Goal: Task Accomplishment & Management: Manage account settings

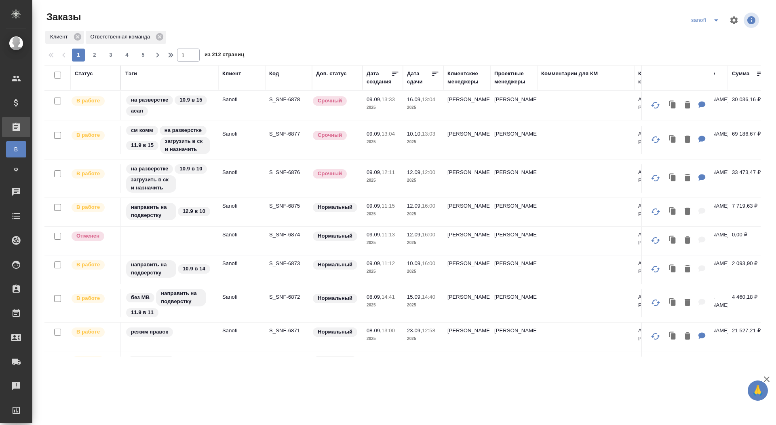
click at [132, 75] on div "Тэги" at bounding box center [131, 74] width 12 height 8
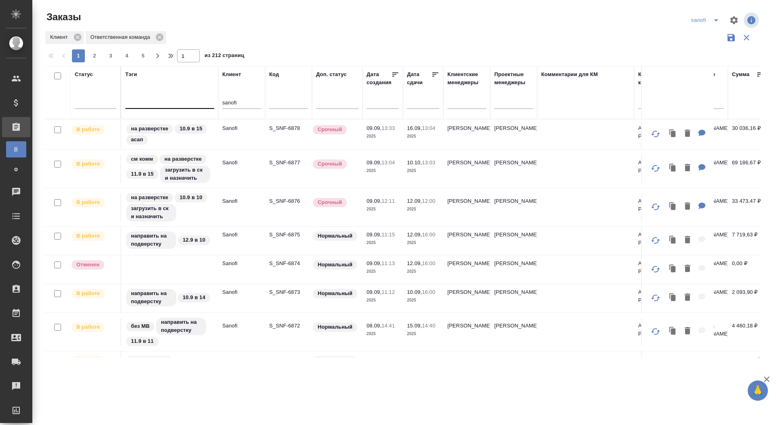
click at [154, 105] on div at bounding box center [169, 101] width 89 height 12
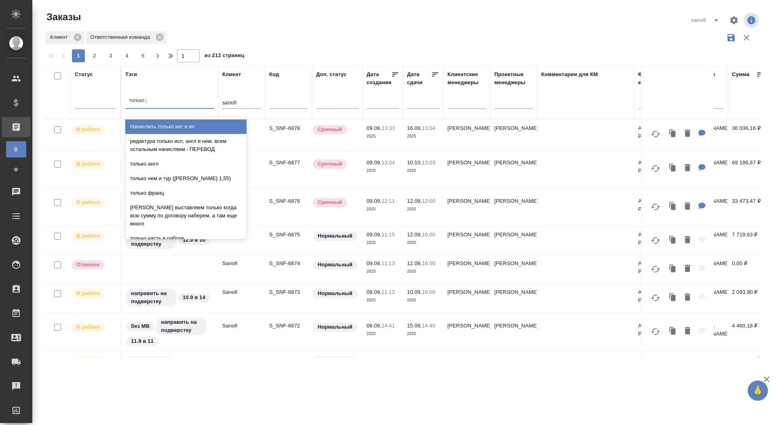
type input "только но"
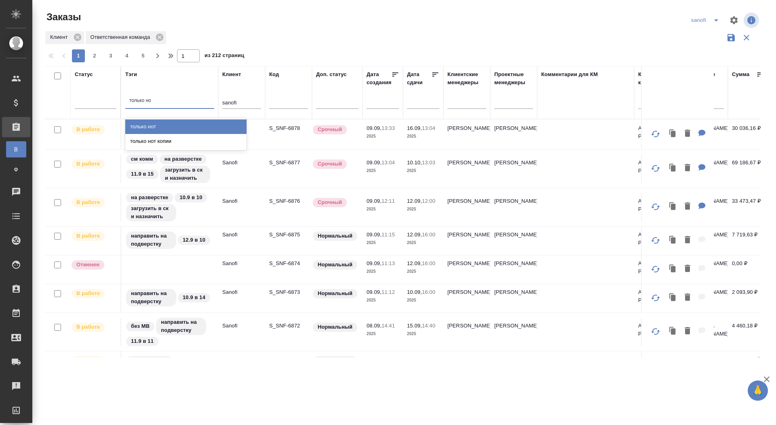
click at [150, 126] on div "только нот" at bounding box center [185, 126] width 121 height 15
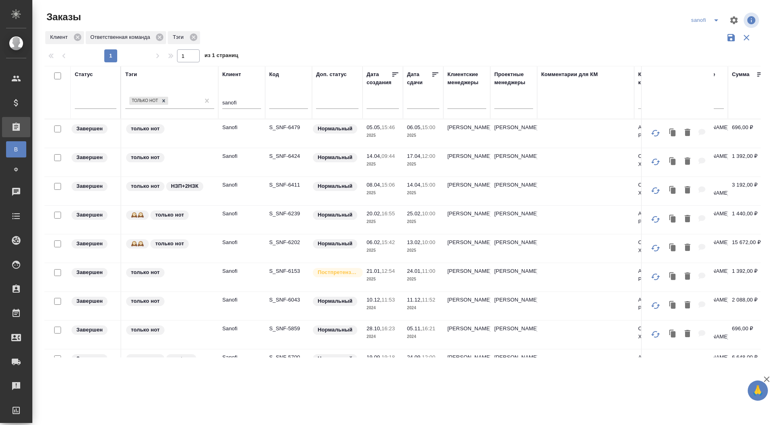
click at [433, 39] on div "Клиент Ответственная команда Тэги" at bounding box center [402, 37] width 717 height 15
click at [283, 125] on p "S_SNF-6479" at bounding box center [288, 127] width 39 height 8
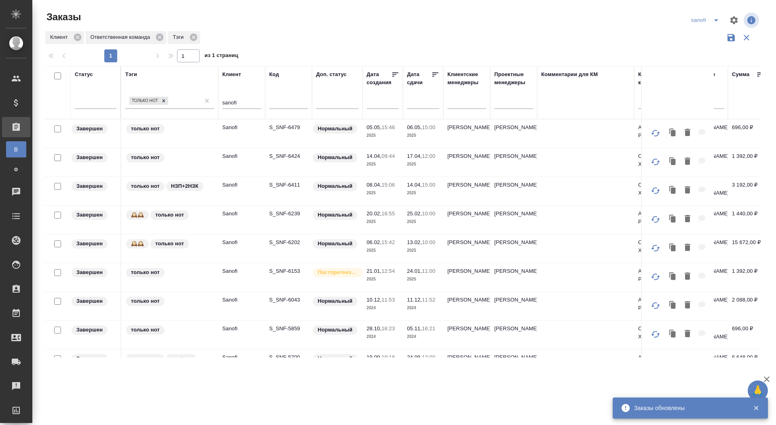
scroll to position [1, 4]
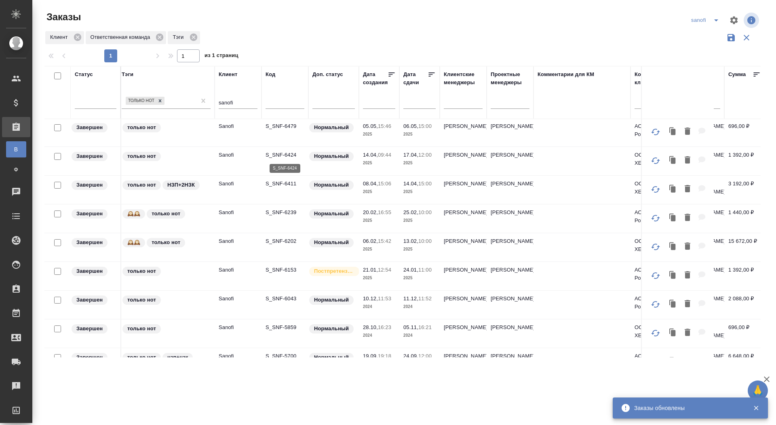
click at [276, 151] on p "S_SNF-6424" at bounding box center [285, 155] width 39 height 8
click at [289, 182] on p "S_SNF-6411" at bounding box center [285, 184] width 39 height 8
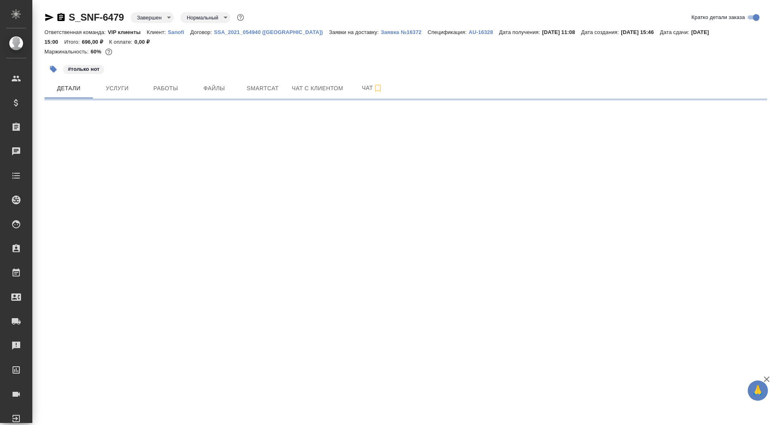
select select "RU"
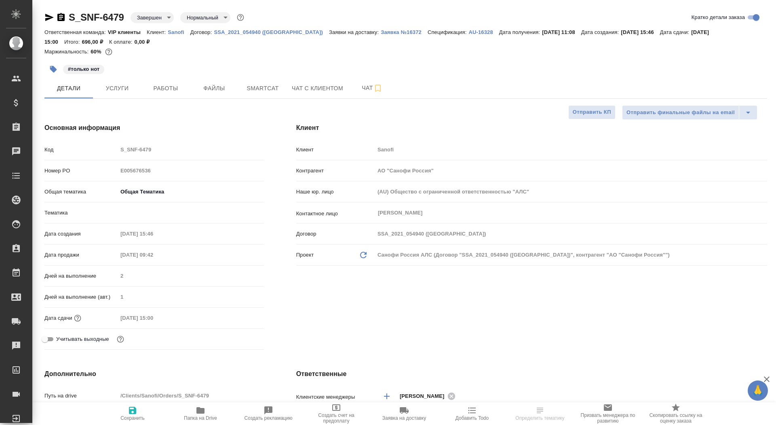
type textarea "x"
type input "VIP клиенты"
type input "[PERSON_NAME]"
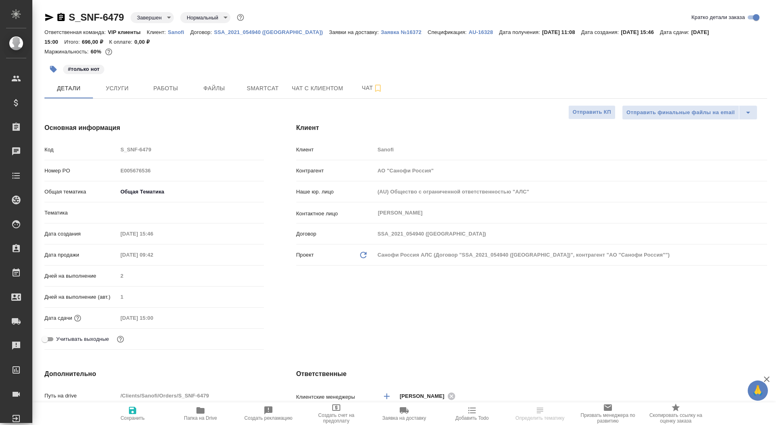
type input "[PERSON_NAME]"
select select "RU"
type textarea "x"
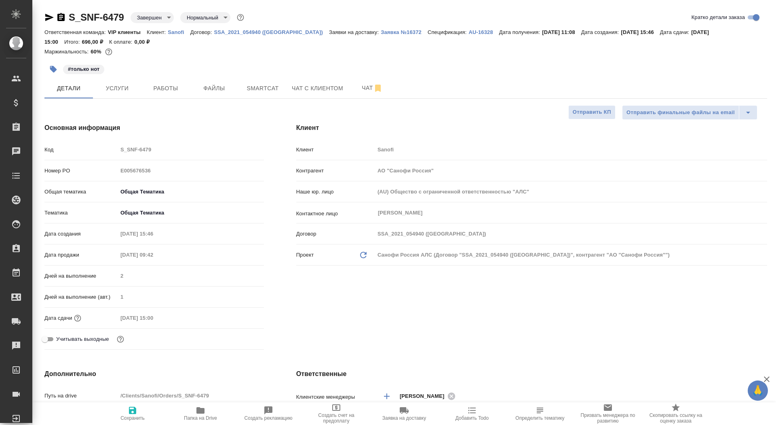
type textarea "x"
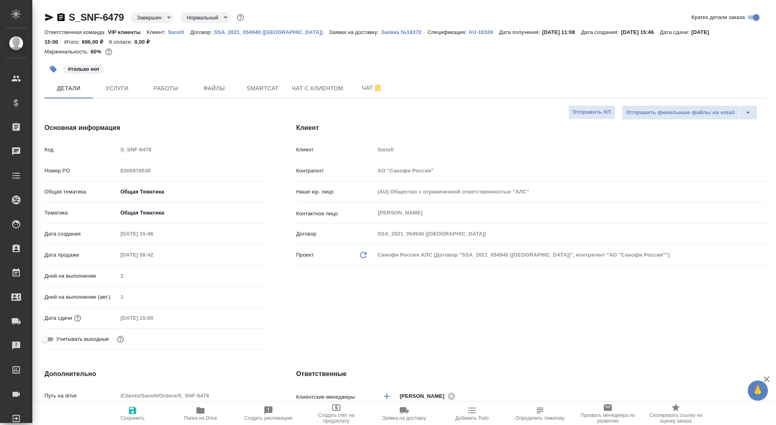
type textarea "x"
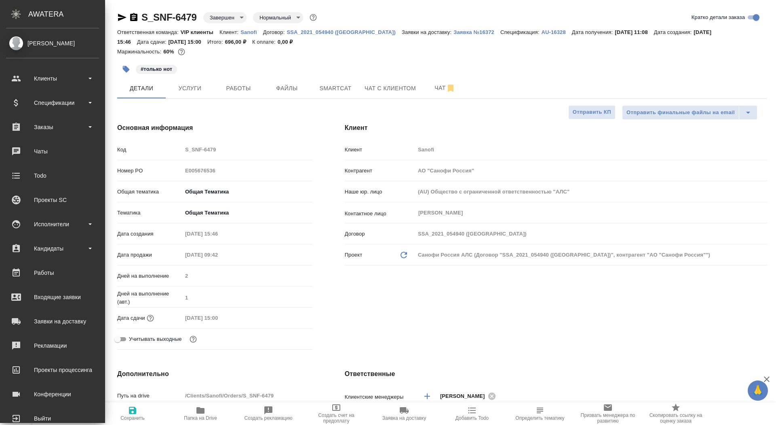
type textarea "x"
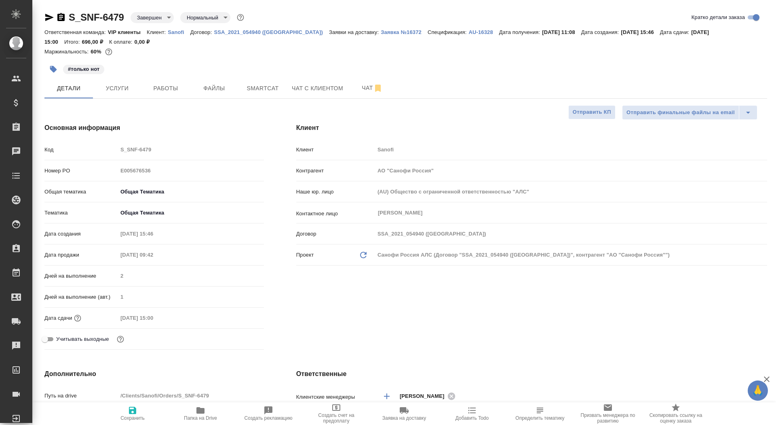
click at [49, 17] on icon "button" at bounding box center [49, 17] width 8 height 7
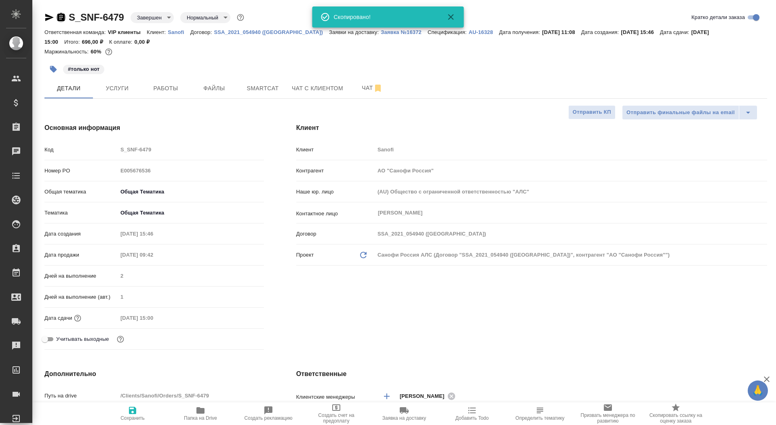
click at [63, 18] on icon "button" at bounding box center [61, 18] width 10 height 10
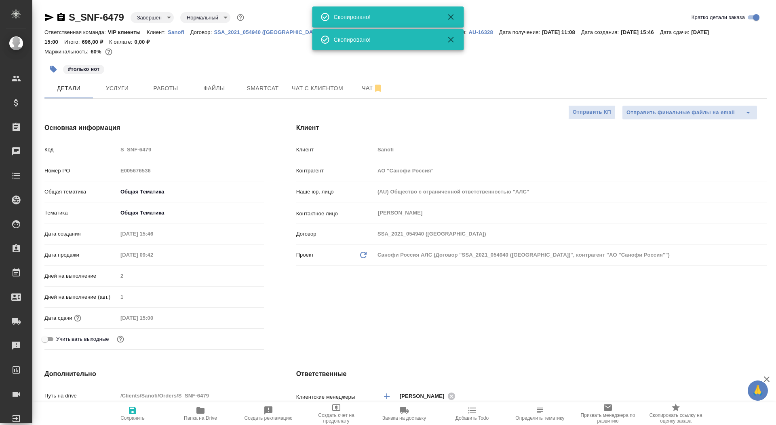
type textarea "x"
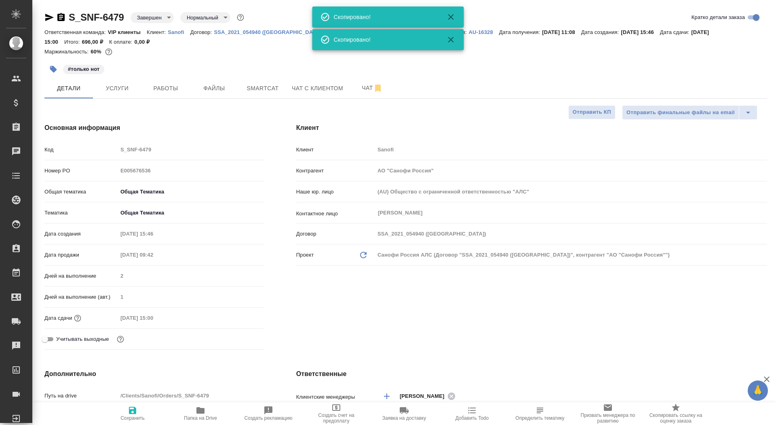
type textarea "x"
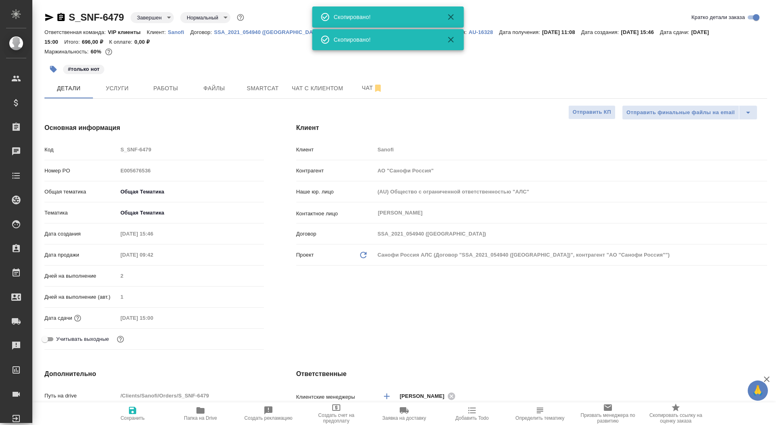
type textarea "x"
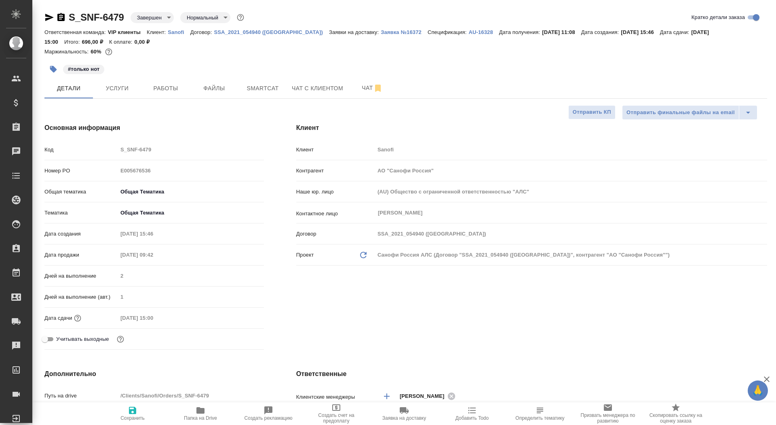
click at [49, 15] on icon "button" at bounding box center [49, 17] width 8 height 7
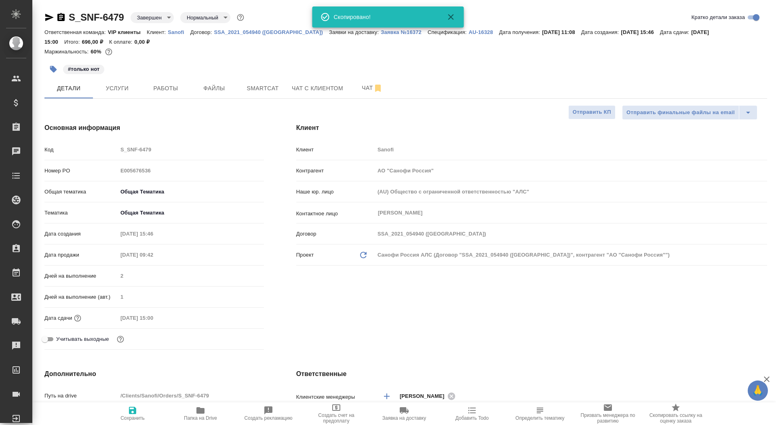
type textarea "x"
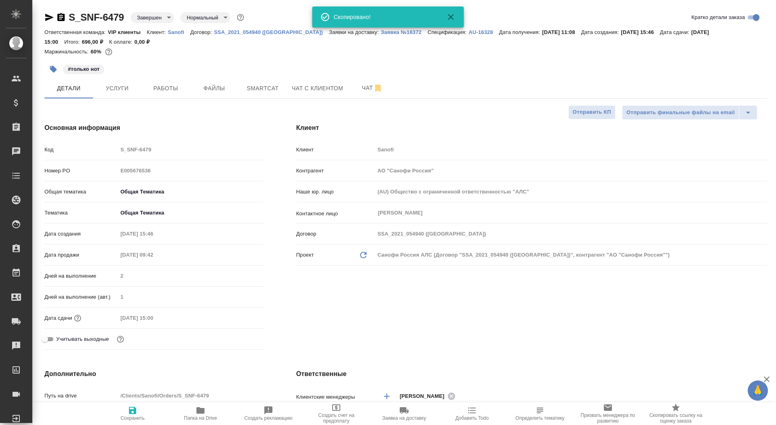
type textarea "x"
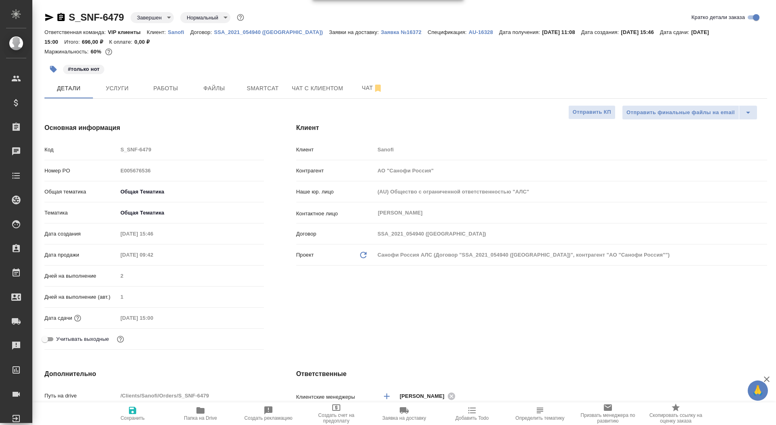
click at [60, 15] on icon "button" at bounding box center [60, 17] width 7 height 8
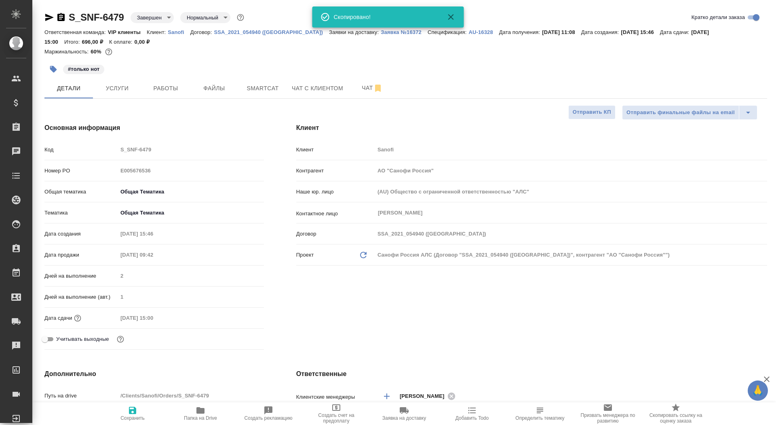
type textarea "x"
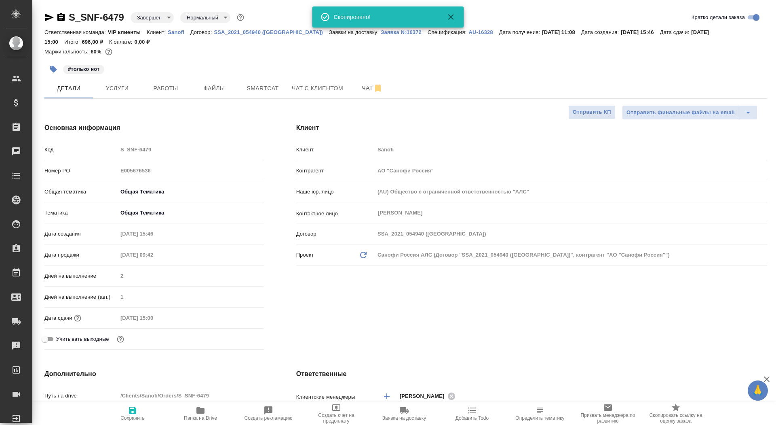
type textarea "x"
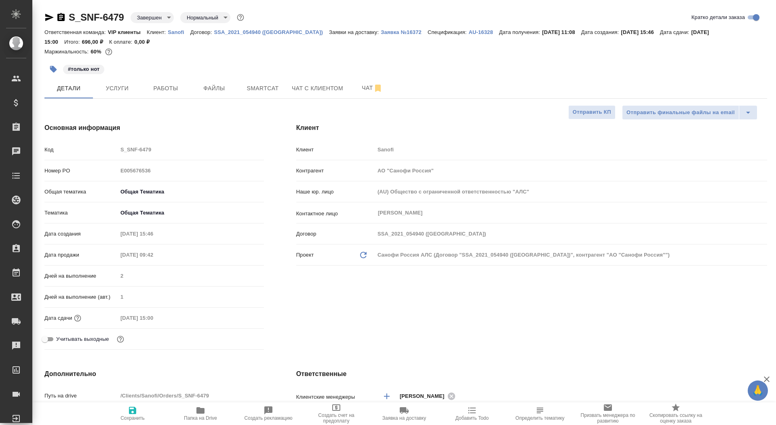
type textarea "x"
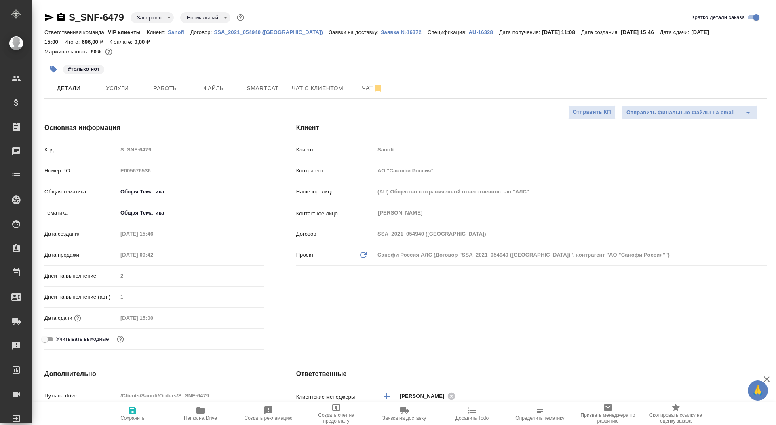
type textarea "x"
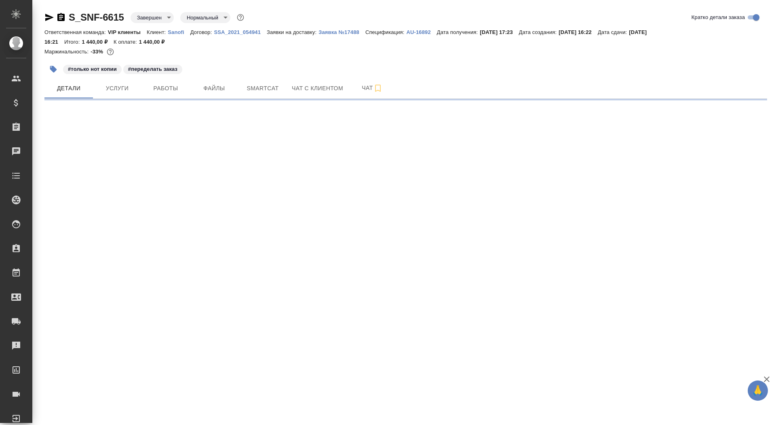
select select "RU"
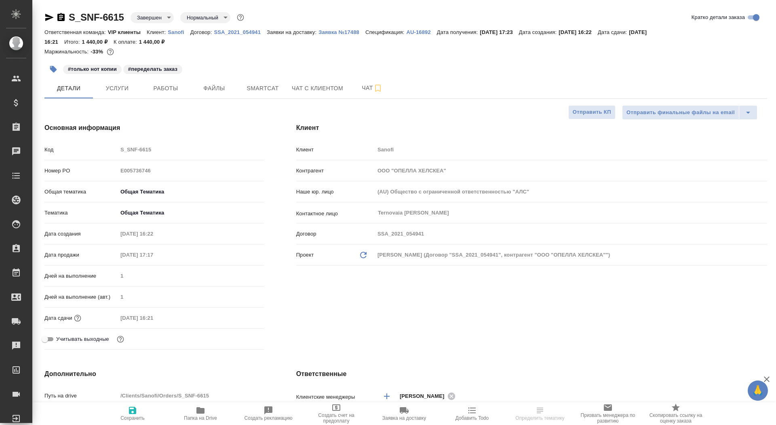
type textarea "x"
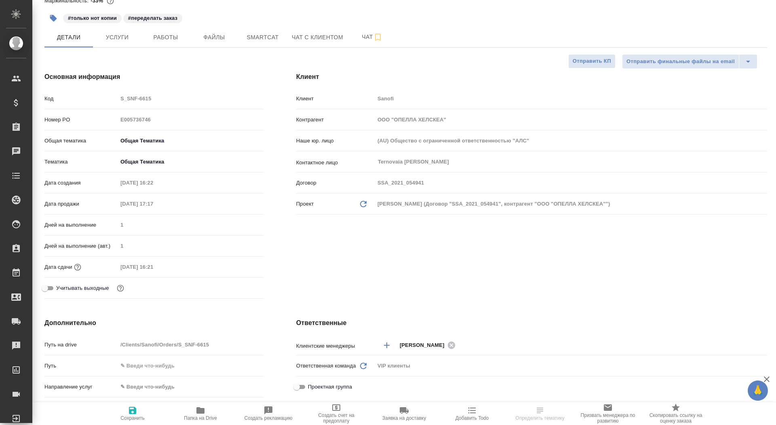
scroll to position [55, 0]
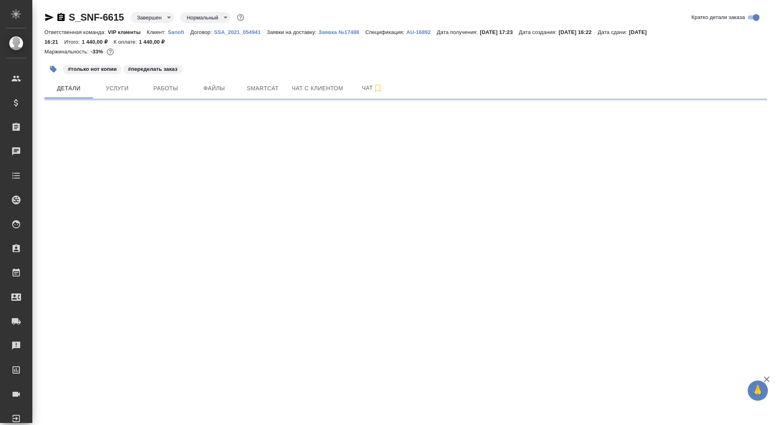
select select "RU"
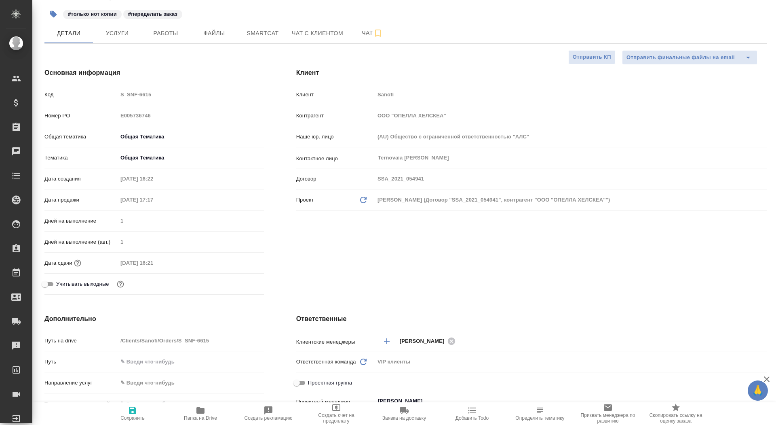
type textarea "x"
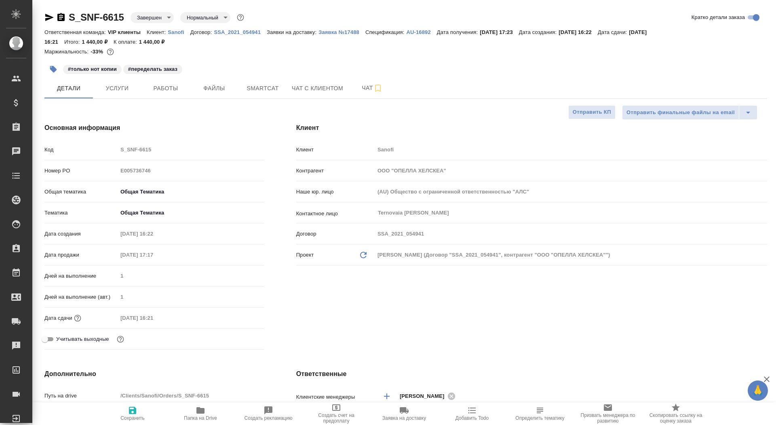
type textarea "x"
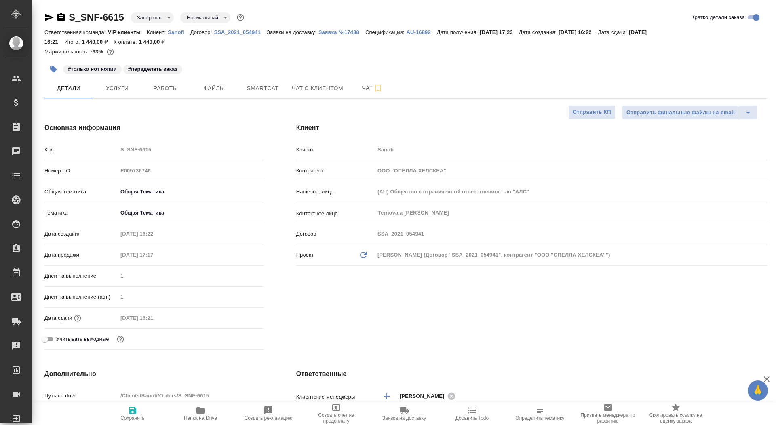
type textarea "x"
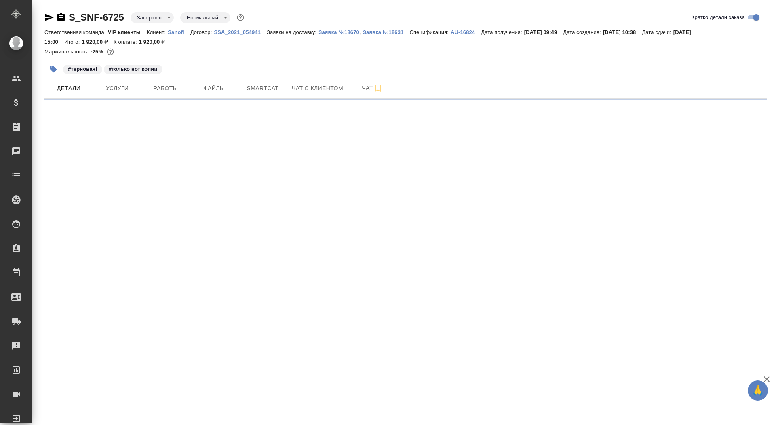
select select "RU"
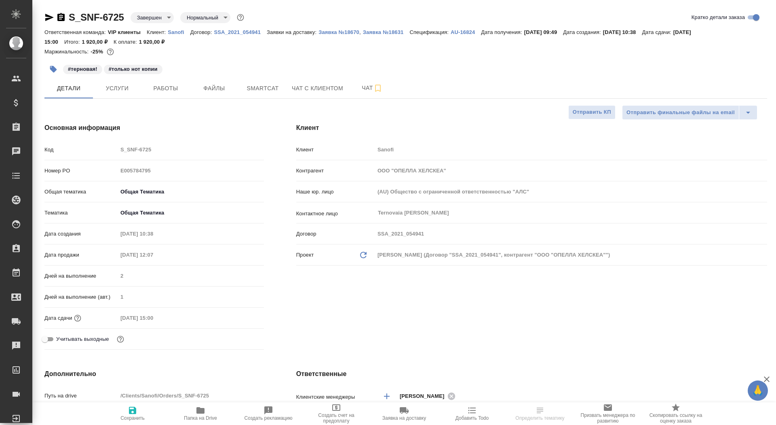
type textarea "x"
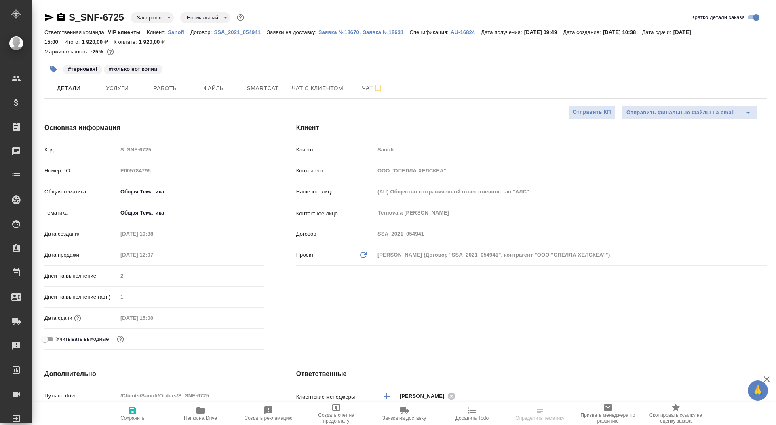
type textarea "x"
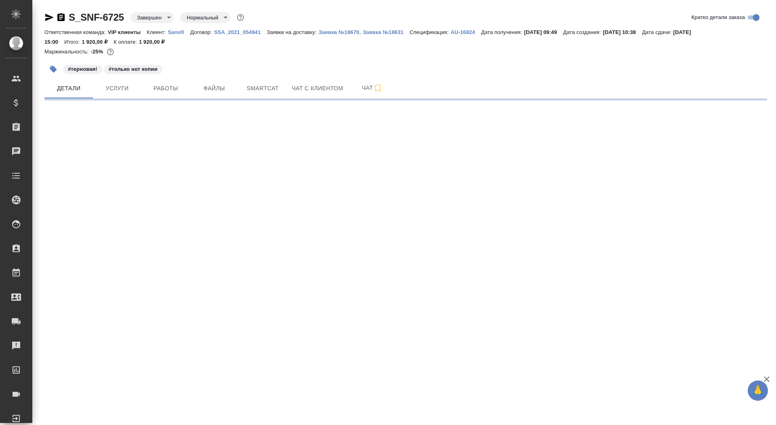
select select "RU"
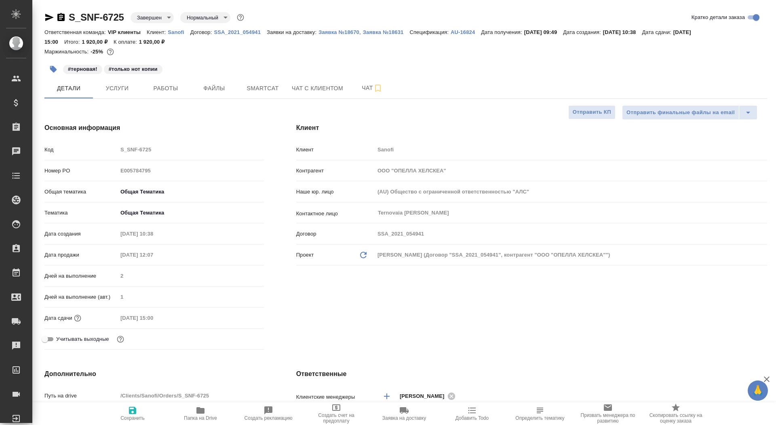
type textarea "x"
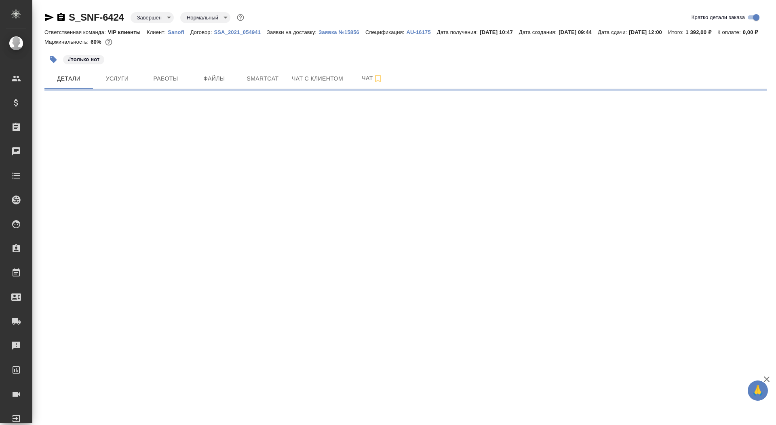
select select "RU"
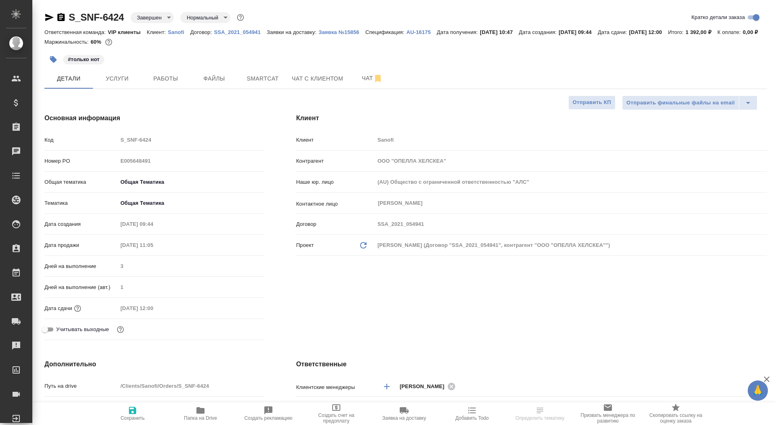
type textarea "x"
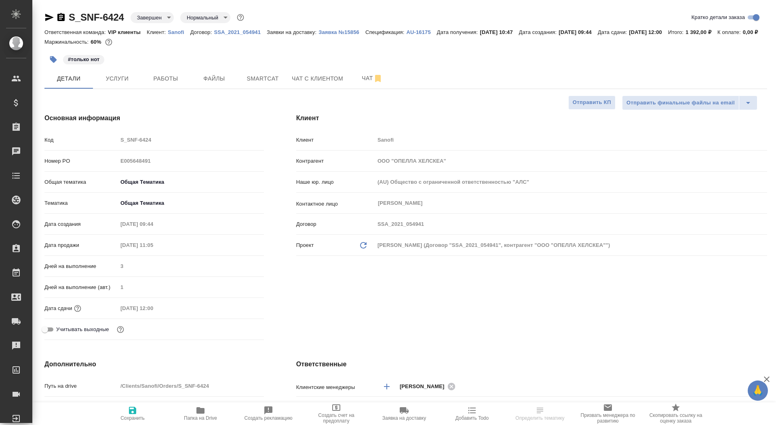
type textarea "x"
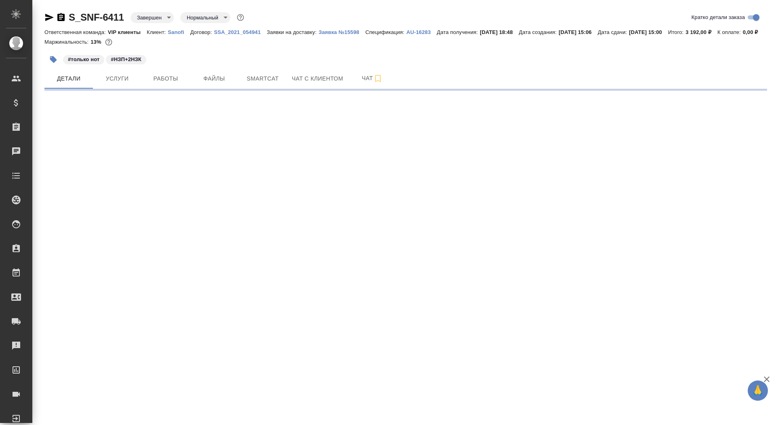
select select "RU"
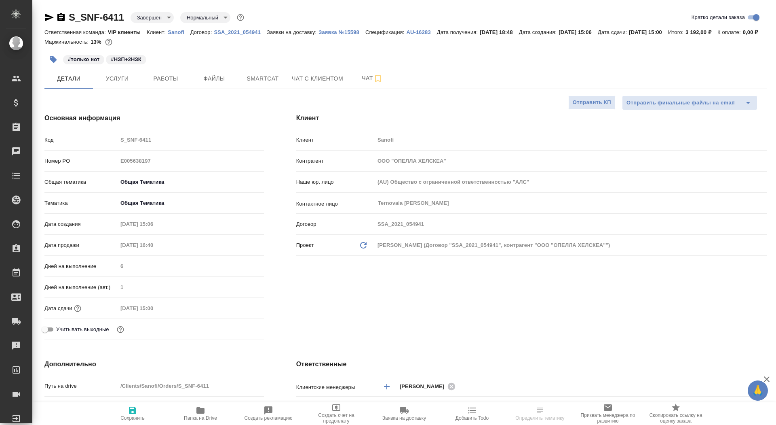
type textarea "x"
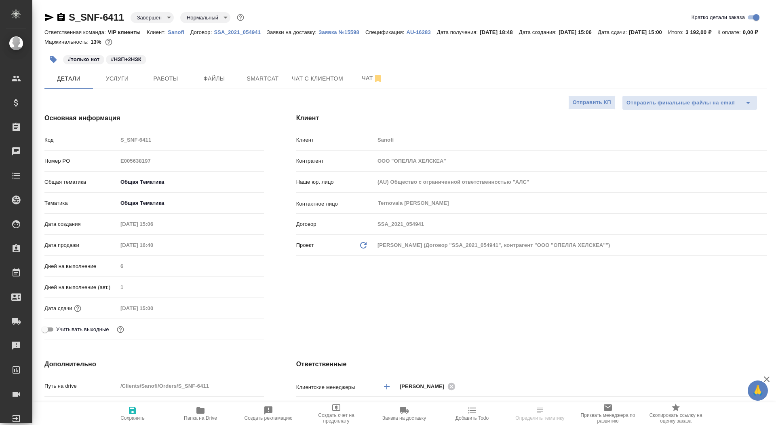
type textarea "x"
click at [61, 13] on icon "button" at bounding box center [60, 17] width 7 height 8
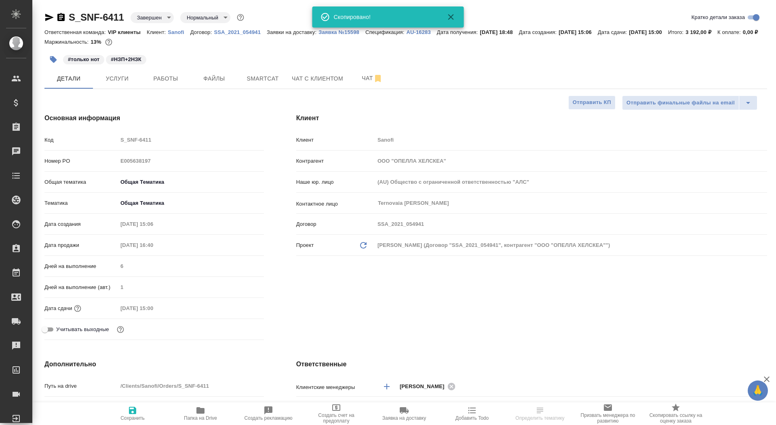
type textarea "x"
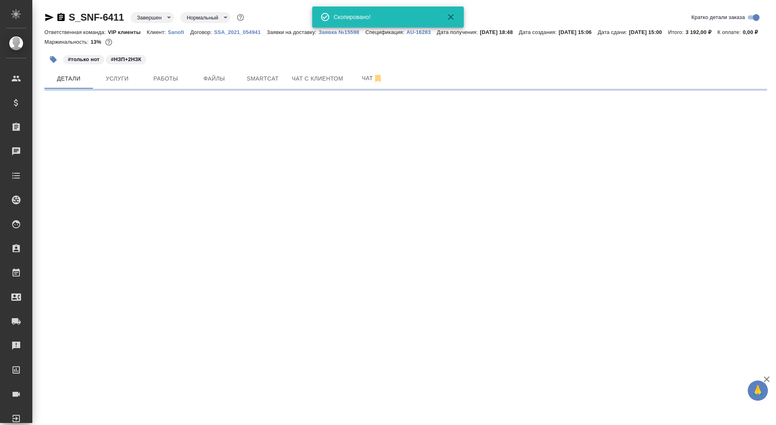
select select "RU"
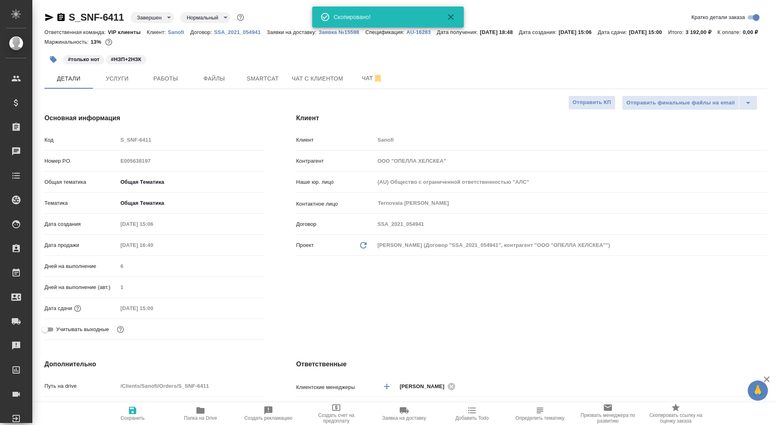
type textarea "x"
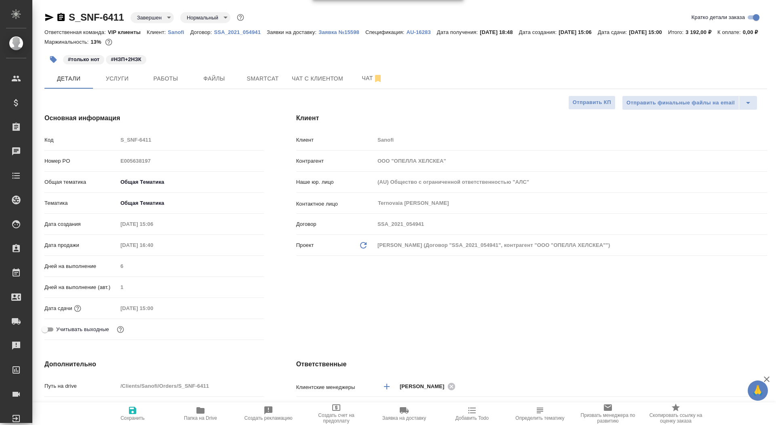
click at [55, 19] on div at bounding box center [54, 18] width 21 height 10
click at [59, 19] on icon "button" at bounding box center [61, 18] width 10 height 10
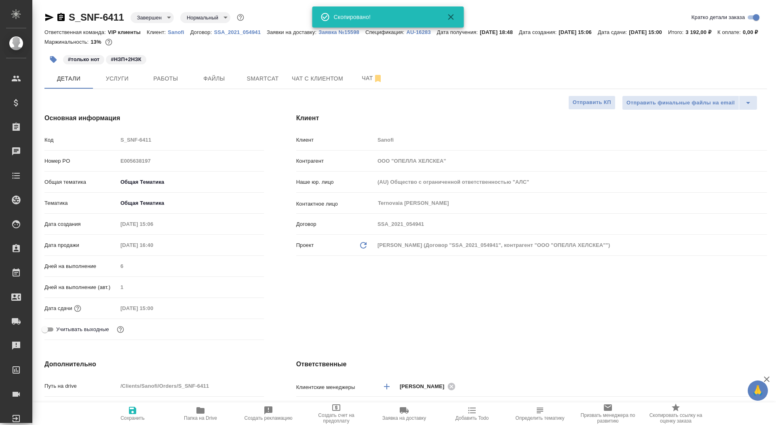
type textarea "x"
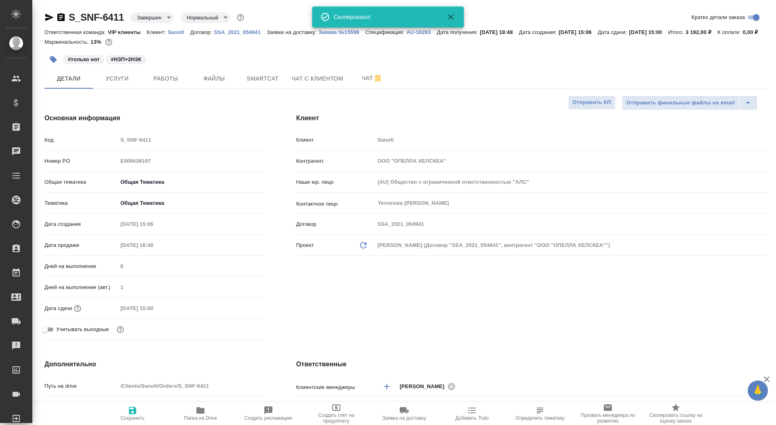
type textarea "x"
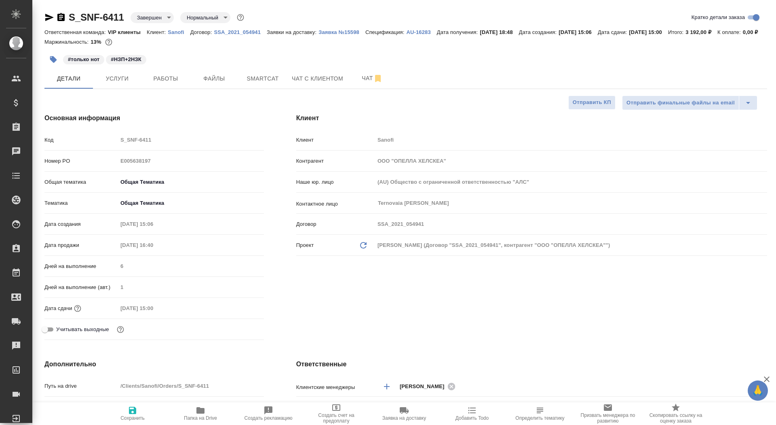
click at [60, 16] on icon "button" at bounding box center [60, 17] width 7 height 8
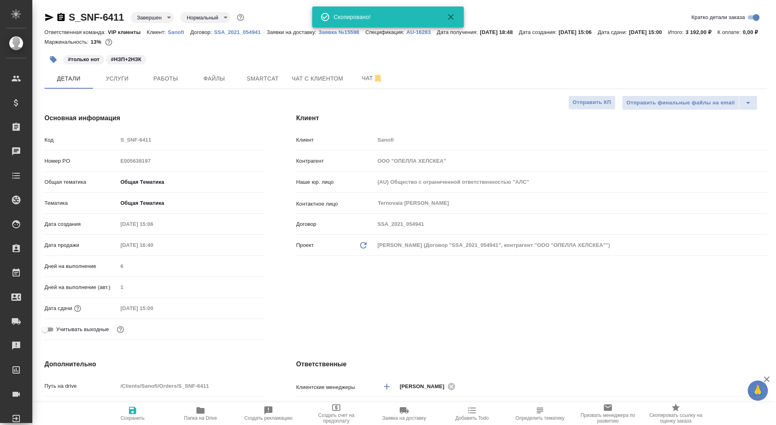
click at [85, 16] on link "S_SNF-6411" at bounding box center [96, 17] width 55 height 11
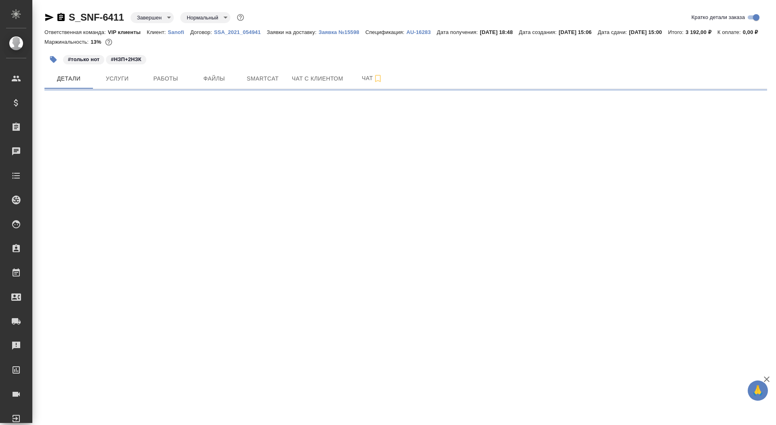
select select "RU"
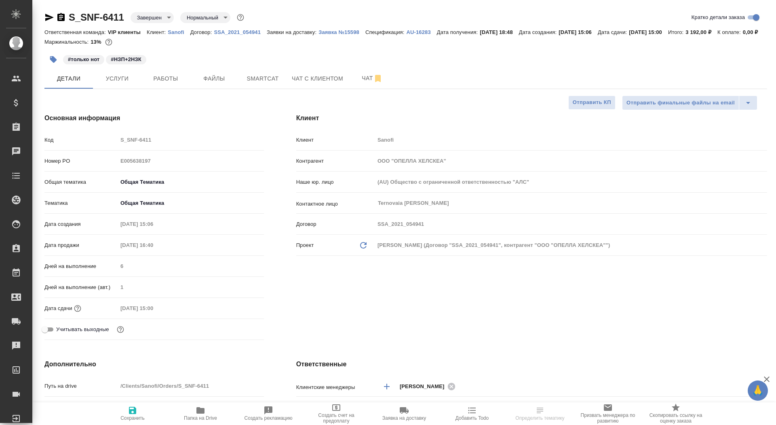
type textarea "x"
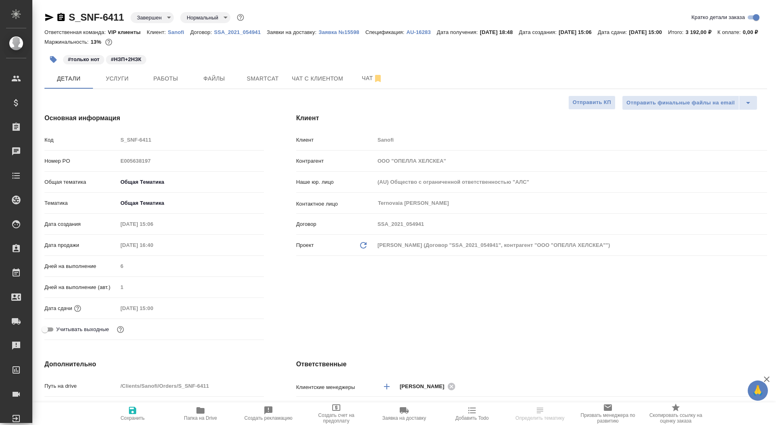
type textarea "x"
click at [54, 17] on div at bounding box center [54, 18] width 21 height 10
click at [51, 17] on icon "button" at bounding box center [49, 17] width 8 height 7
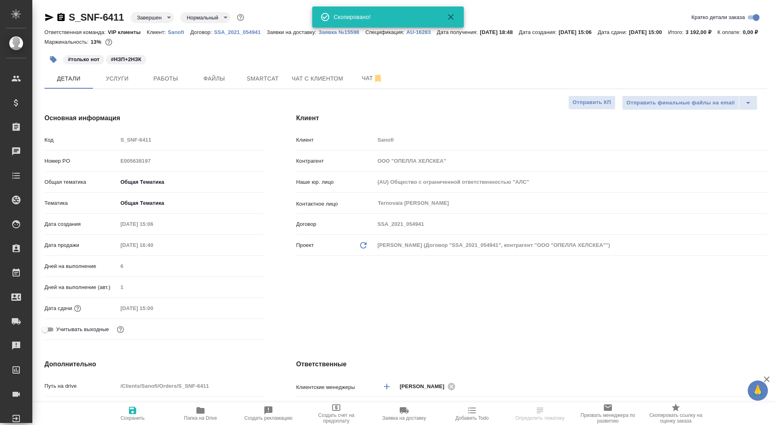
type textarea "x"
select select "RU"
type textarea "x"
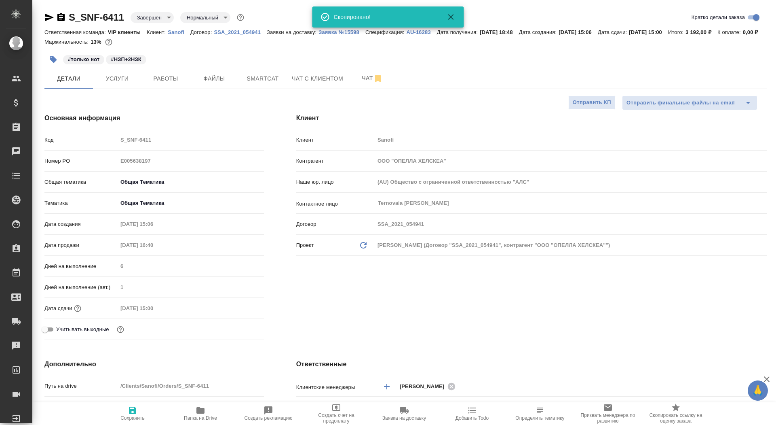
type textarea "x"
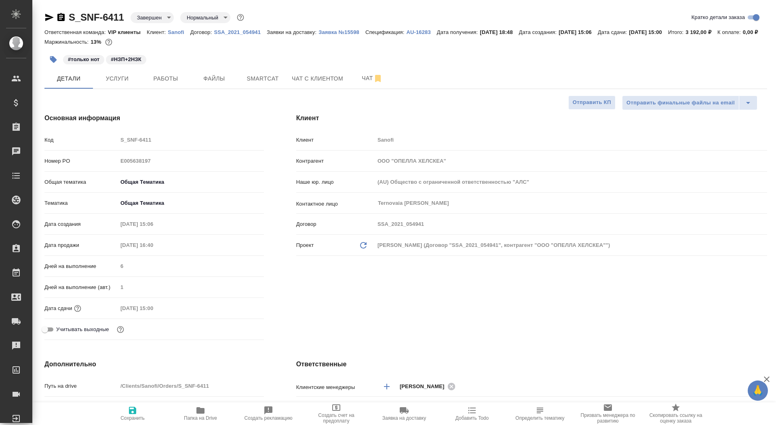
click at [60, 17] on icon "button" at bounding box center [61, 18] width 10 height 10
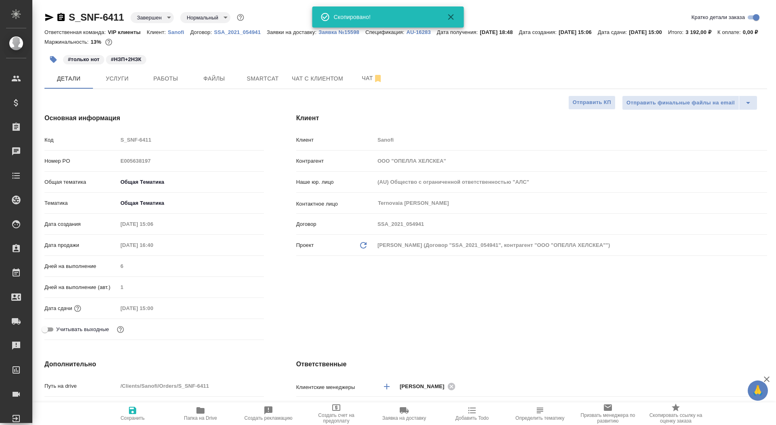
type textarea "x"
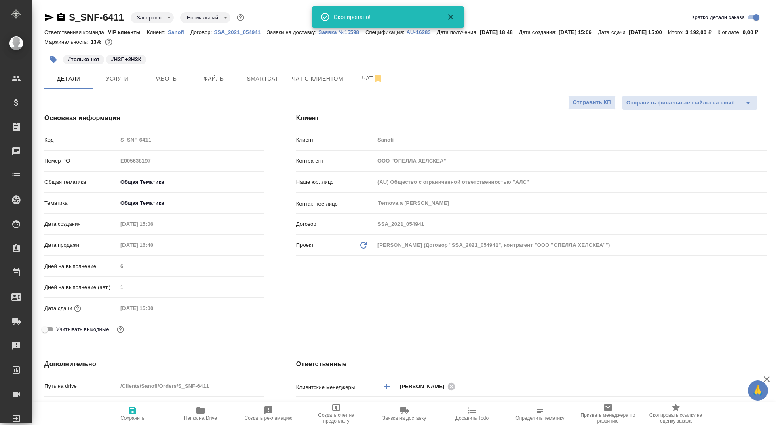
type textarea "x"
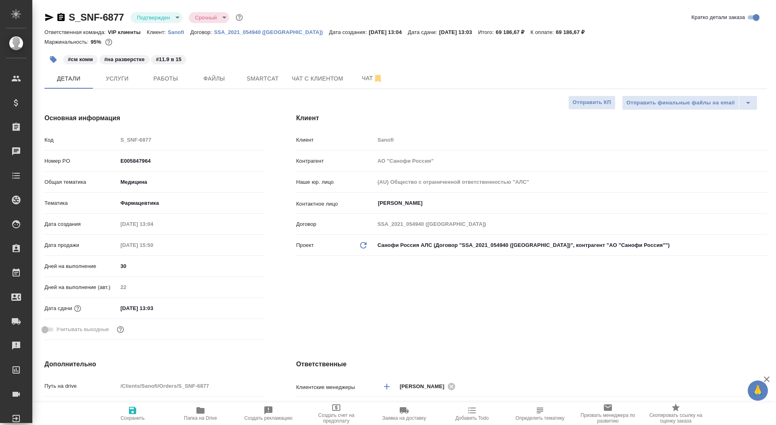
select select "RU"
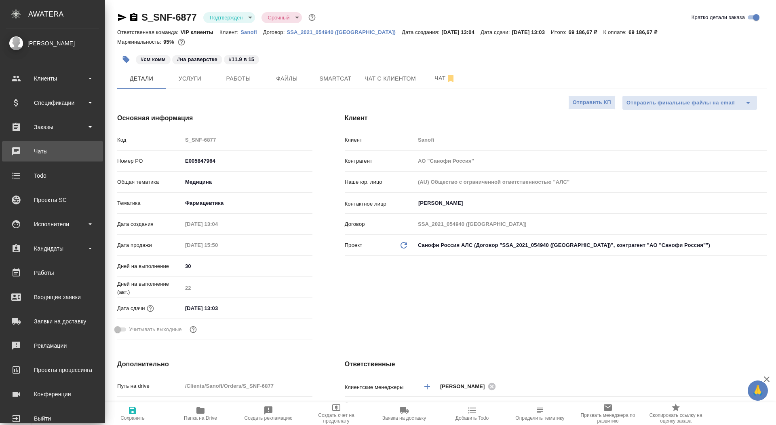
click at [17, 156] on div "Чаты" at bounding box center [52, 151] width 93 height 12
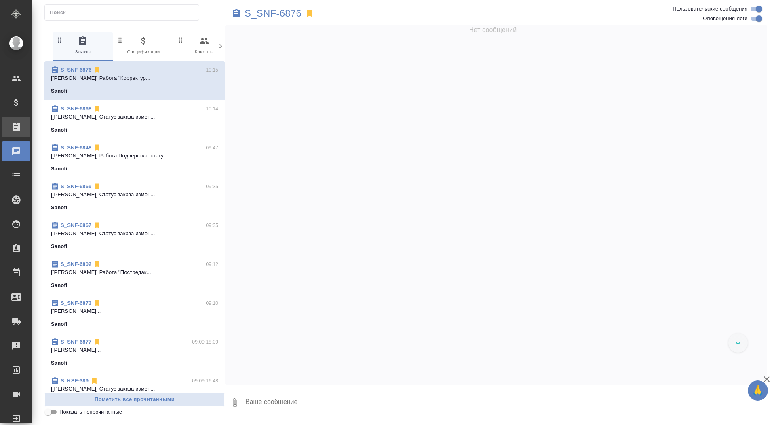
click at [14, 121] on div "Заказы" at bounding box center [6, 127] width 20 height 12
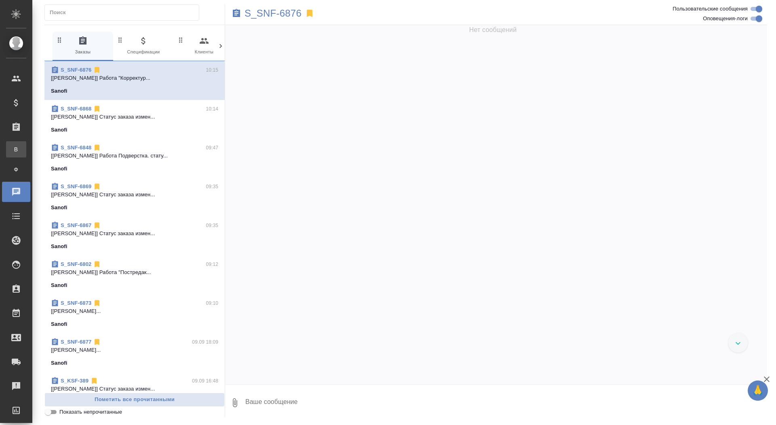
click at [15, 152] on span "В" at bounding box center [16, 149] width 12 height 8
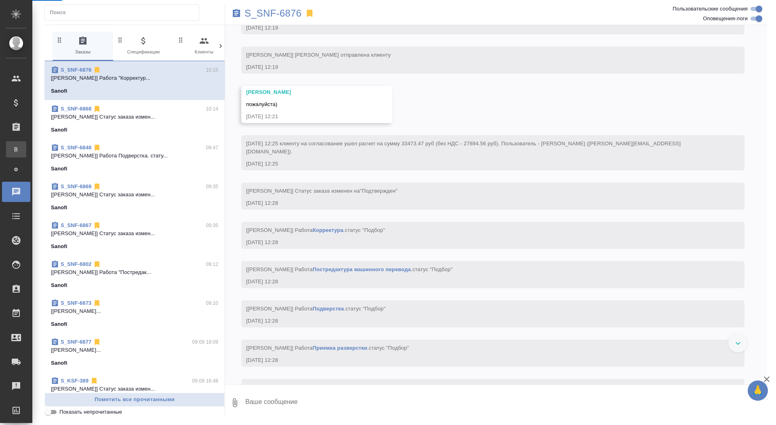
scroll to position [1291, 0]
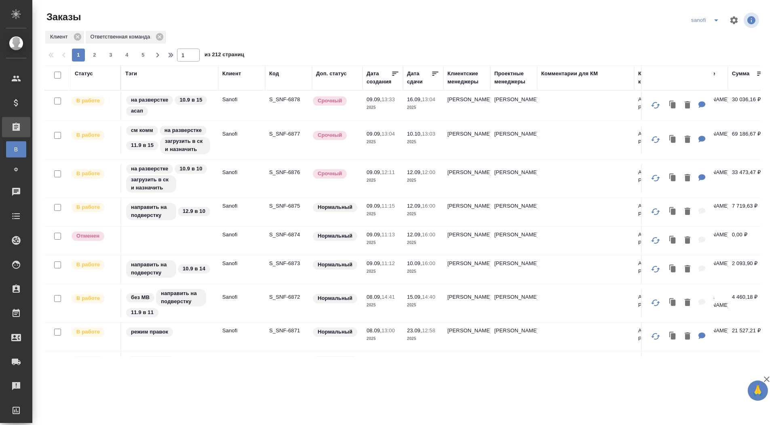
scroll to position [258, 0]
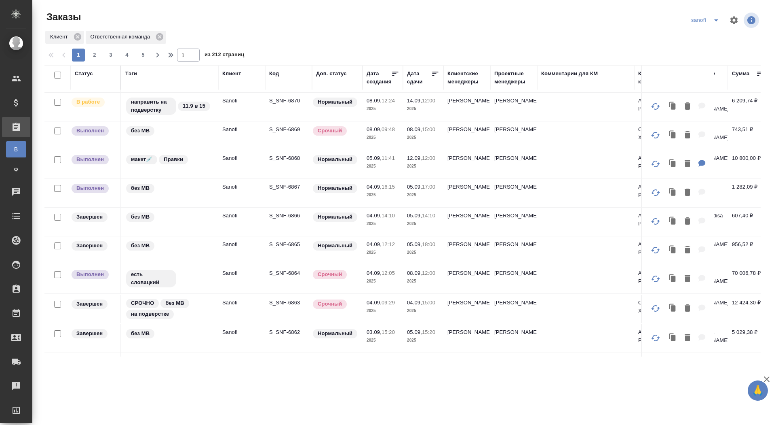
click at [92, 74] on div "Статус" at bounding box center [84, 74] width 18 height 8
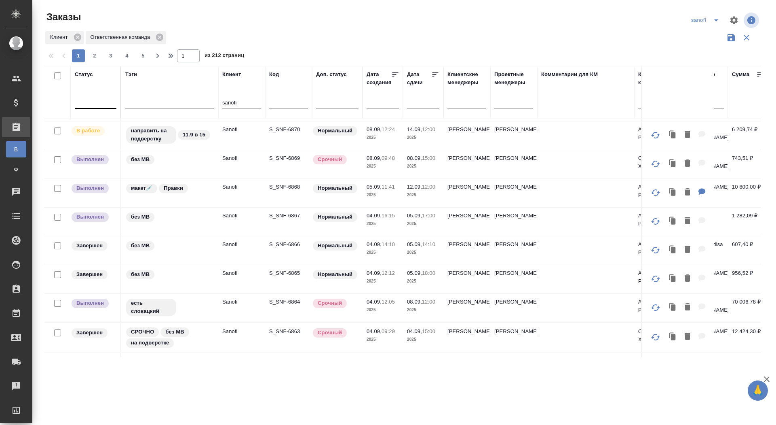
click at [91, 104] on div at bounding box center [96, 101] width 42 height 12
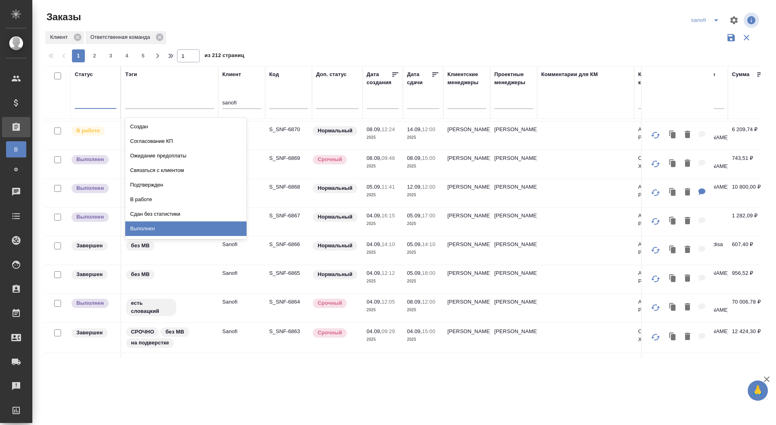
click at [176, 225] on div "Выполнен" at bounding box center [185, 228] width 121 height 15
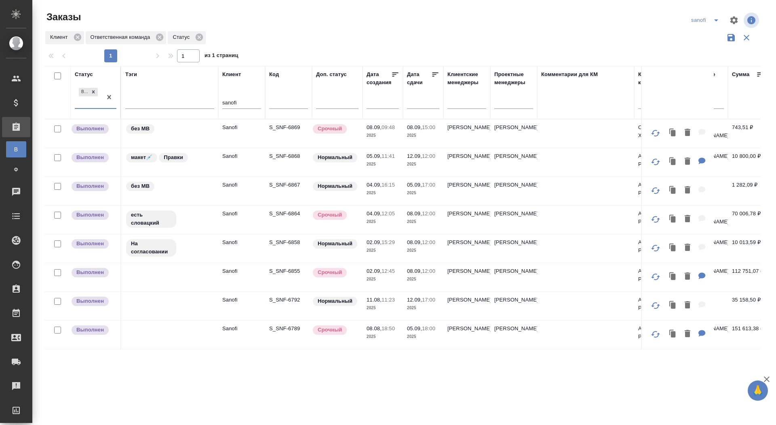
scroll to position [0, 0]
click at [286, 327] on p "S_SNF-6789" at bounding box center [288, 328] width 39 height 8
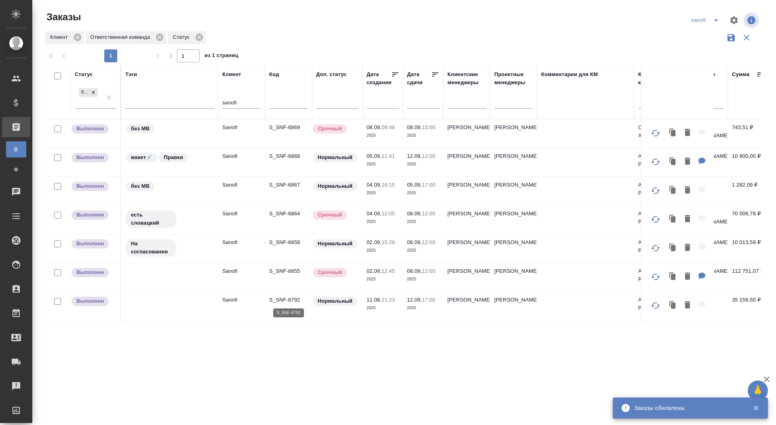
click at [291, 298] on p "S_SNF-6792" at bounding box center [288, 300] width 39 height 8
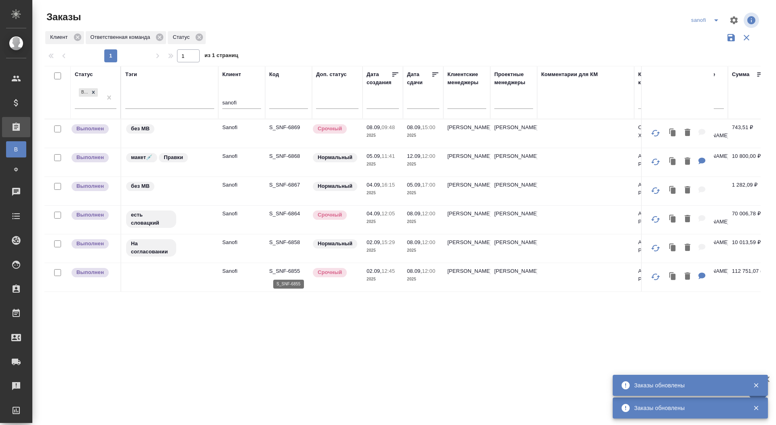
click at [295, 268] on p "S_SNF-6855" at bounding box center [288, 271] width 39 height 8
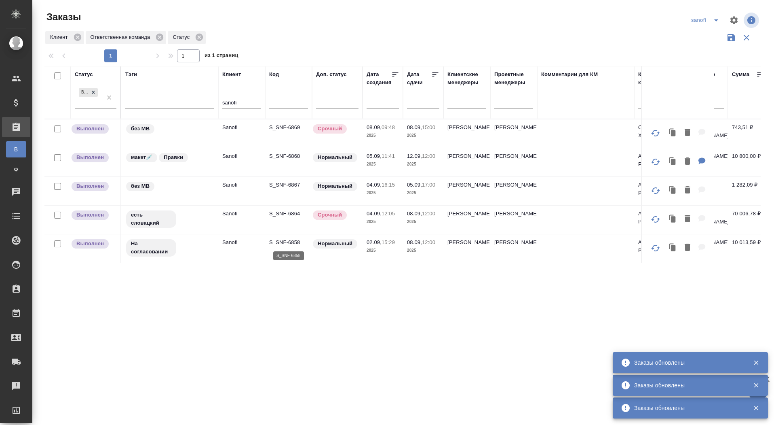
click at [286, 241] on p "S_SNF-6858" at bounding box center [288, 242] width 39 height 8
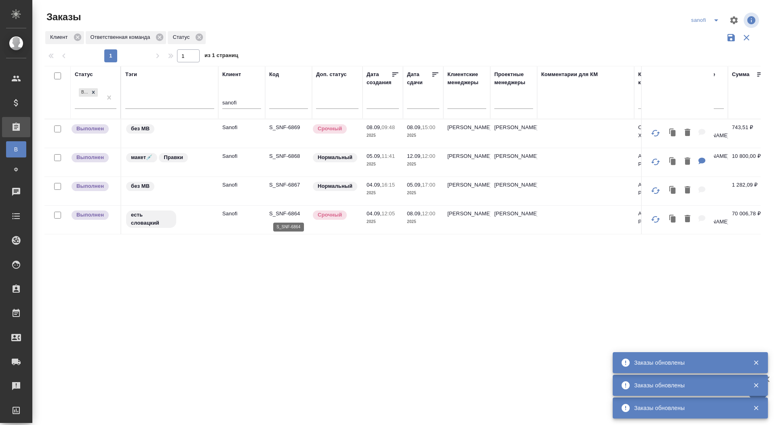
click at [287, 211] on p "S_SNF-6864" at bounding box center [288, 213] width 39 height 8
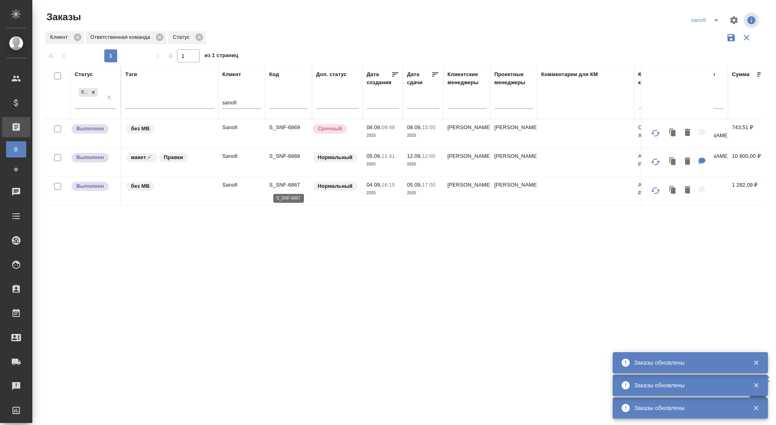
click at [294, 181] on p "S_SNF-6867" at bounding box center [288, 185] width 39 height 8
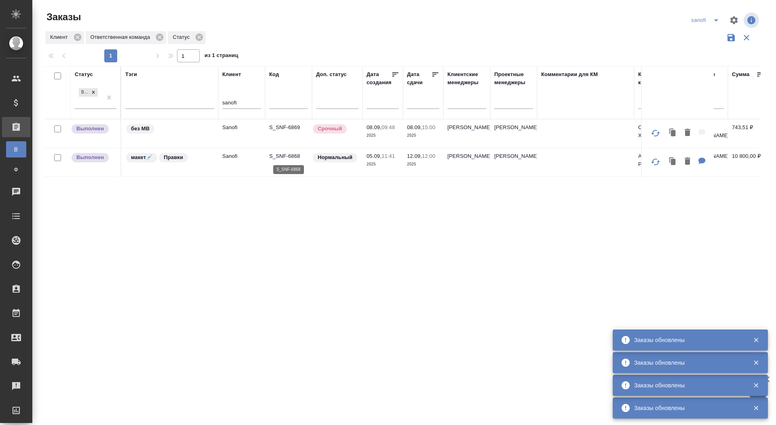
click at [289, 152] on p "S_SNF-6868" at bounding box center [288, 156] width 39 height 8
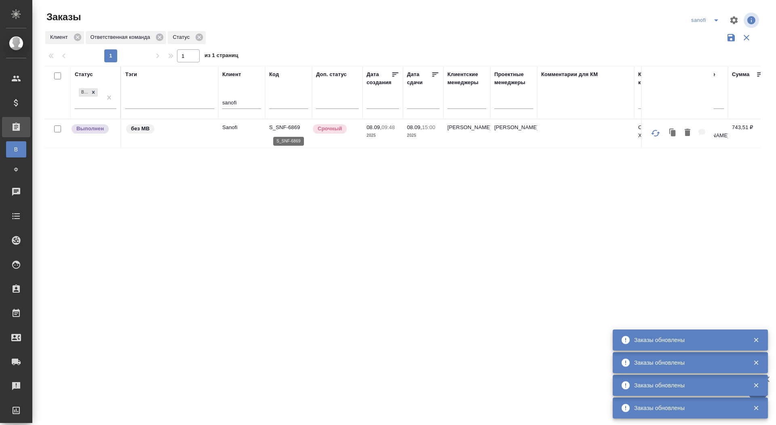
click at [285, 126] on p "S_SNF-6869" at bounding box center [288, 127] width 39 height 8
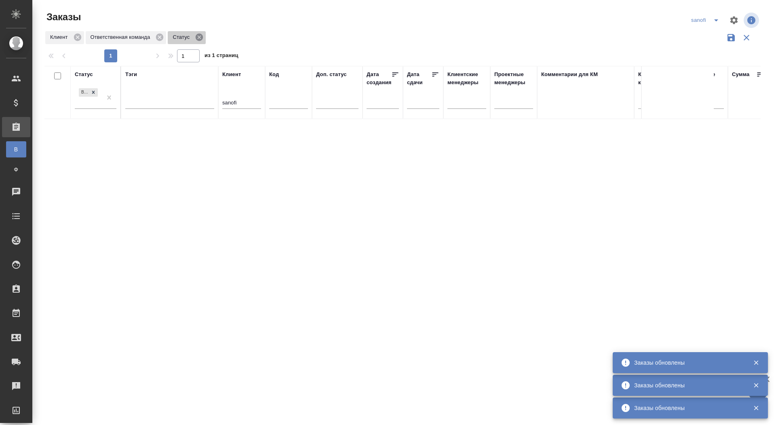
click at [203, 35] on icon at bounding box center [199, 37] width 7 height 7
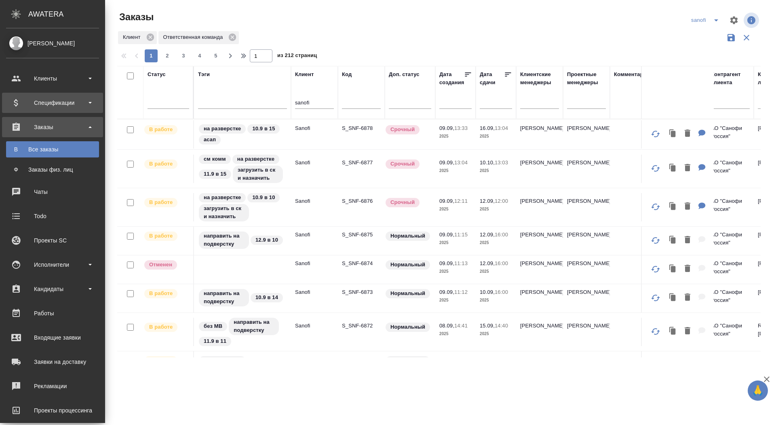
click at [29, 98] on div "Спецификации" at bounding box center [52, 103] width 93 height 12
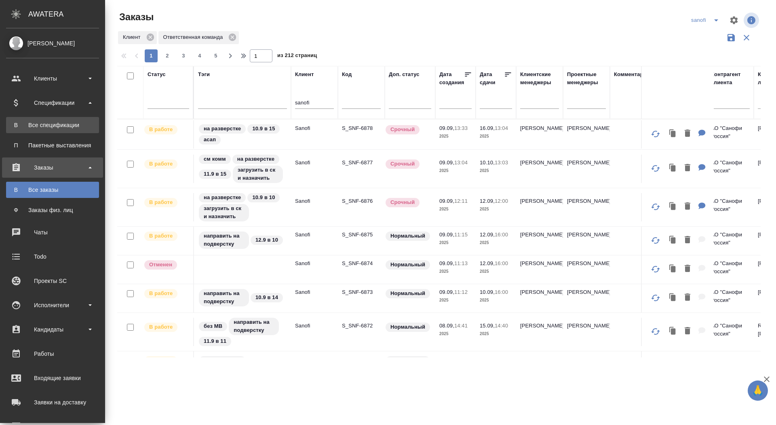
click at [29, 131] on link "В Все спецификации" at bounding box center [52, 125] width 93 height 16
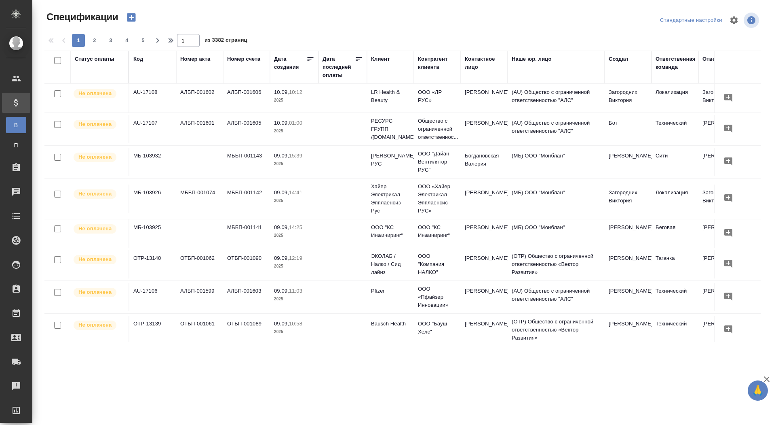
click at [134, 17] on icon "button" at bounding box center [131, 17] width 8 height 8
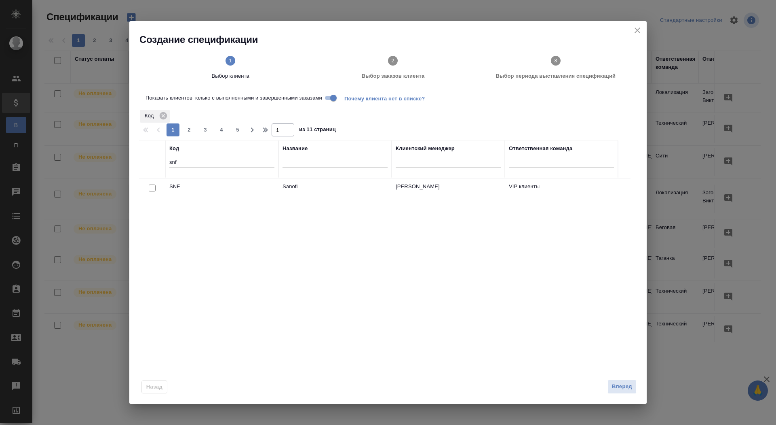
click at [152, 186] on input "checkbox" at bounding box center [152, 187] width 7 height 7
checkbox input "true"
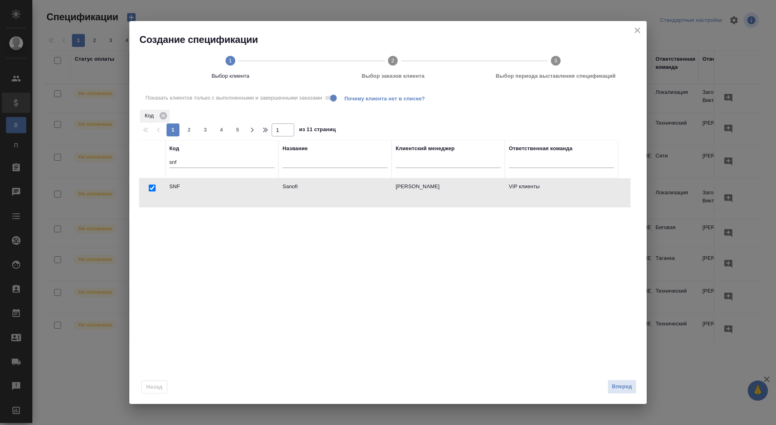
click at [602, 394] on div "Назад Вперед" at bounding box center [388, 385] width 518 height 38
click at [610, 389] on button "Вперед" at bounding box center [622, 386] width 29 height 14
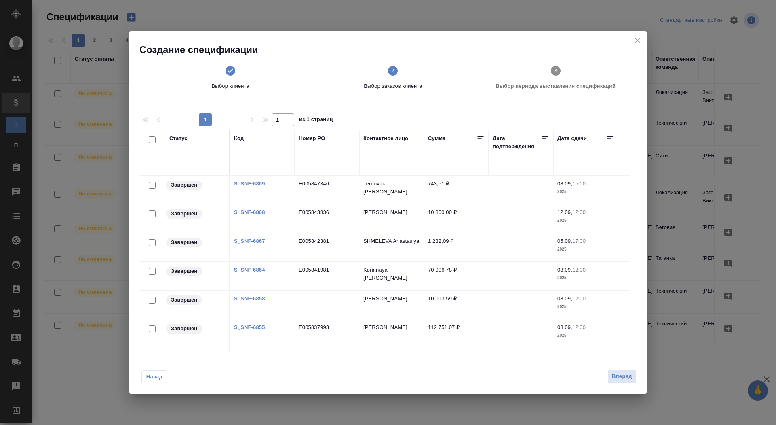
click at [256, 296] on link "S_SNF-6858" at bounding box center [249, 298] width 31 height 6
click at [153, 137] on input "checkbox" at bounding box center [152, 139] width 7 height 7
checkbox input "true"
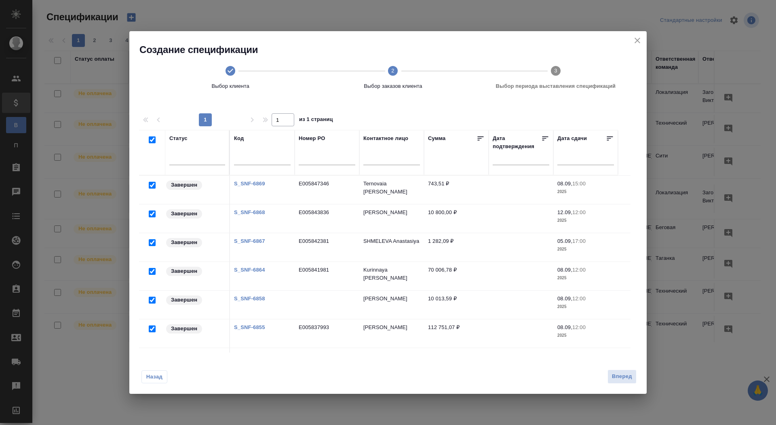
checkbox input "true"
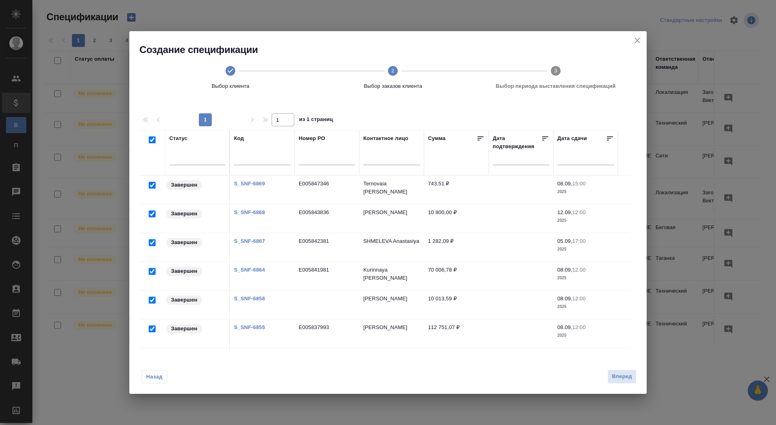
checkbox input "true"
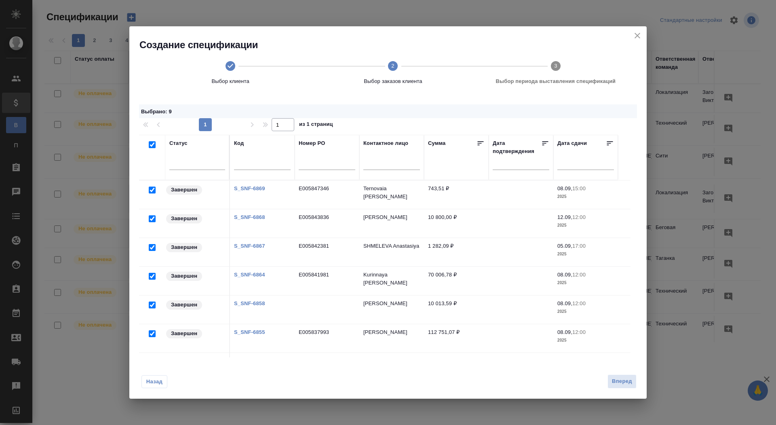
scroll to position [80, 0]
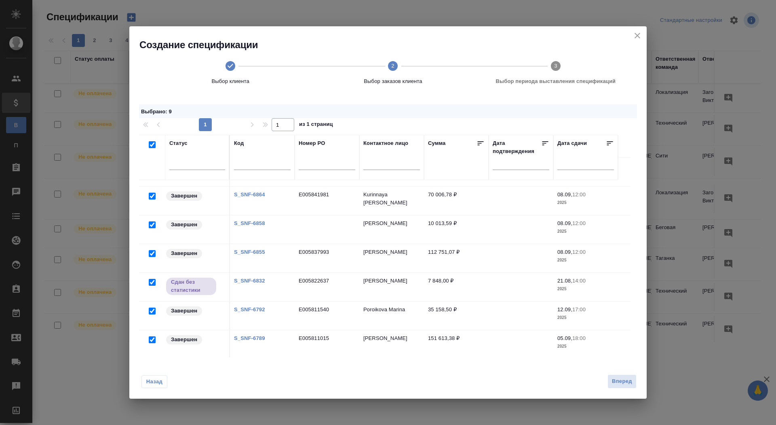
click at [155, 279] on input "checkbox" at bounding box center [152, 282] width 7 height 7
checkbox input "false"
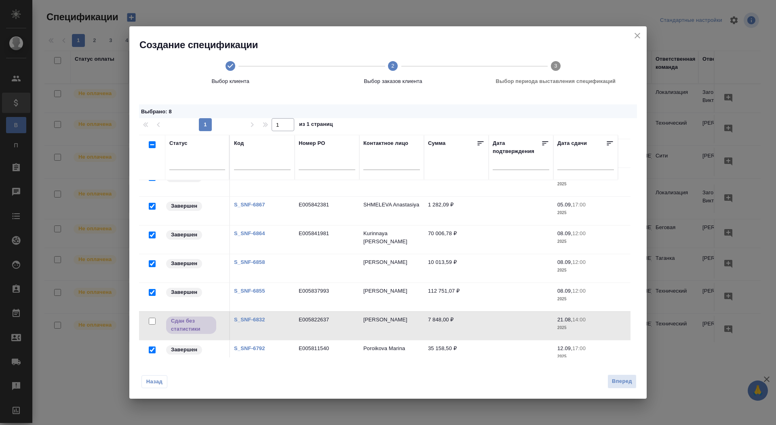
scroll to position [0, 0]
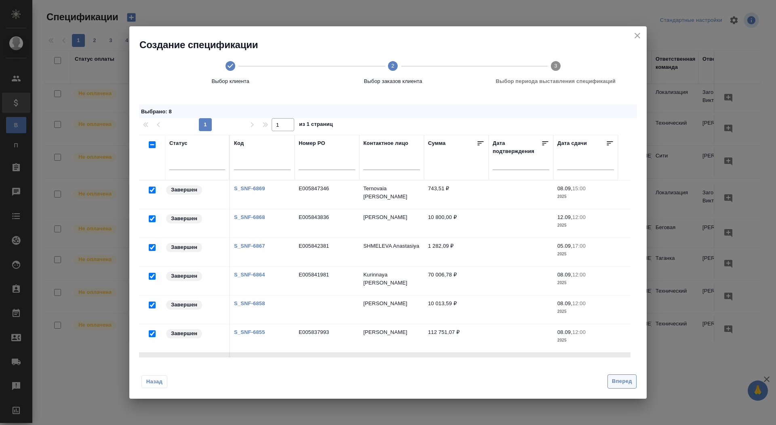
click at [610, 387] on button "Вперед" at bounding box center [622, 381] width 29 height 14
select select "7"
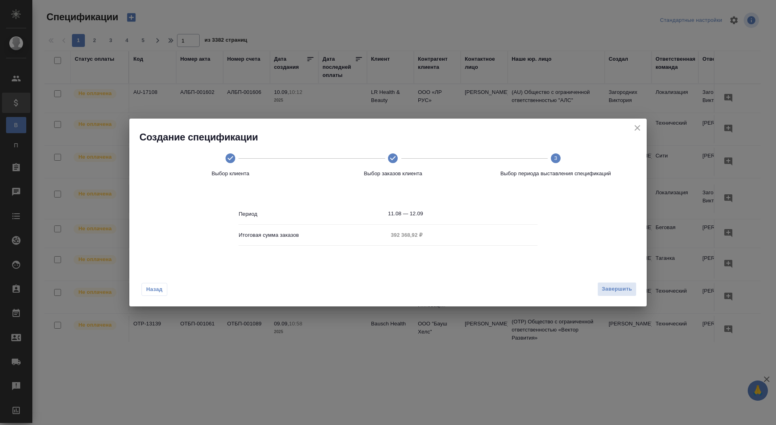
click at [418, 216] on input "11.08 — 12.09" at bounding box center [463, 213] width 150 height 11
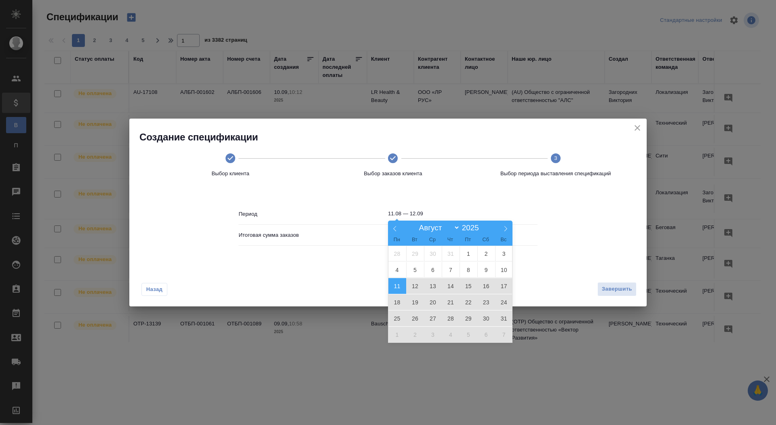
click at [398, 288] on span "11" at bounding box center [398, 286] width 18 height 16
type input "11.08"
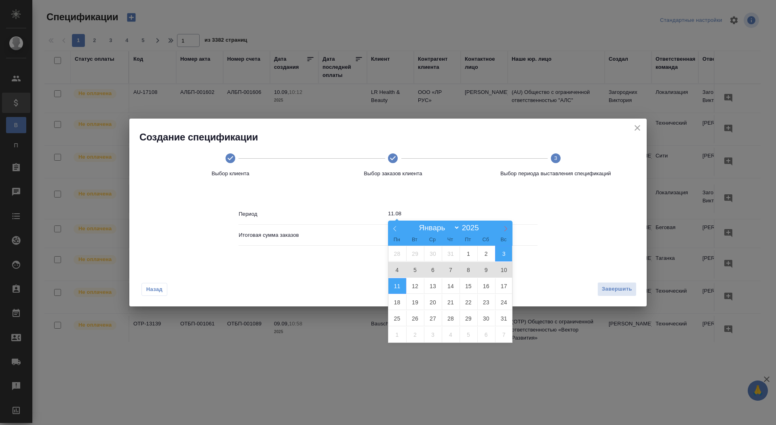
click at [505, 226] on icon at bounding box center [506, 228] width 3 height 5
select select "8"
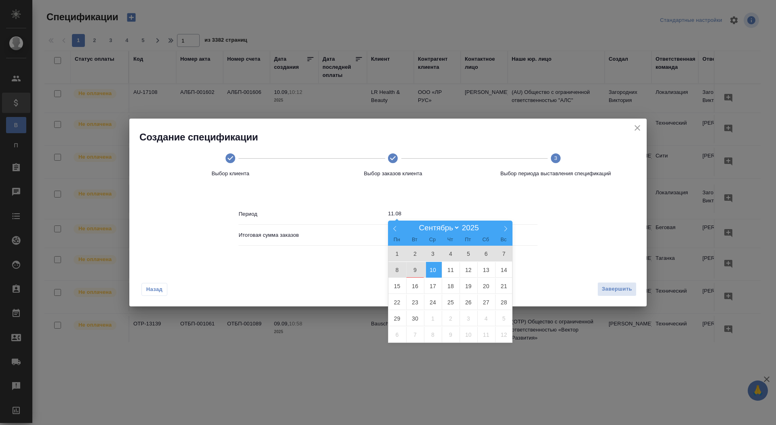
click at [431, 270] on span "10" at bounding box center [433, 270] width 18 height 16
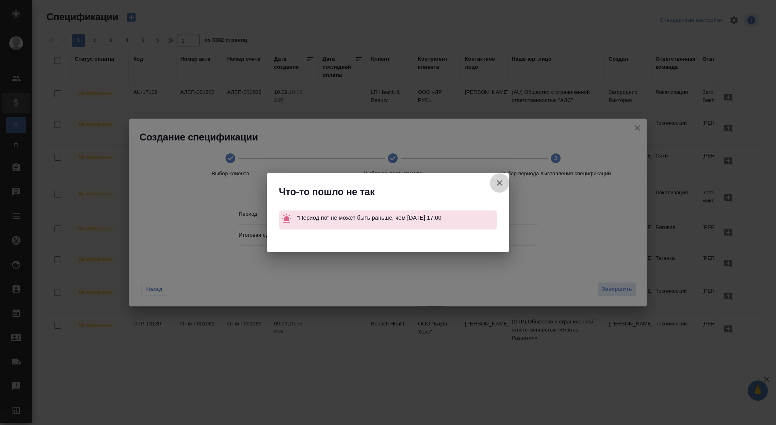
click at [499, 179] on icon "button" at bounding box center [500, 183] width 10 height 10
select select "7"
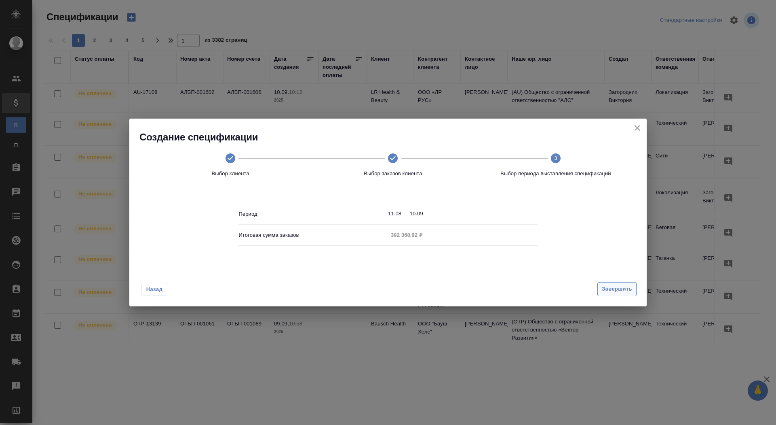
click at [618, 288] on span "Завершить" at bounding box center [617, 288] width 30 height 9
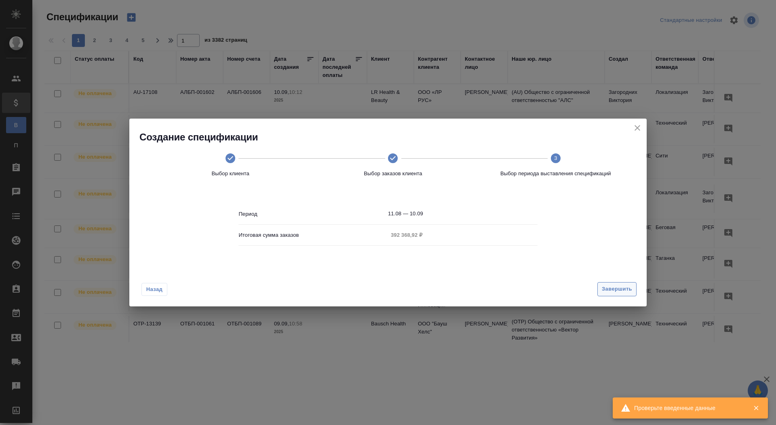
click at [618, 288] on span "Завершить" at bounding box center [617, 288] width 30 height 9
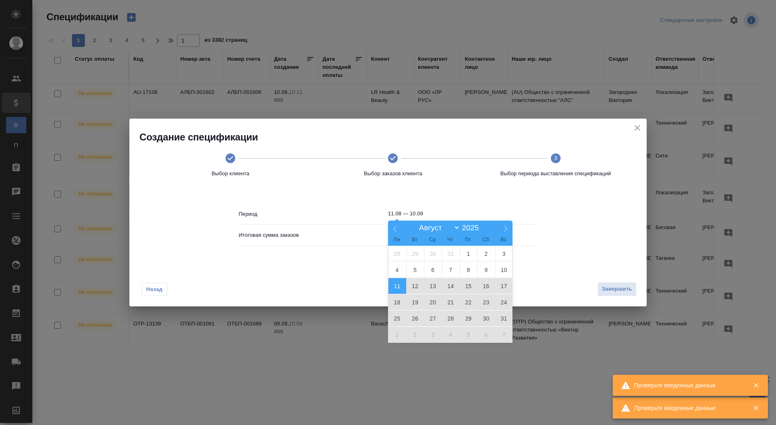
click at [434, 215] on input "11.08 — 10.09" at bounding box center [463, 213] width 150 height 11
click at [400, 285] on span "11" at bounding box center [398, 286] width 18 height 16
type input "11.08"
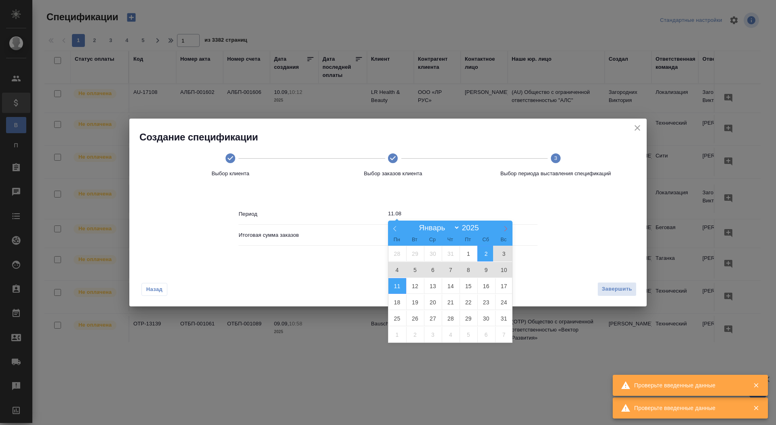
click at [505, 231] on span at bounding box center [506, 227] width 14 height 14
select select "8"
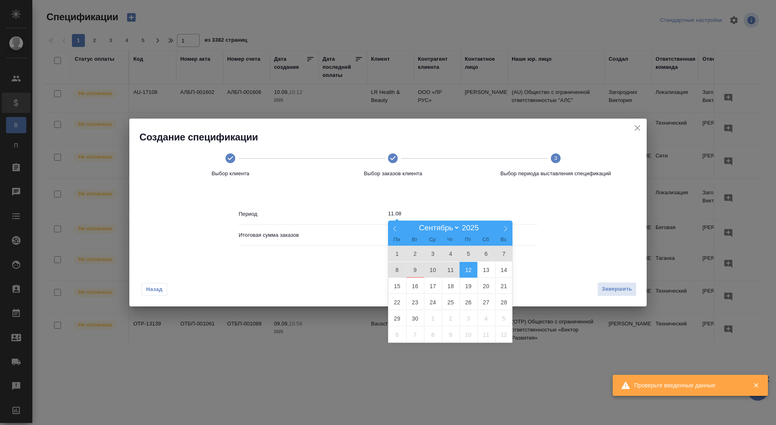
click at [463, 270] on span "12" at bounding box center [469, 270] width 18 height 16
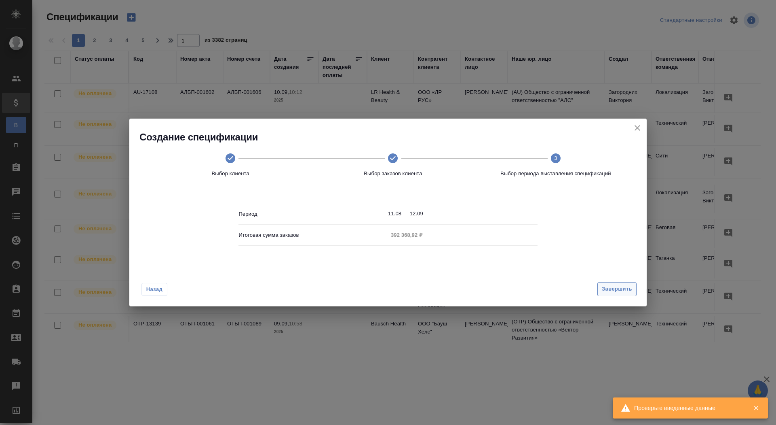
click at [615, 294] on button "Завершить" at bounding box center [617, 289] width 39 height 14
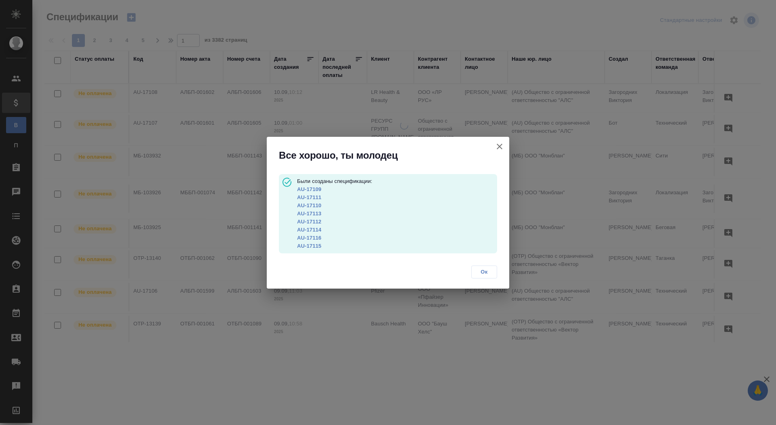
click at [306, 189] on link "AU-17109" at bounding box center [309, 189] width 24 height 6
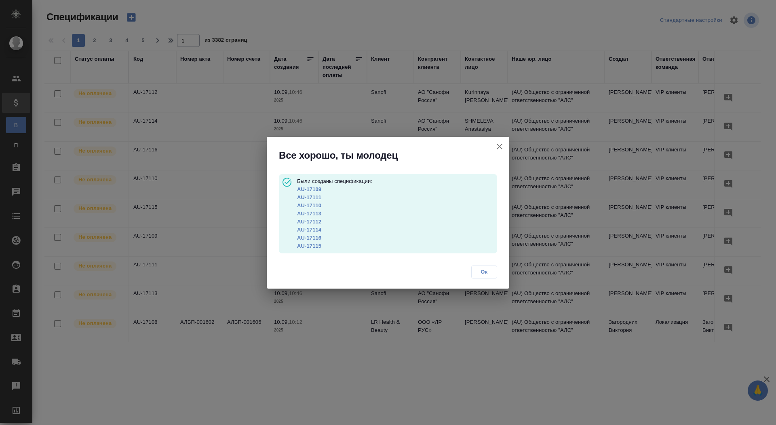
click at [308, 195] on link "AU-17111" at bounding box center [309, 197] width 24 height 6
click at [318, 205] on link "AU-17110" at bounding box center [309, 205] width 24 height 6
click at [312, 212] on link "AU-17113" at bounding box center [309, 213] width 24 height 6
click at [306, 222] on link "AU-17112" at bounding box center [309, 221] width 24 height 6
click at [311, 220] on link "AU-17112" at bounding box center [309, 221] width 24 height 6
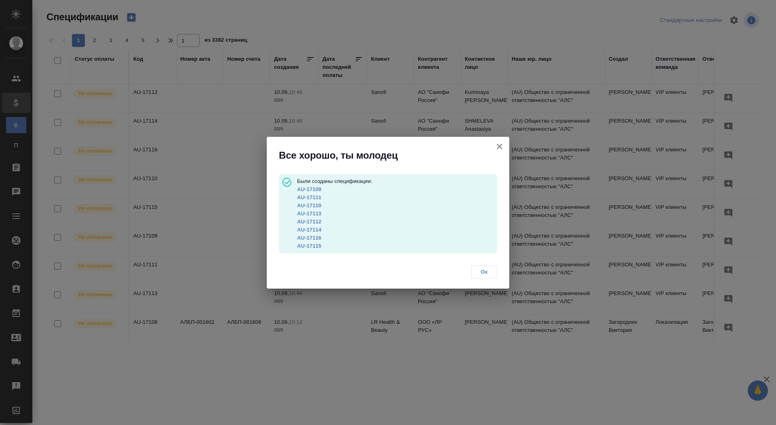
click at [310, 229] on link "AU-17114" at bounding box center [309, 229] width 24 height 6
click at [306, 237] on link "AU-17116" at bounding box center [309, 238] width 24 height 6
click at [305, 246] on link "AU-17115" at bounding box center [309, 246] width 24 height 6
click at [498, 144] on icon "button" at bounding box center [500, 147] width 10 height 10
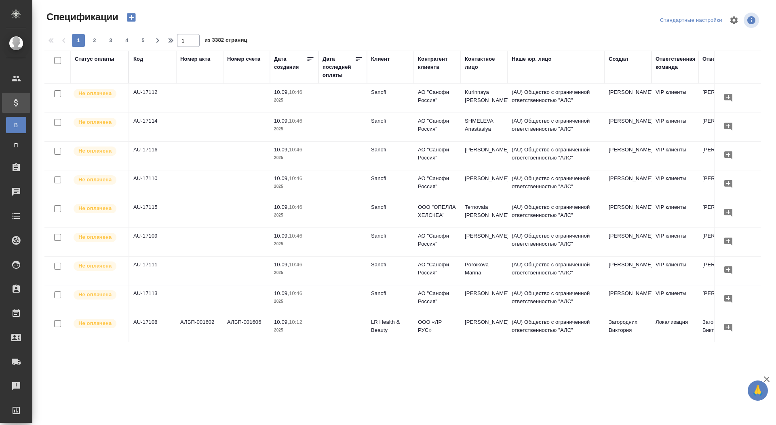
click at [128, 16] on icon "button" at bounding box center [131, 17] width 8 height 8
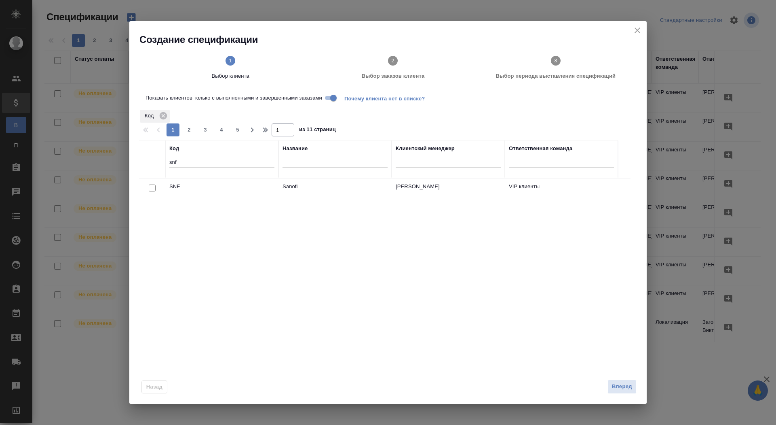
click at [150, 189] on input "checkbox" at bounding box center [152, 187] width 7 height 7
checkbox input "true"
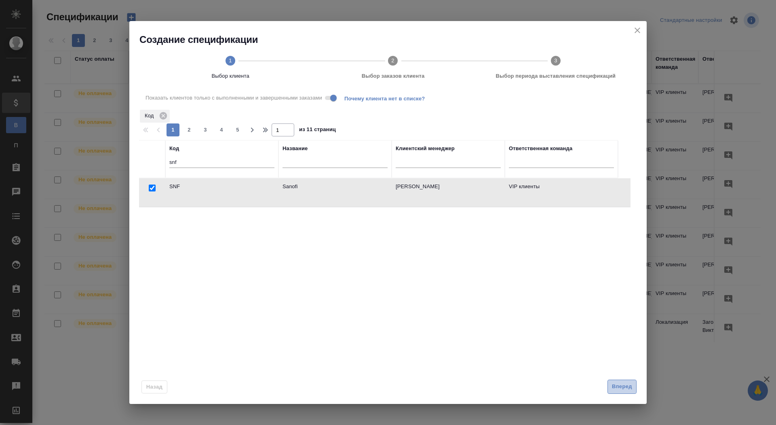
click at [618, 385] on span "Вперед" at bounding box center [622, 386] width 20 height 9
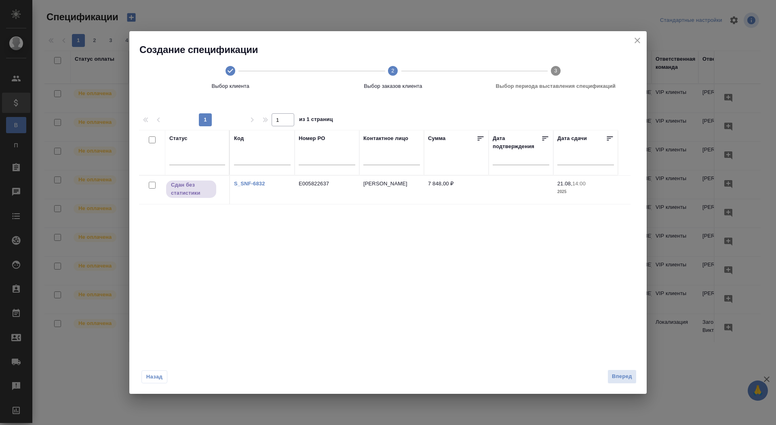
click at [641, 41] on icon "close" at bounding box center [638, 41] width 10 height 10
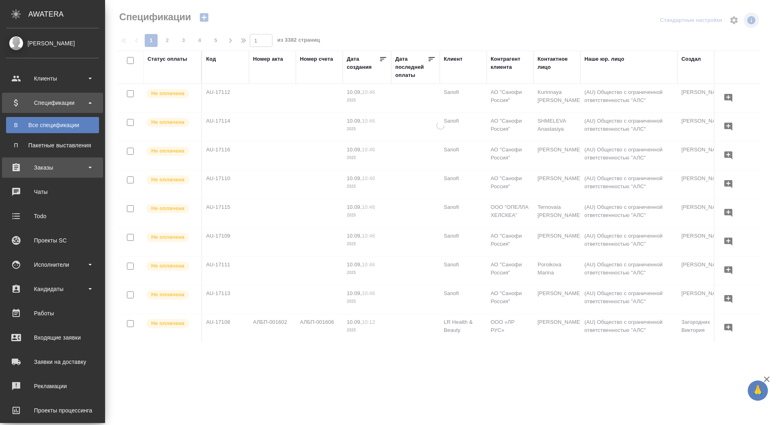
click at [16, 176] on div "Заказы" at bounding box center [52, 167] width 101 height 20
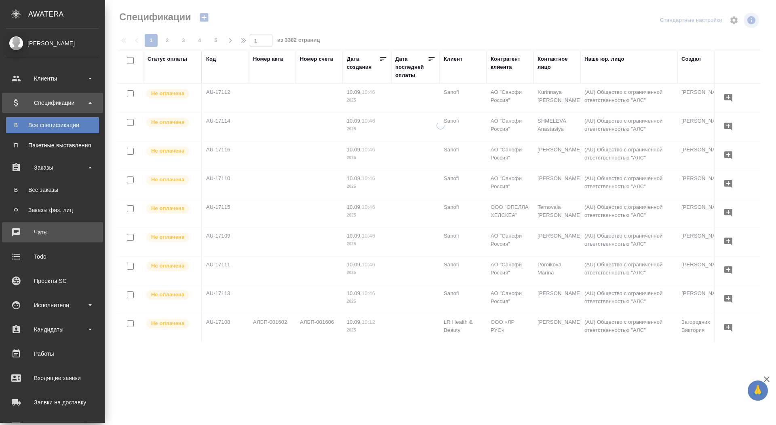
click at [19, 231] on div "Чаты" at bounding box center [52, 232] width 93 height 12
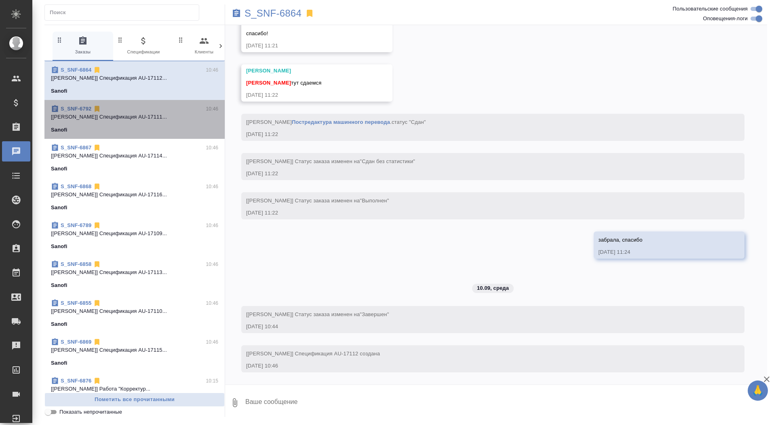
click at [114, 123] on span "S_SNF-6792 10:46 [Сайдашева Диляра] Спецификация AU-17111... Sanofi" at bounding box center [134, 119] width 167 height 29
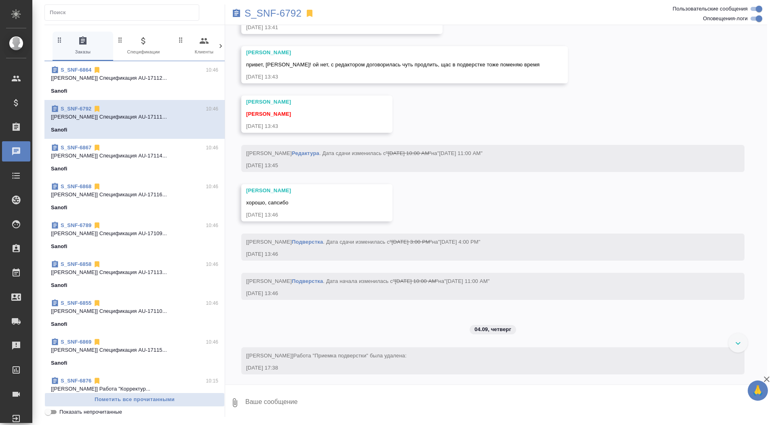
click at [109, 158] on p "[[PERSON_NAME]] Спецификация AU-17114..." at bounding box center [134, 156] width 167 height 8
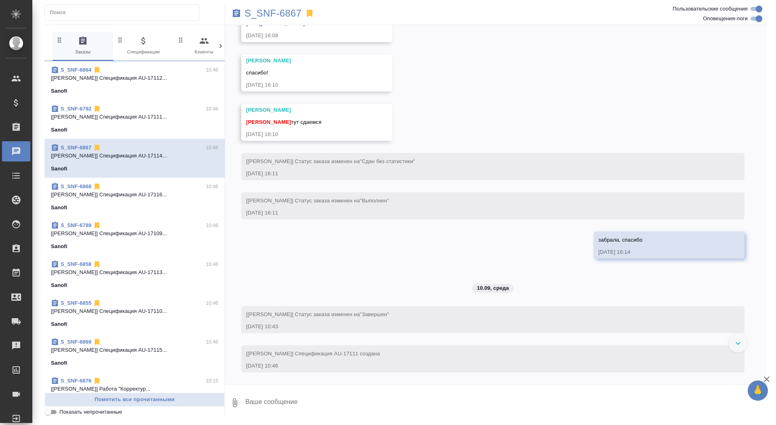
scroll to position [2185, 0]
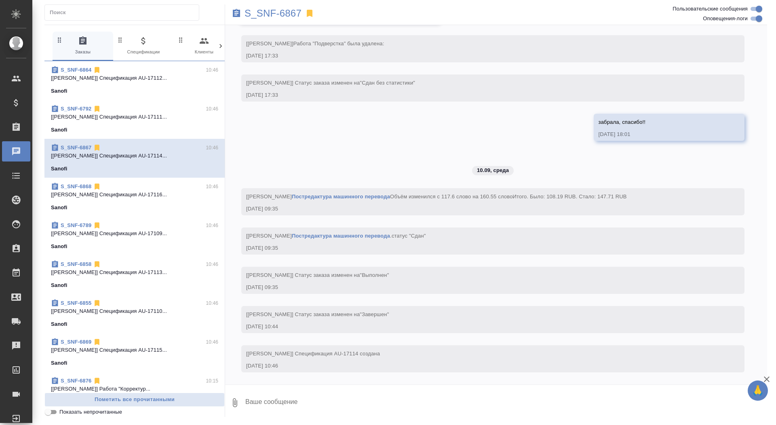
click at [108, 203] on span "S_SNF-6868 10:46 [Сайдашева Диляра] Спецификация AU-17116... Sanofi" at bounding box center [134, 196] width 167 height 29
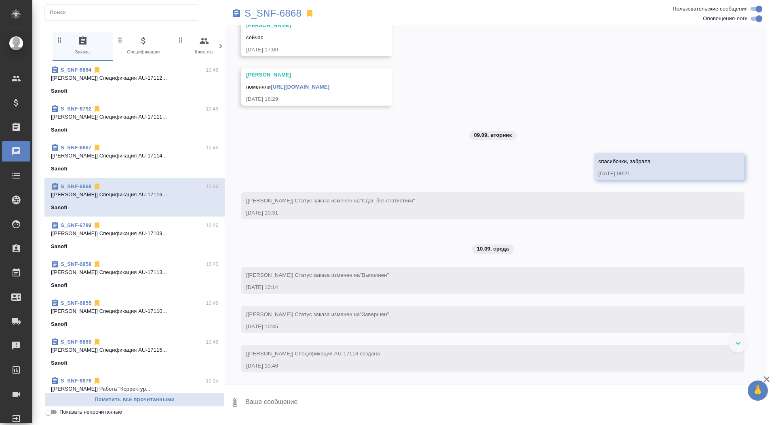
scroll to position [3413, 0]
click at [109, 237] on span "S_SNF-6789 10:46 [Сайдашева Диляра] Спецификация AU-17109... Sanofi" at bounding box center [134, 235] width 167 height 29
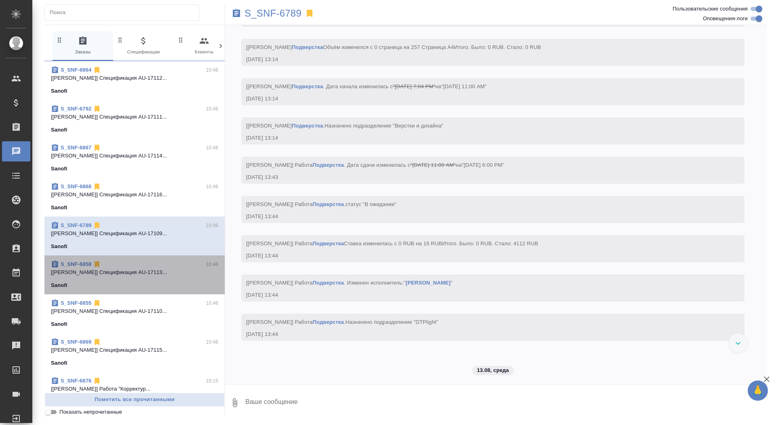
click at [108, 270] on p "[[PERSON_NAME]] Спецификация AU-17113..." at bounding box center [134, 272] width 167 height 8
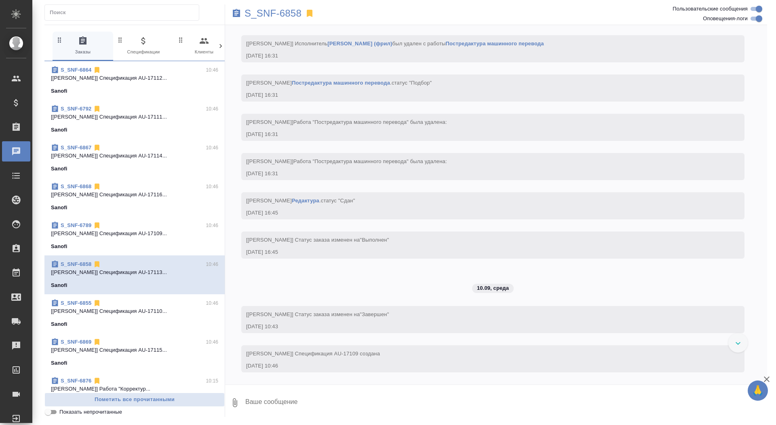
scroll to position [3227, 0]
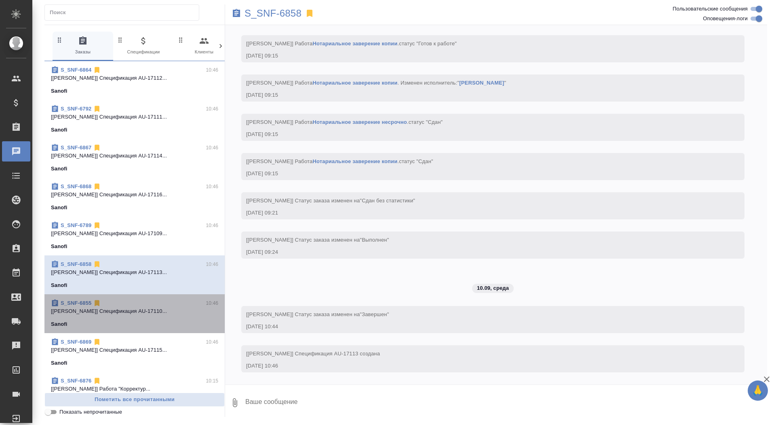
click at [108, 306] on div "S_SNF-6855 10:46" at bounding box center [134, 303] width 167 height 8
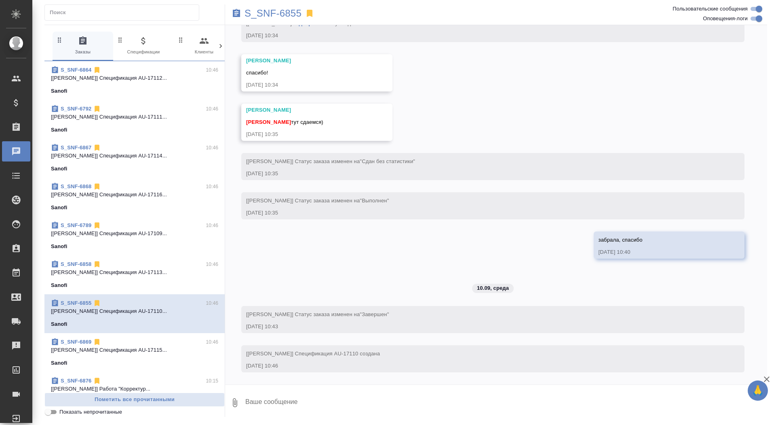
click at [105, 349] on p "[[PERSON_NAME]] Спецификация AU-17115..." at bounding box center [134, 350] width 167 height 8
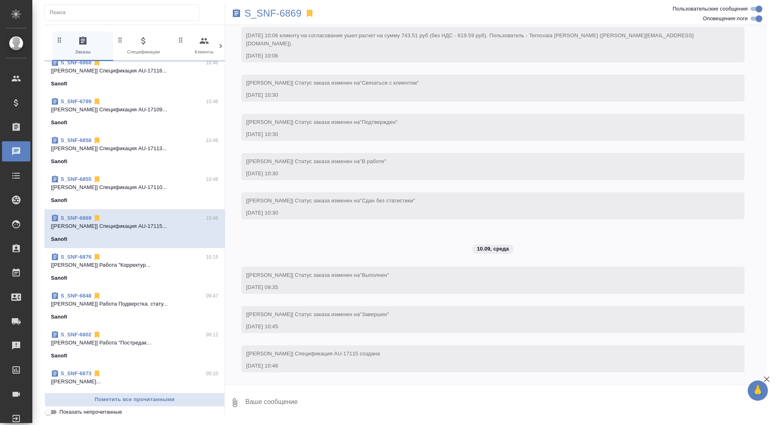
scroll to position [125, 0]
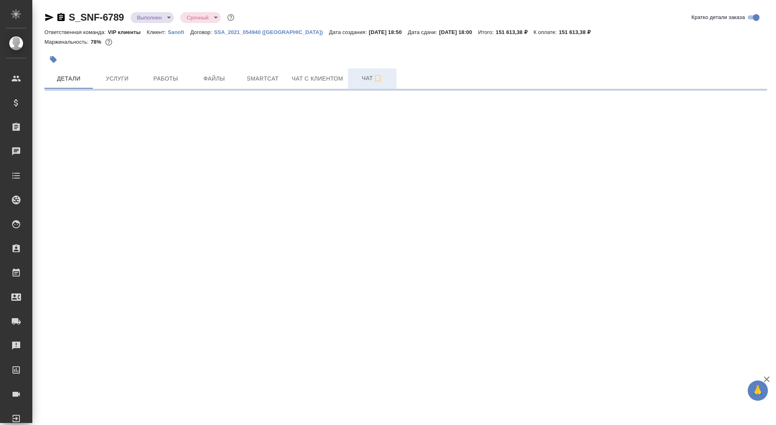
select select "RU"
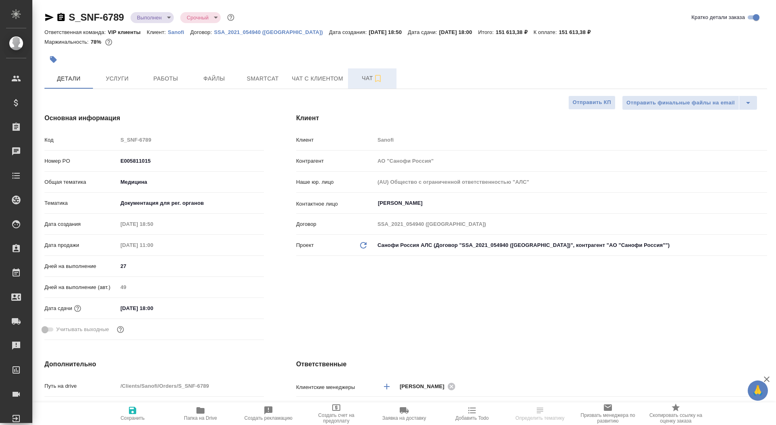
type textarea "x"
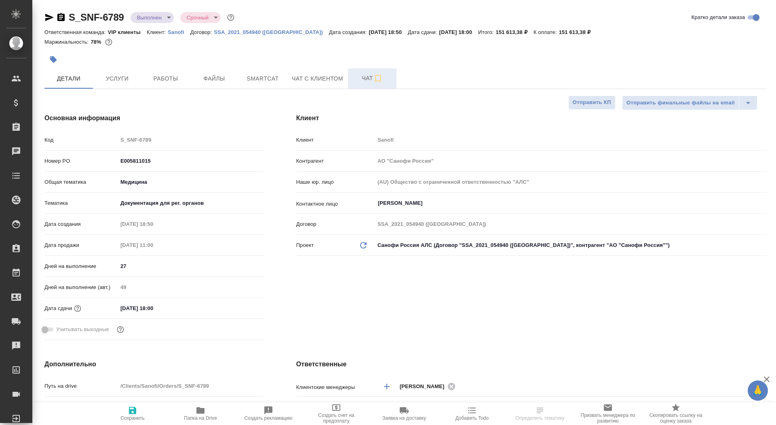
type textarea "x"
click at [361, 81] on span "Чат" at bounding box center [372, 78] width 39 height 10
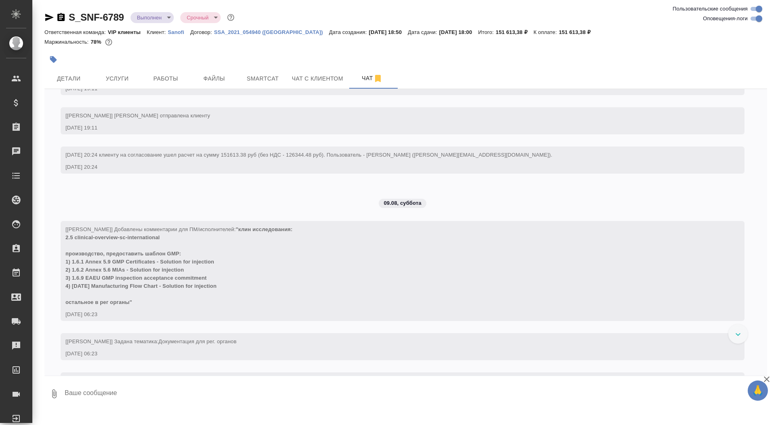
scroll to position [624, 0]
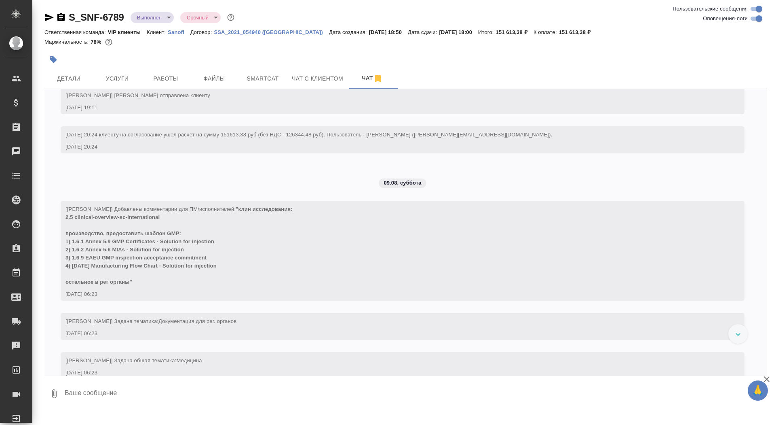
click at [59, 18] on icon "button" at bounding box center [60, 17] width 7 height 8
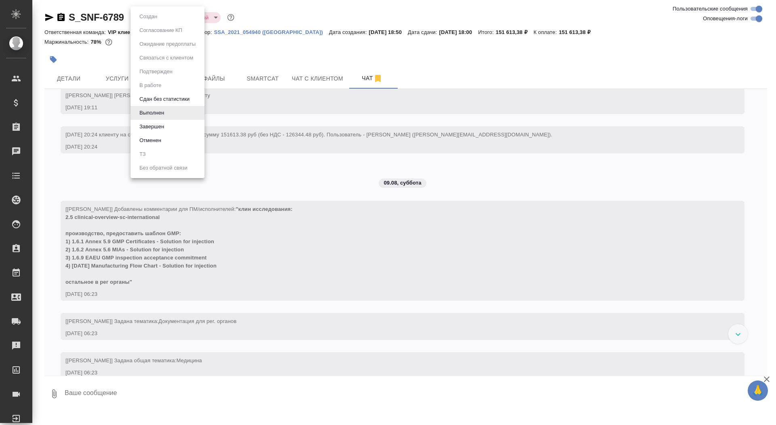
click at [162, 21] on body "🙏 .cls-1 fill:#fff; AWATERA Saydasheva Dilyara Клиенты Спецификации Заказы 0 Ча…" at bounding box center [388, 212] width 776 height 425
click at [163, 127] on button "Завершен" at bounding box center [152, 126] width 30 height 9
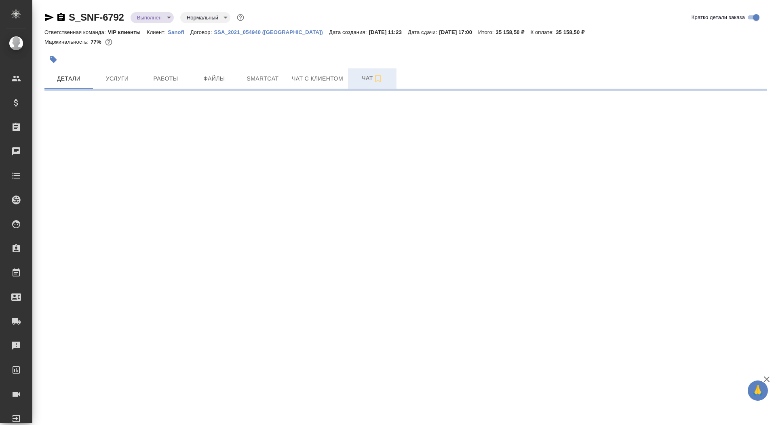
click at [354, 76] on span "Чат" at bounding box center [372, 78] width 39 height 10
select select "RU"
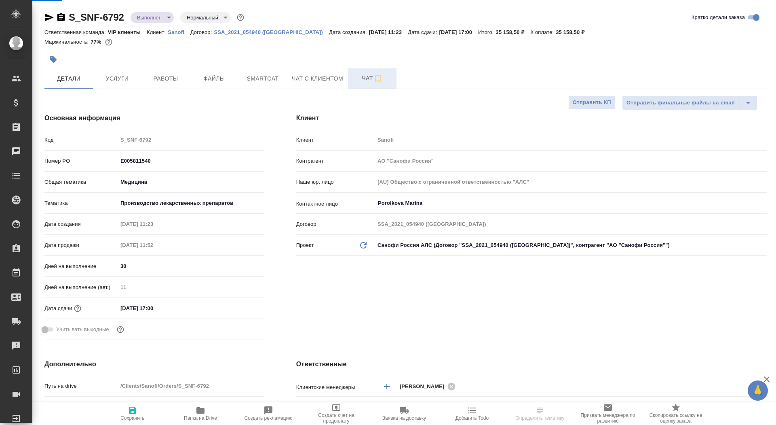
type textarea "x"
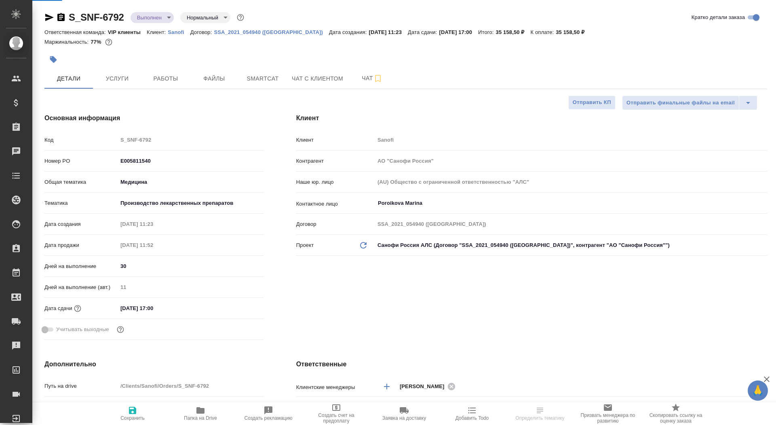
type textarea "x"
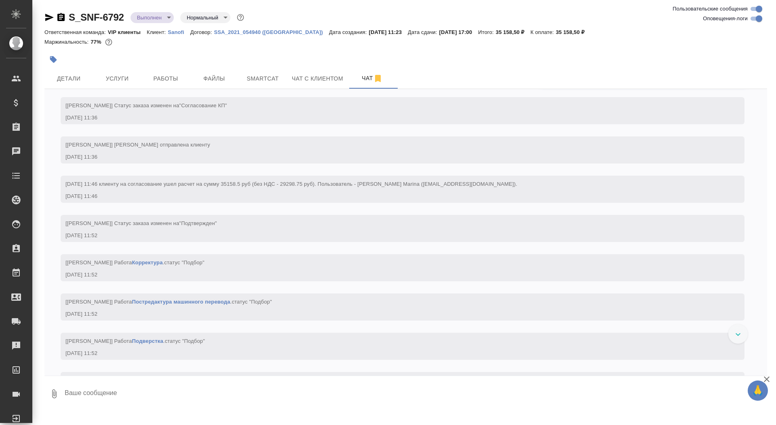
scroll to position [578, 0]
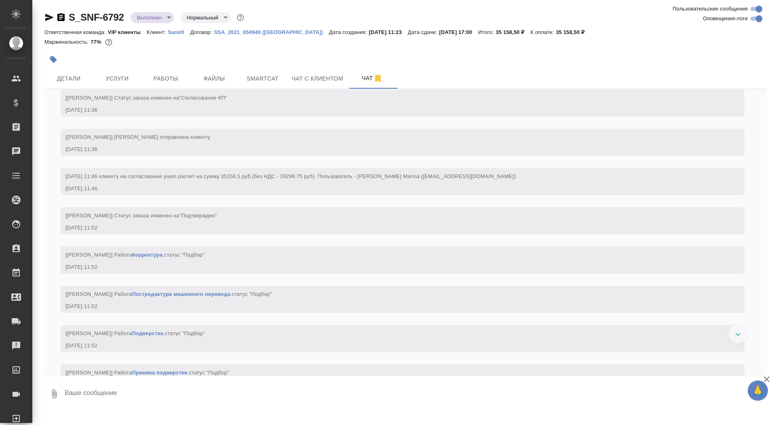
click at [61, 15] on icon "button" at bounding box center [61, 18] width 10 height 10
click at [148, 17] on body "🙏 .cls-1 fill:#fff; AWATERA Saydasheva Dilyara Клиенты Спецификации Заказы 0 Ча…" at bounding box center [388, 212] width 776 height 425
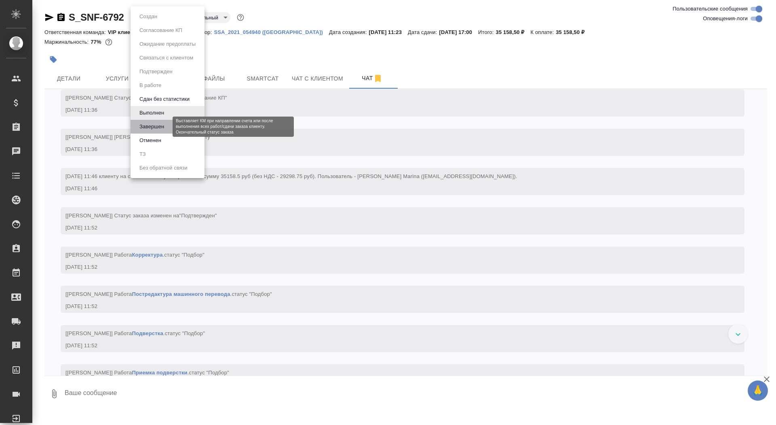
click at [156, 125] on button "Завершен" at bounding box center [152, 126] width 30 height 9
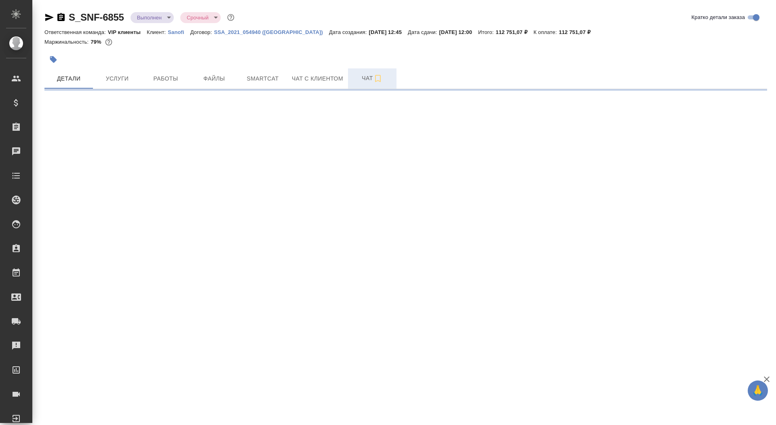
select select "RU"
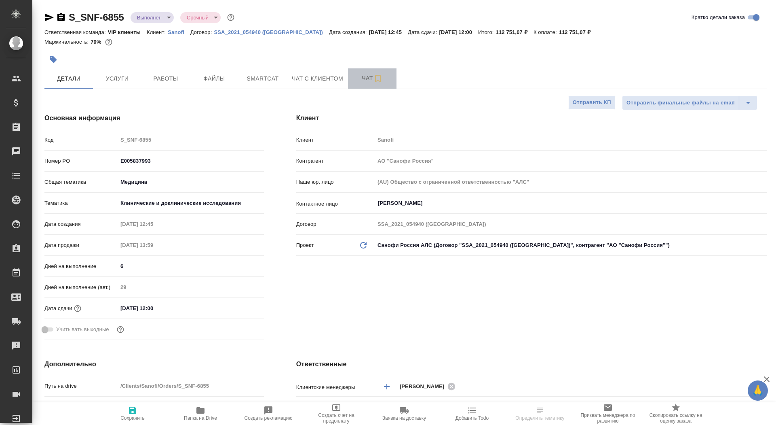
click at [355, 77] on span "Чат" at bounding box center [372, 78] width 39 height 10
type textarea "x"
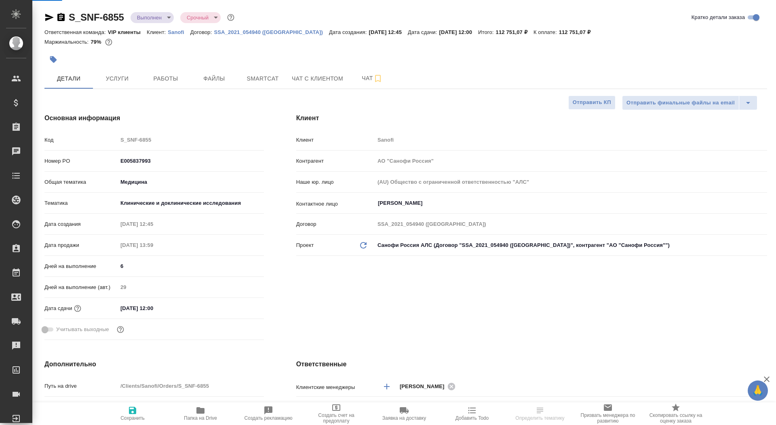
type textarea "x"
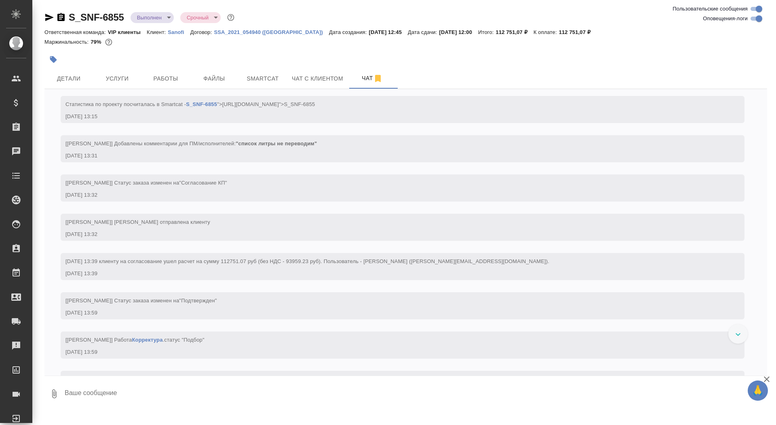
scroll to position [694, 0]
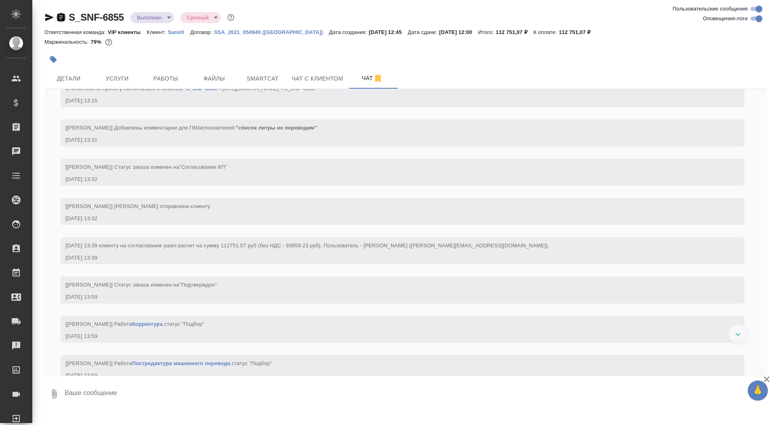
click at [63, 16] on icon "button" at bounding box center [61, 18] width 10 height 10
click at [151, 19] on body "🙏 .cls-1 fill:#fff; AWATERA Saydasheva Dilyara Клиенты Спецификации Заказы 0 Ча…" at bounding box center [388, 212] width 776 height 425
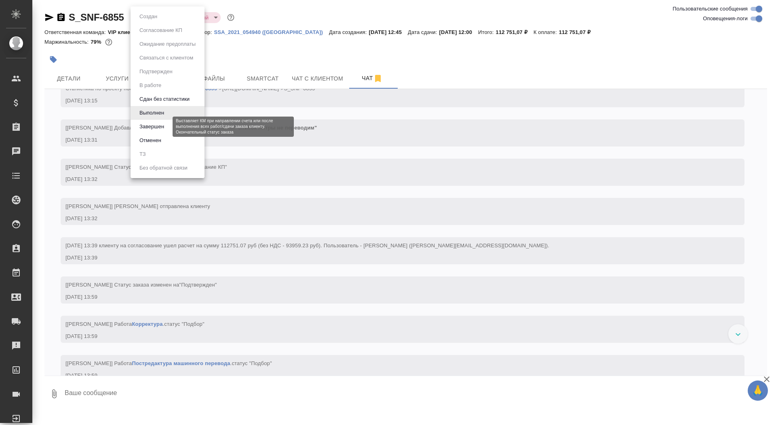
click at [167, 129] on li "Завершен" at bounding box center [168, 127] width 74 height 14
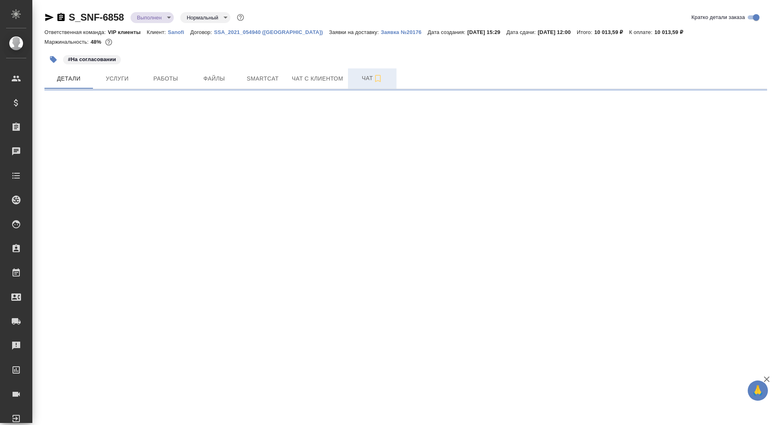
click at [361, 79] on span "Чат" at bounding box center [372, 78] width 39 height 10
select select "RU"
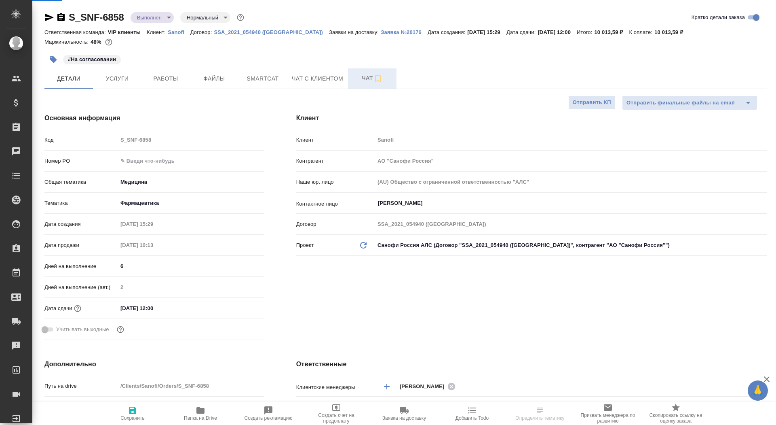
type textarea "x"
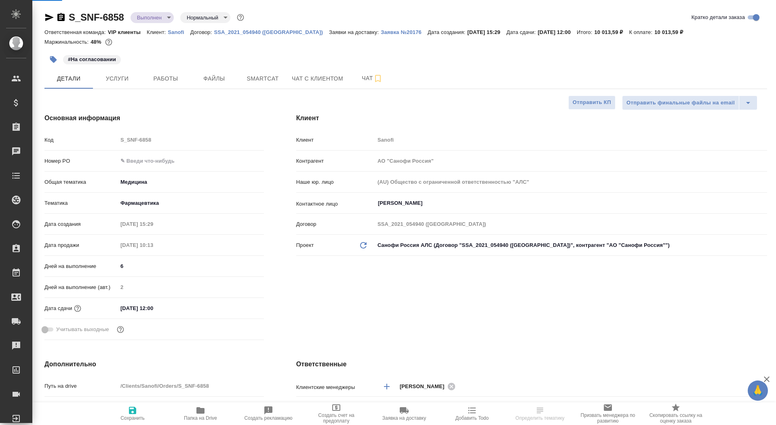
type textarea "x"
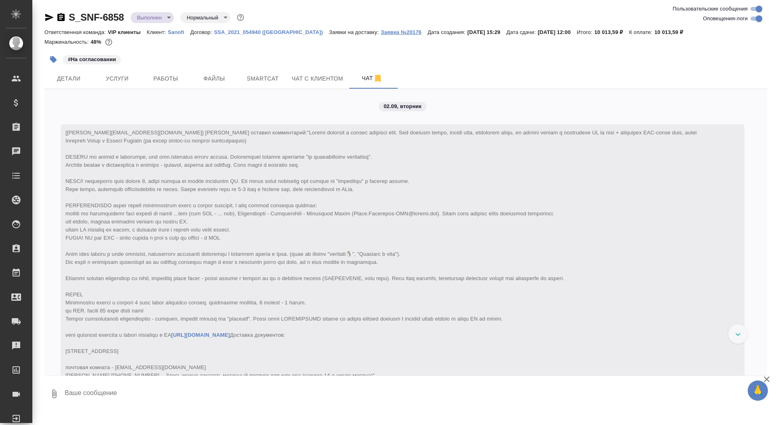
click at [381, 32] on p "Заявка №20176" at bounding box center [404, 32] width 47 height 6
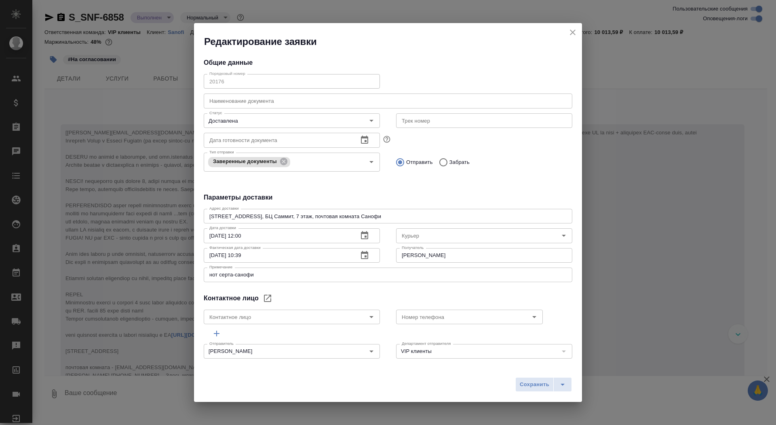
type input "[PERSON_NAME]"
click at [573, 31] on icon "close" at bounding box center [573, 32] width 10 height 10
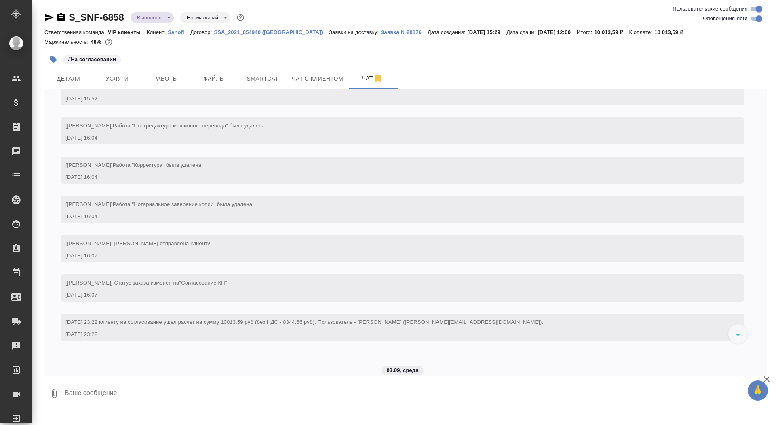
scroll to position [354, 0]
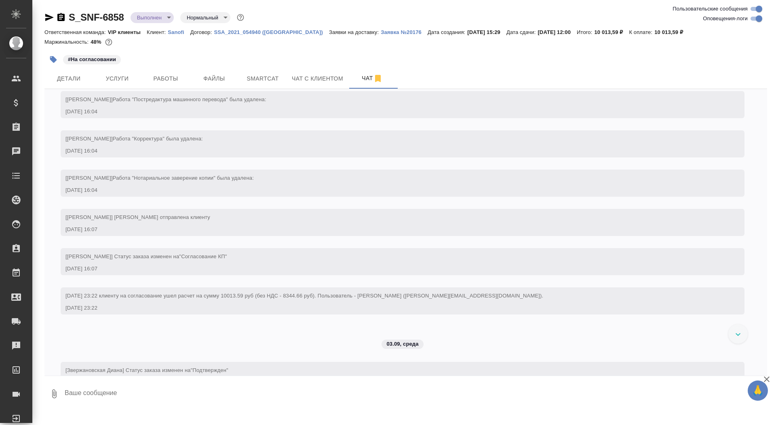
click at [60, 17] on icon "button" at bounding box center [61, 18] width 10 height 10
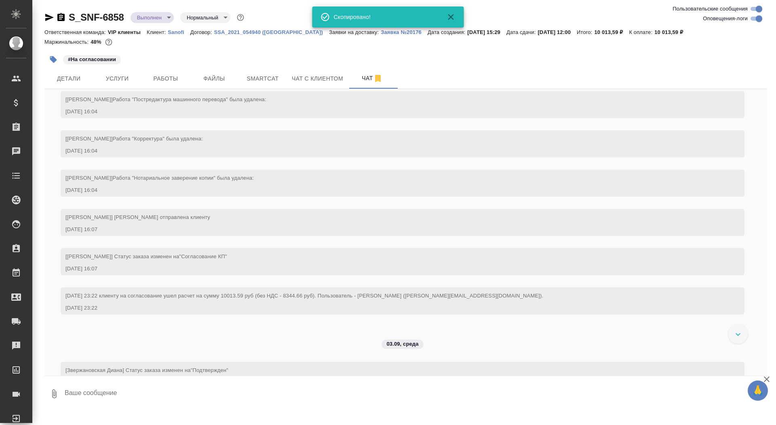
click at [158, 13] on body "🙏 .cls-1 fill:#fff; AWATERA Saydasheva Dilyara Клиенты Спецификации Заказы 0 Ча…" at bounding box center [388, 212] width 776 height 425
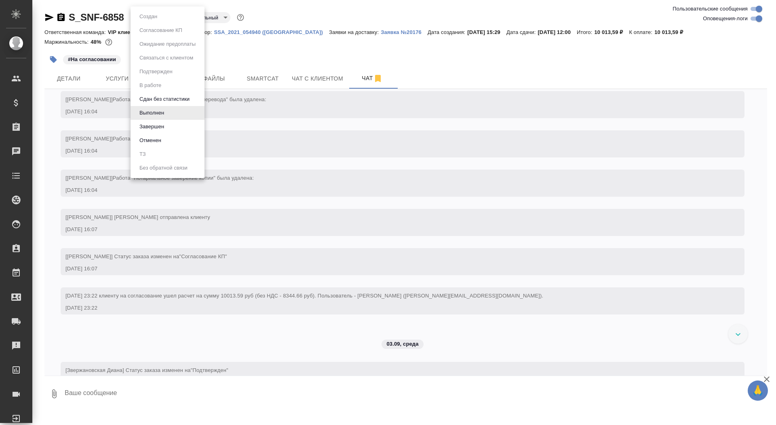
click at [159, 125] on button "Завершен" at bounding box center [152, 126] width 30 height 9
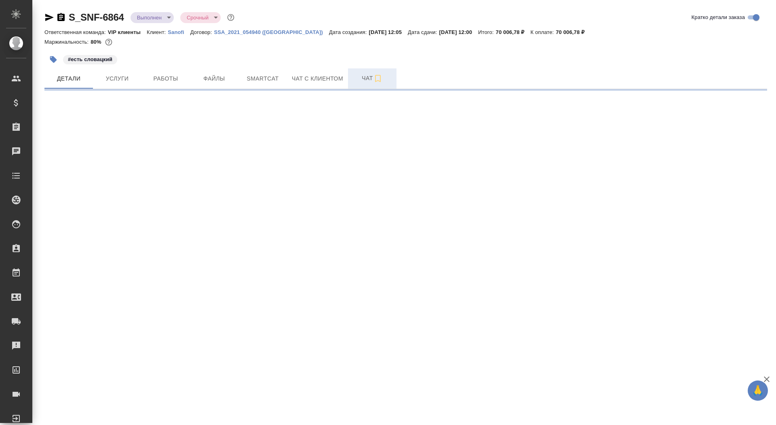
select select "RU"
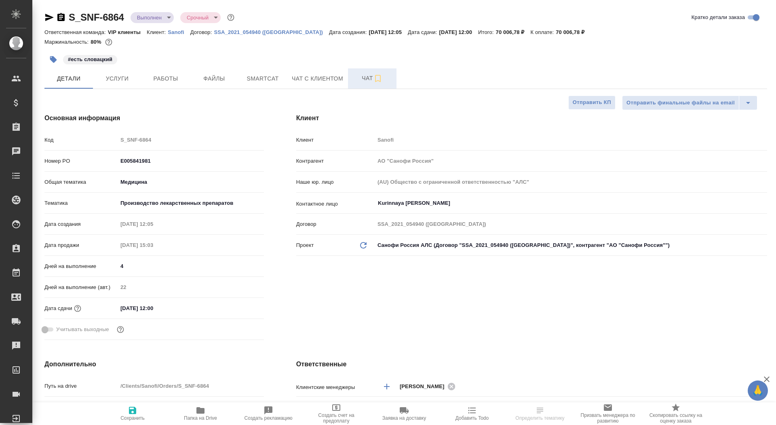
click at [364, 72] on button "Чат" at bounding box center [372, 78] width 49 height 20
type textarea "x"
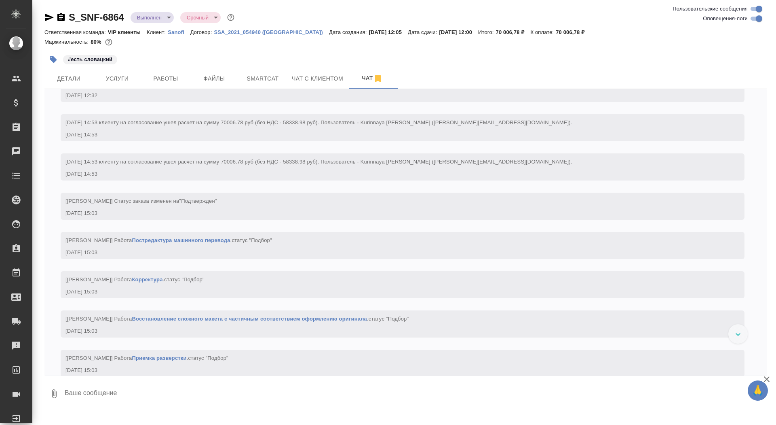
scroll to position [755, 0]
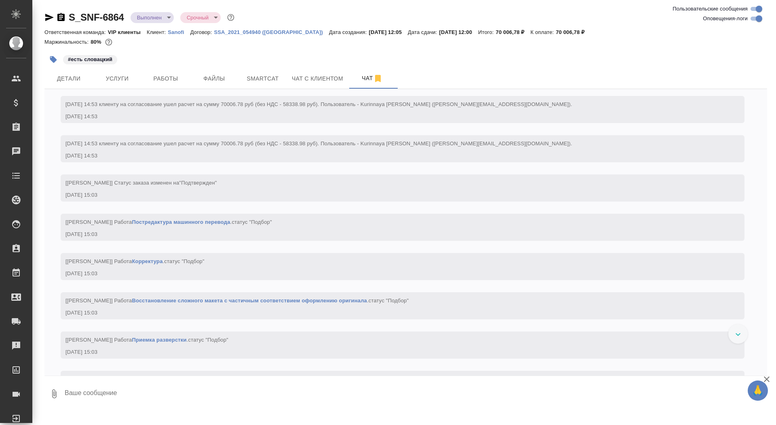
click at [61, 18] on icon "button" at bounding box center [60, 17] width 7 height 8
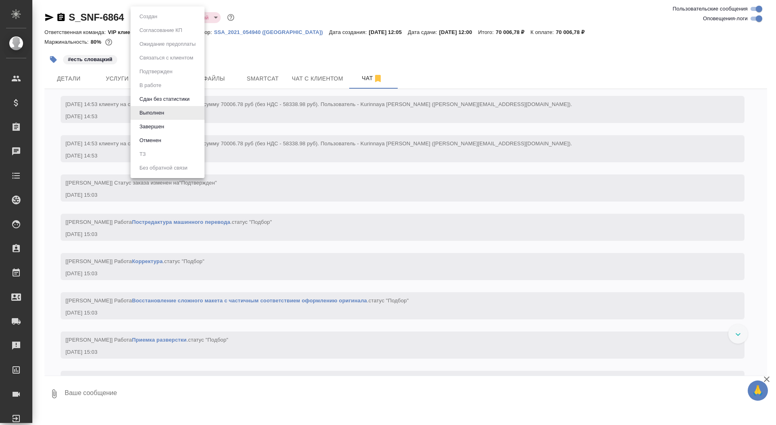
click at [159, 17] on body "🙏 .cls-1 fill:#fff; AWATERA Saydasheva Dilyara Клиенты Спецификации Заказы 0 Ча…" at bounding box center [388, 212] width 776 height 425
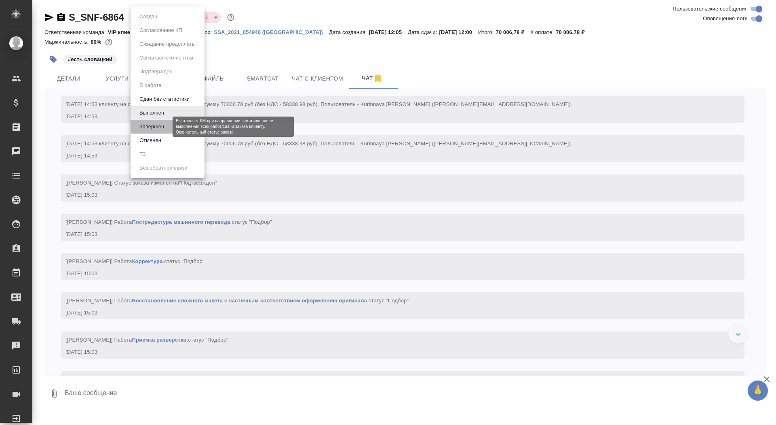
click at [162, 127] on button "Завершен" at bounding box center [152, 126] width 30 height 9
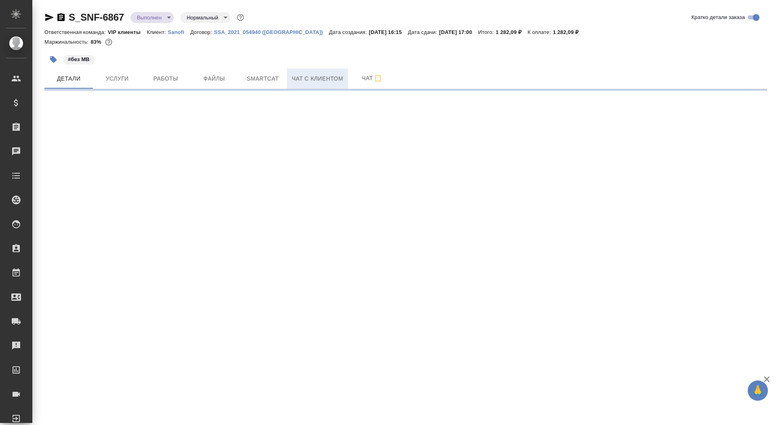
select select "RU"
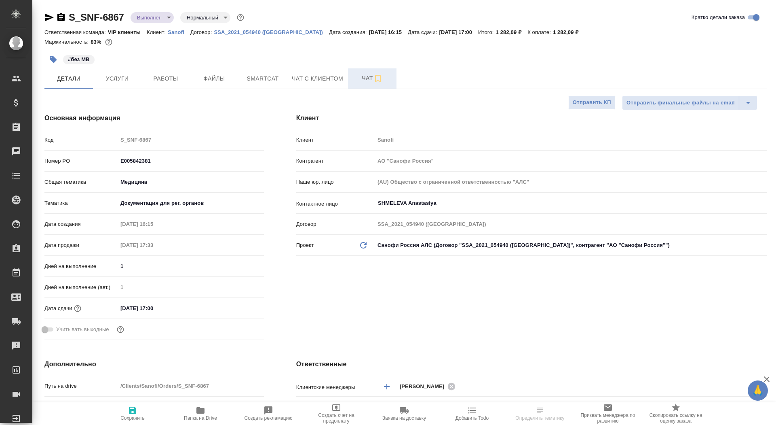
type textarea "x"
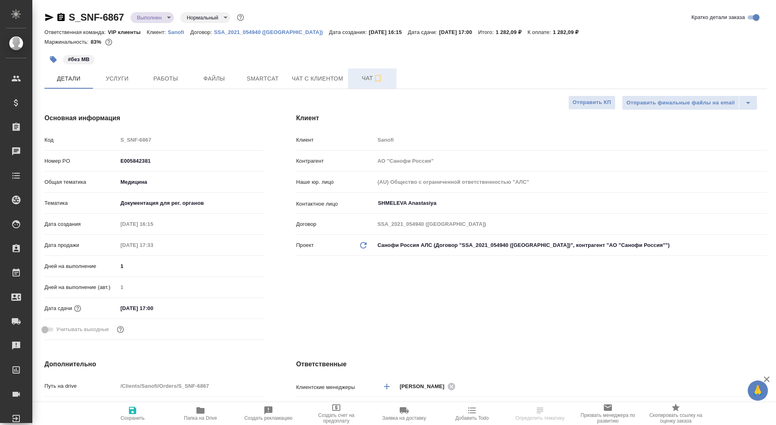
type textarea "x"
click at [353, 72] on button "Чат" at bounding box center [372, 78] width 49 height 20
type textarea "x"
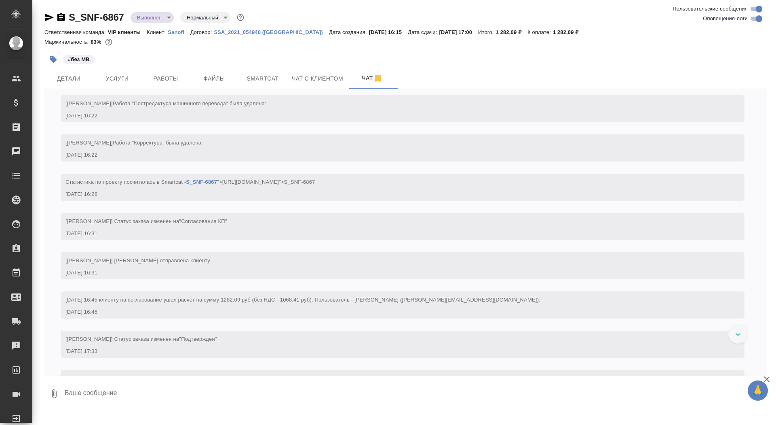
scroll to position [513, 0]
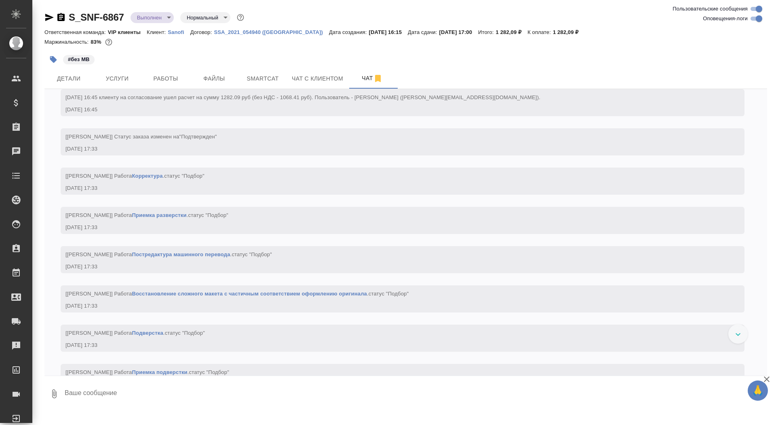
click at [61, 20] on icon "button" at bounding box center [60, 17] width 7 height 8
click at [153, 18] on body "🙏 .cls-1 fill:#fff; AWATERA Saydasheva Dilyara Клиенты Спецификации Заказы 0 Ча…" at bounding box center [388, 212] width 776 height 425
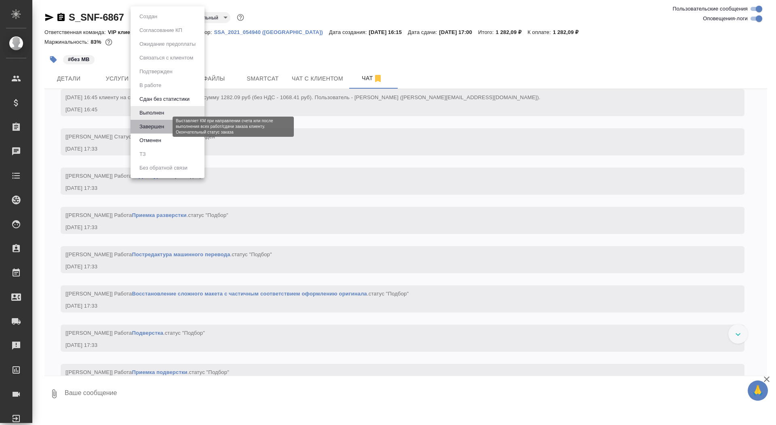
click at [160, 130] on button "Завершен" at bounding box center [152, 126] width 30 height 9
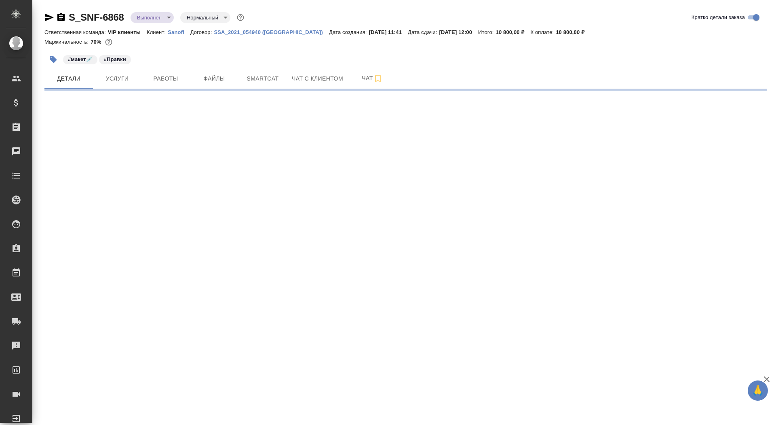
select select "RU"
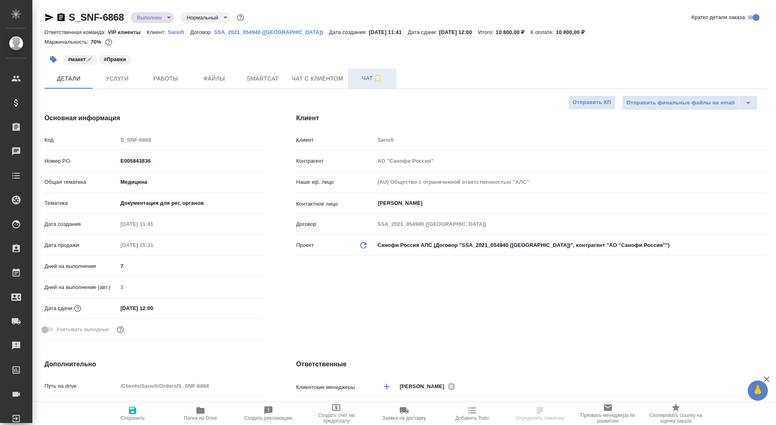
type textarea "x"
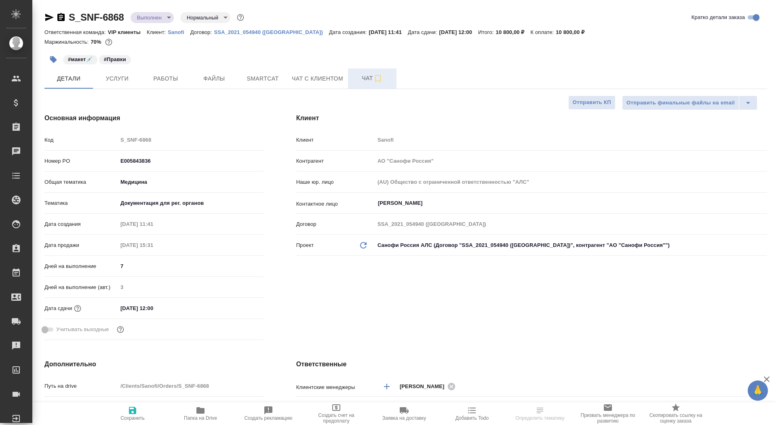
type textarea "x"
click at [360, 80] on span "Чат" at bounding box center [372, 78] width 39 height 10
type textarea "x"
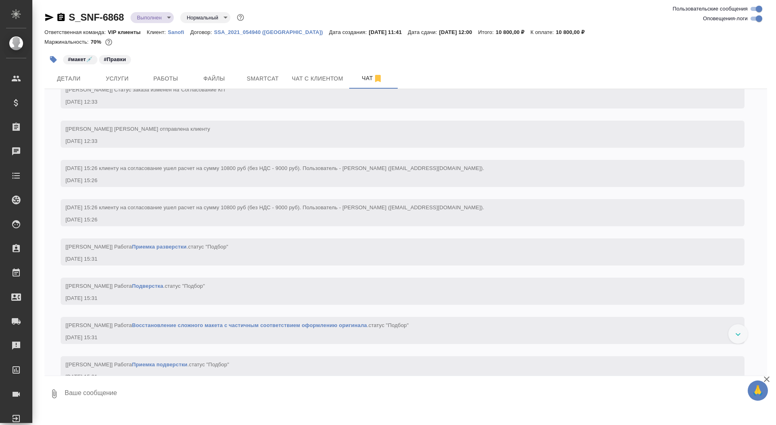
scroll to position [861, 0]
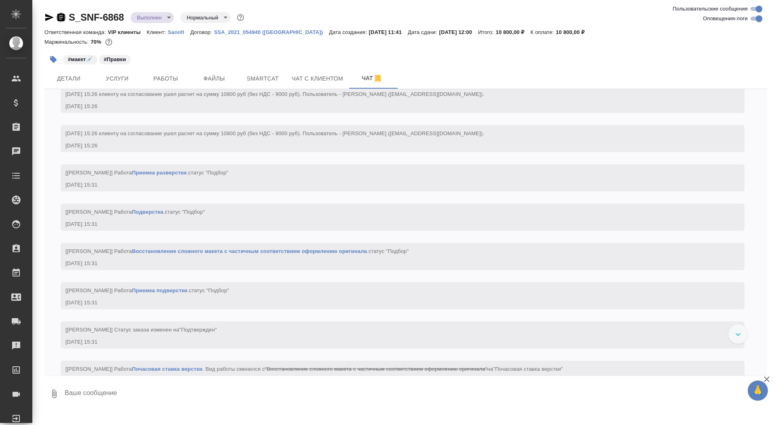
click at [64, 14] on icon "button" at bounding box center [60, 17] width 7 height 8
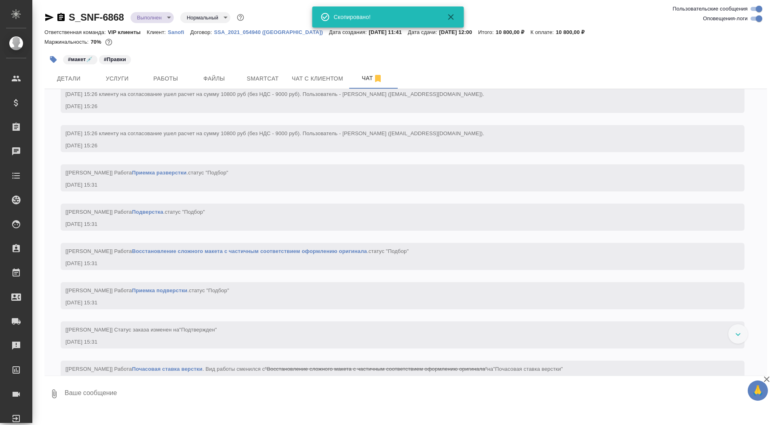
click at [164, 11] on div "S_SNF-6868 Выполнен completed Нормальный normal" at bounding box center [144, 17] width 201 height 13
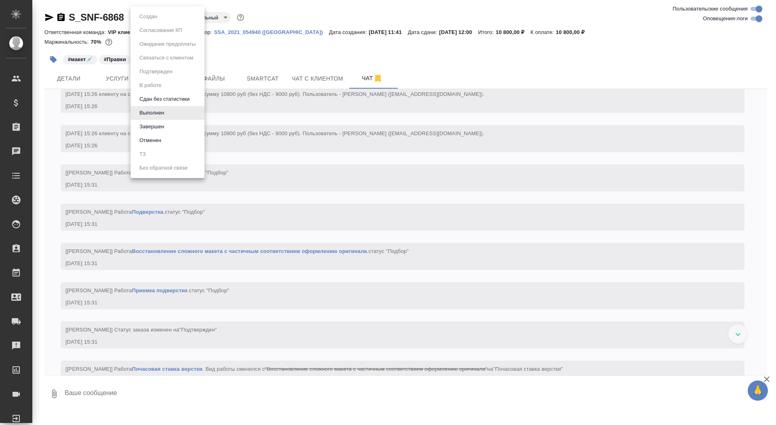
click at [164, 17] on body "🙏 .cls-1 fill:#fff; AWATERA Saydasheva Dilyara Клиенты Спецификации Заказы 0 Ча…" at bounding box center [388, 212] width 776 height 425
click at [179, 125] on li "Завершен" at bounding box center [168, 127] width 74 height 14
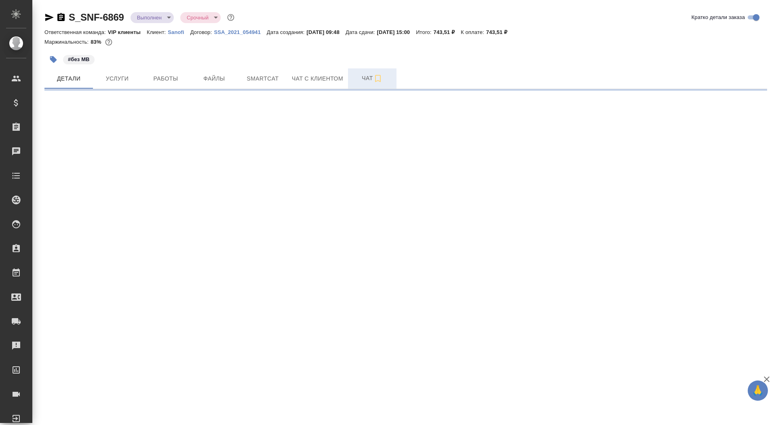
select select "RU"
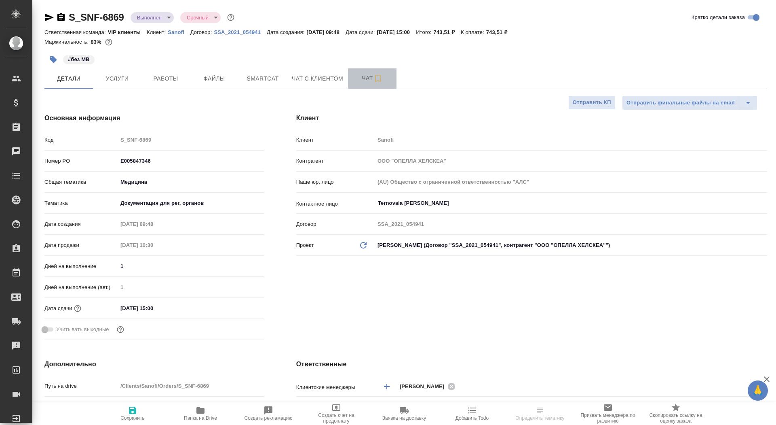
click at [360, 76] on span "Чат" at bounding box center [372, 78] width 39 height 10
type textarea "x"
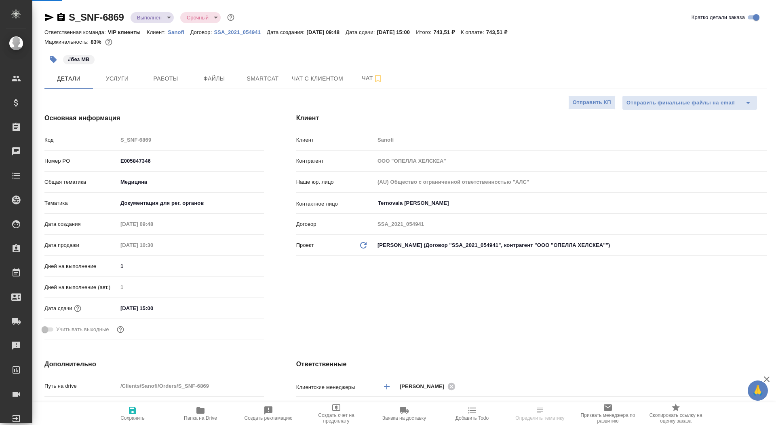
type textarea "x"
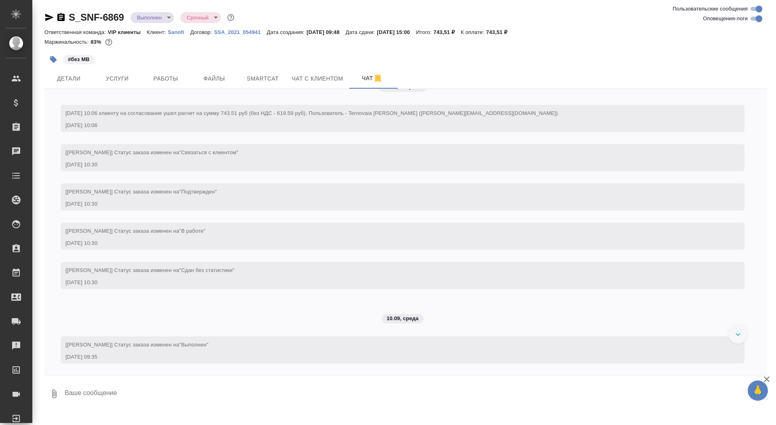
scroll to position [1879, 0]
click at [58, 15] on icon "button" at bounding box center [60, 17] width 7 height 8
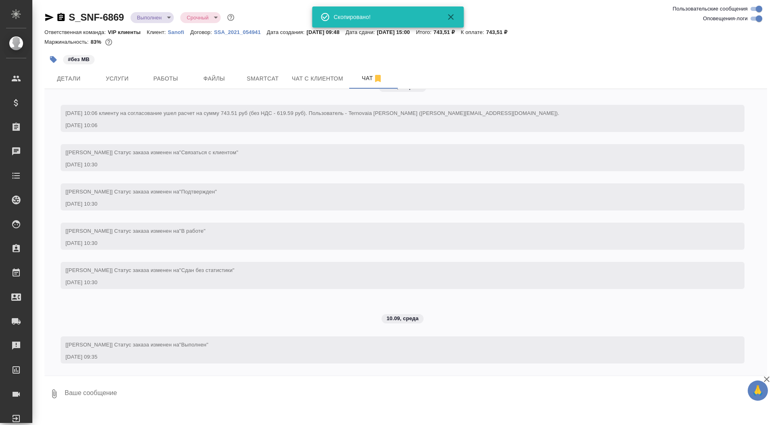
click at [154, 12] on div "S_SNF-6869 Выполнен completed Срочный urgent" at bounding box center [140, 17] width 192 height 13
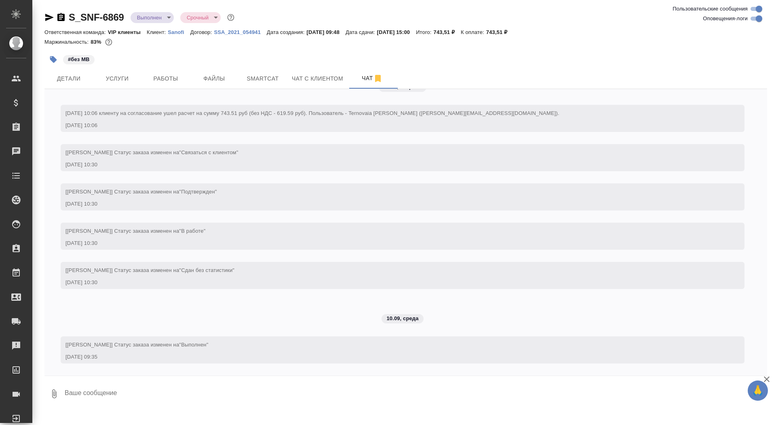
click at [152, 21] on body "🙏 .cls-1 fill:#fff; AWATERA Saydasheva Dilyara Клиенты Спецификации Заказы 0 Ча…" at bounding box center [388, 212] width 776 height 425
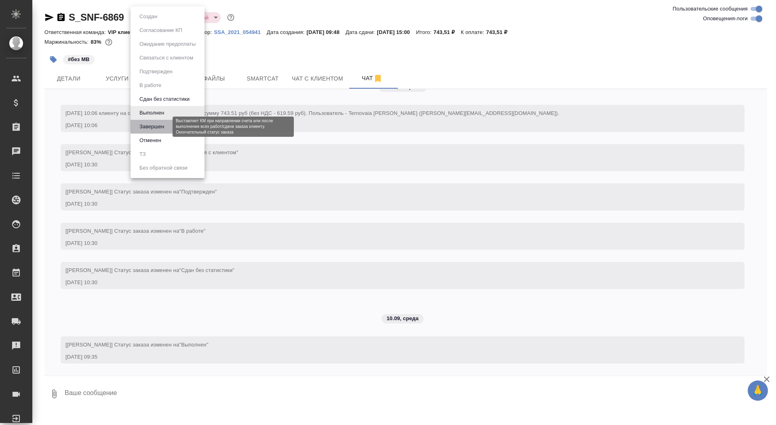
click at [164, 126] on button "Завершен" at bounding box center [152, 126] width 30 height 9
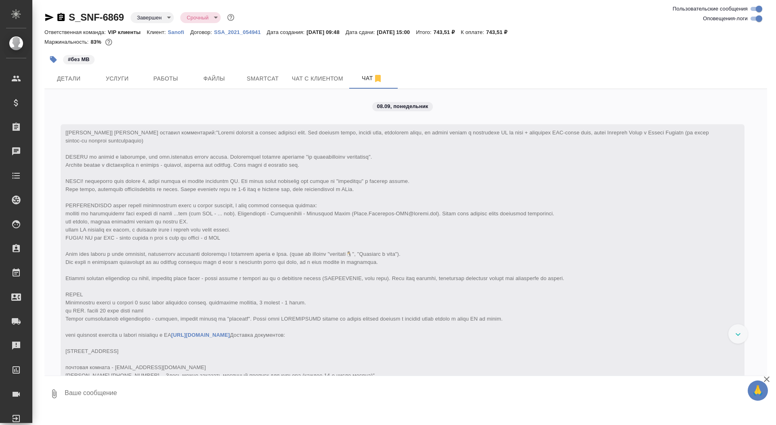
scroll to position [108, 0]
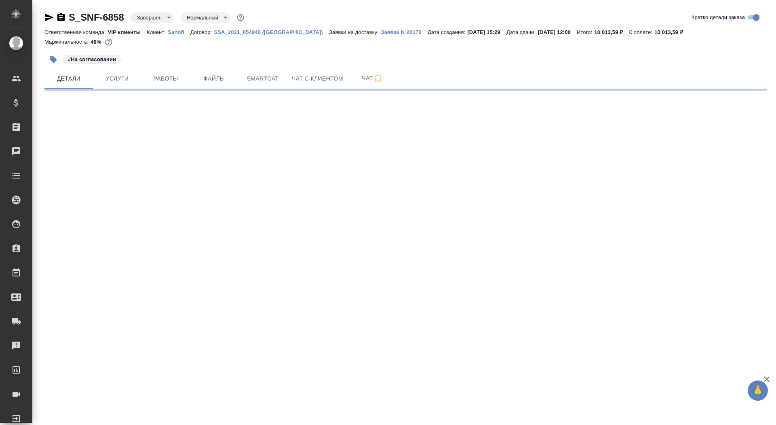
select select "RU"
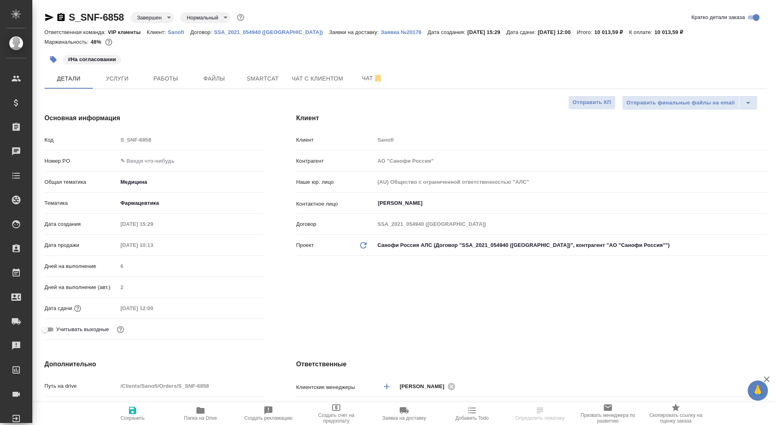
type textarea "x"
click at [59, 18] on icon "button" at bounding box center [61, 18] width 10 height 10
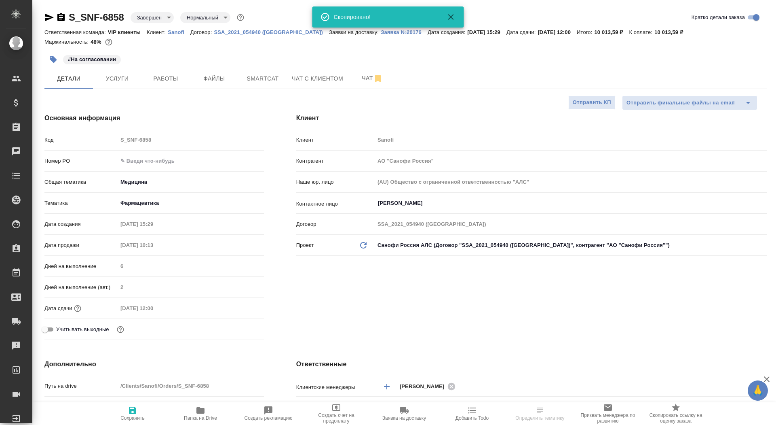
type textarea "x"
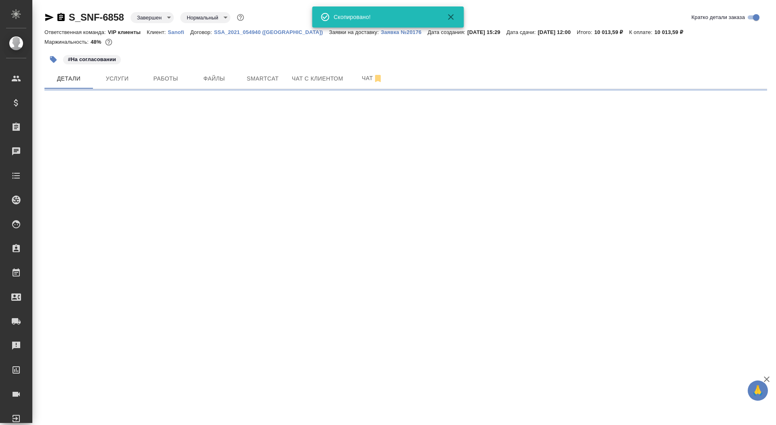
select select "RU"
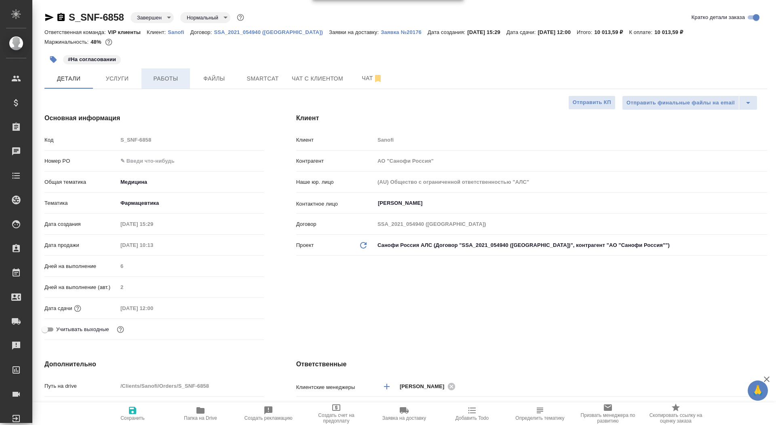
type textarea "x"
click at [156, 167] on div "Номер PO" at bounding box center [154, 161] width 220 height 14
click at [156, 162] on input "text" at bounding box center [191, 161] width 146 height 12
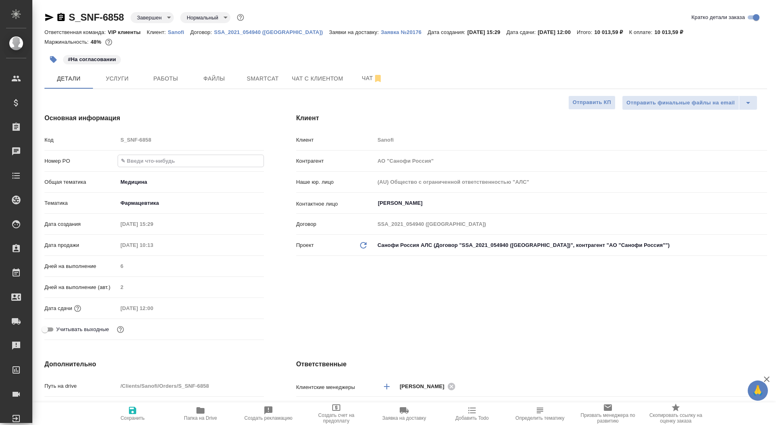
paste input "E005839018"
type input "E005839018"
type textarea "x"
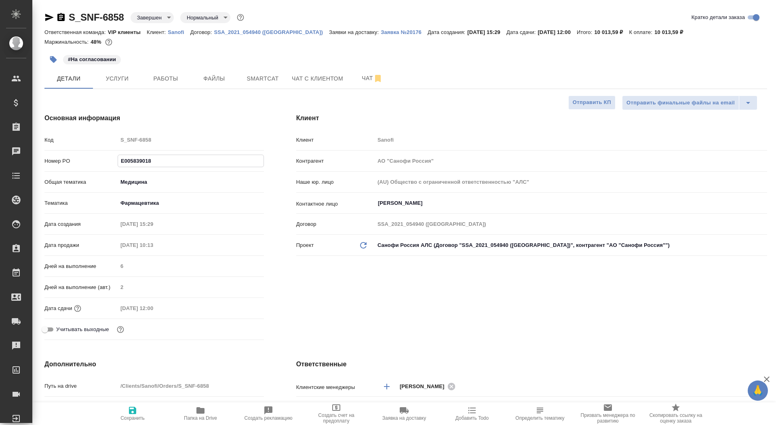
type input "E005839018"
click at [117, 413] on span "Сохранить" at bounding box center [133, 412] width 58 height 15
type textarea "x"
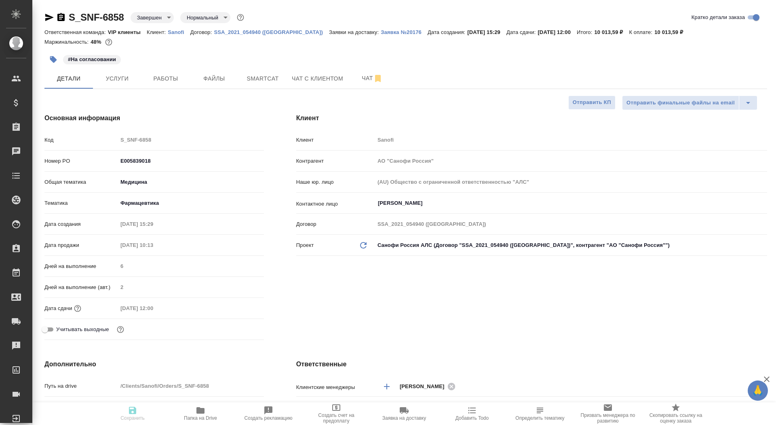
type textarea "x"
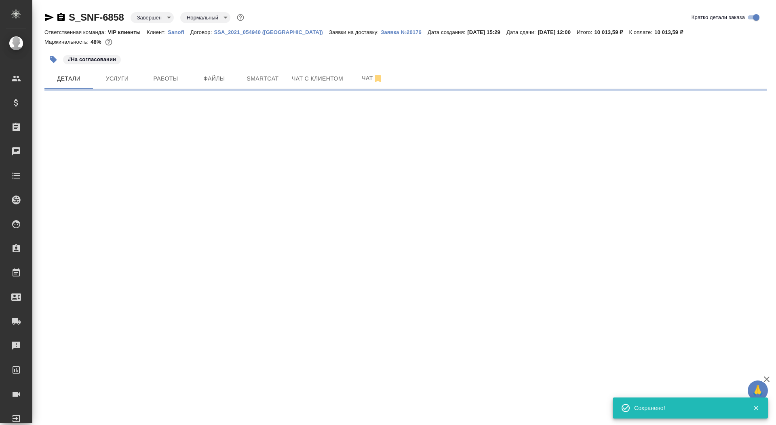
select select "RU"
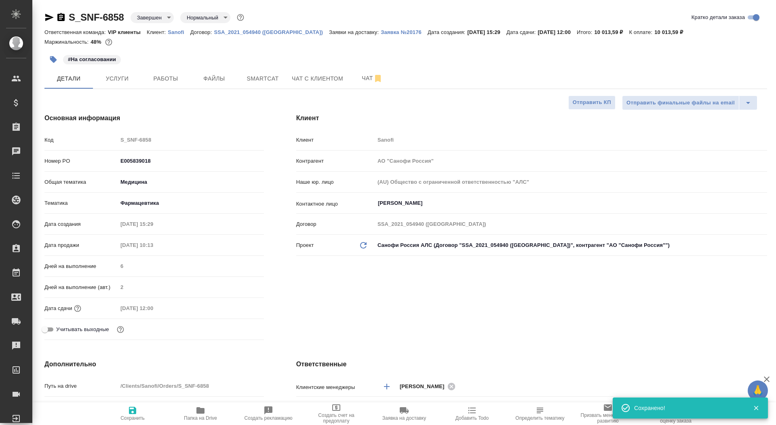
type textarea "x"
click at [133, 414] on icon "button" at bounding box center [132, 409] width 7 height 7
type textarea "x"
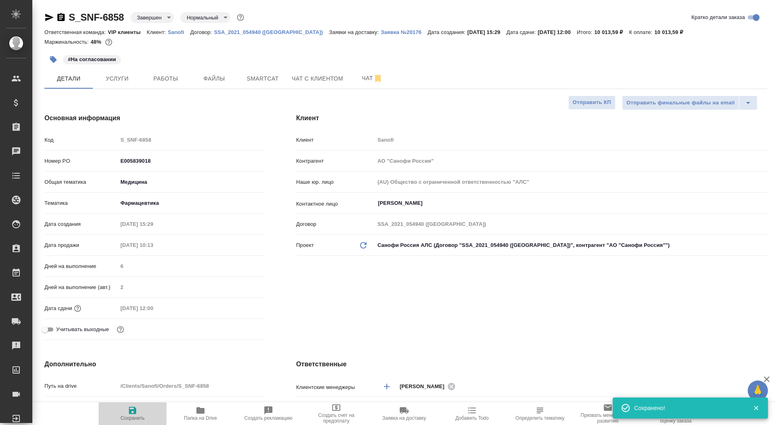
type textarea "x"
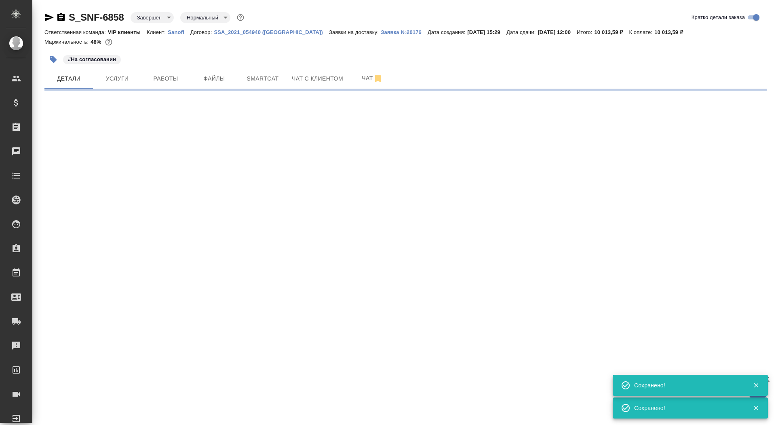
select select "RU"
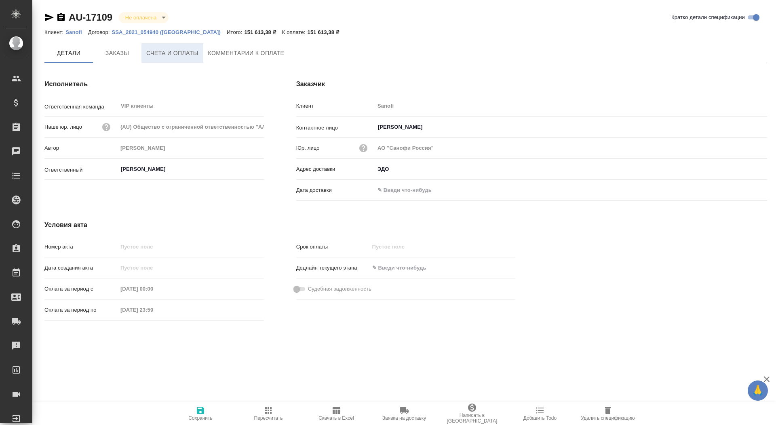
click at [167, 52] on span "Счета и оплаты" at bounding box center [172, 53] width 52 height 10
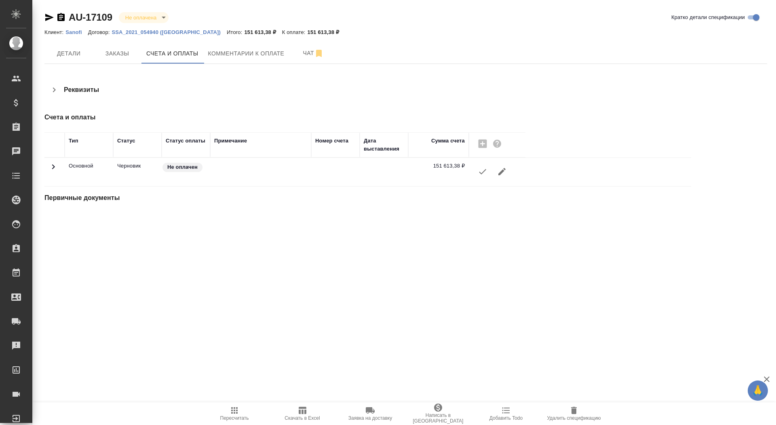
click at [479, 174] on icon "button" at bounding box center [483, 172] width 10 height 10
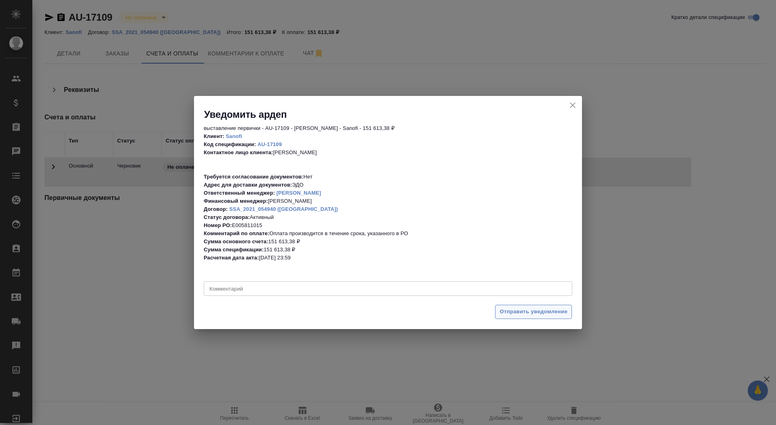
click at [522, 311] on span "Отправить уведомление" at bounding box center [534, 311] width 68 height 9
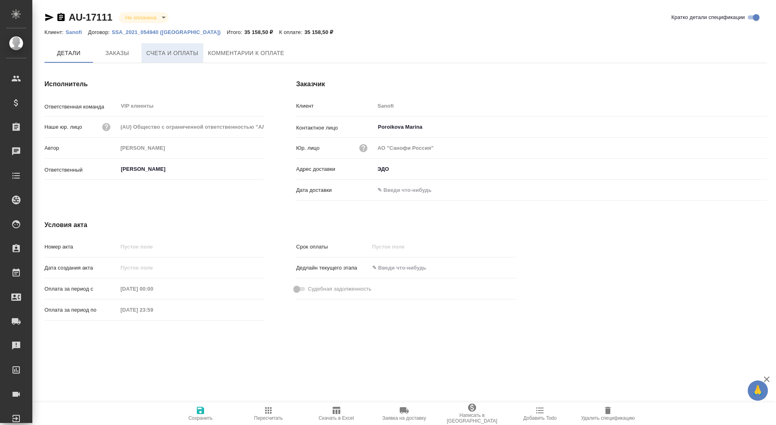
click at [175, 59] on button "Счета и оплаты" at bounding box center [173, 52] width 62 height 19
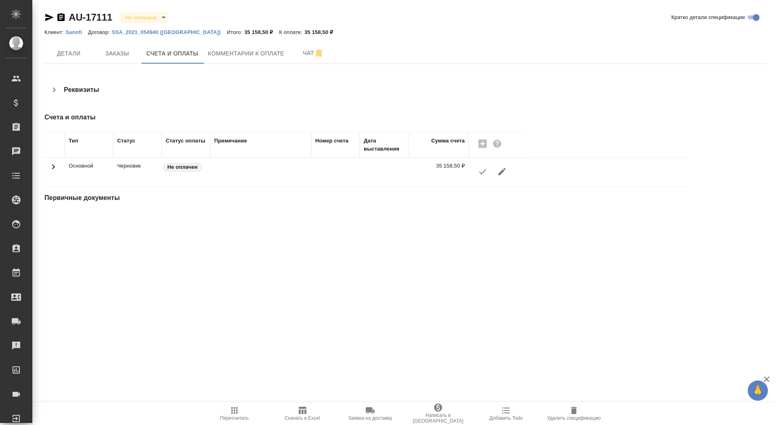
click at [481, 173] on icon "button" at bounding box center [483, 172] width 10 height 10
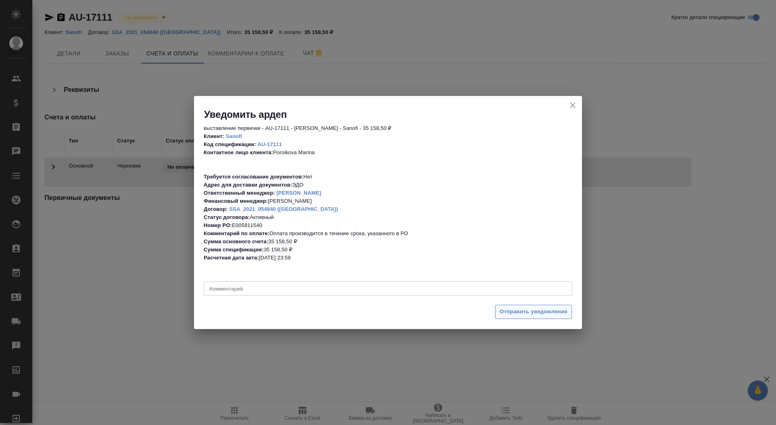
click at [534, 310] on span "Отправить уведомление" at bounding box center [534, 311] width 68 height 9
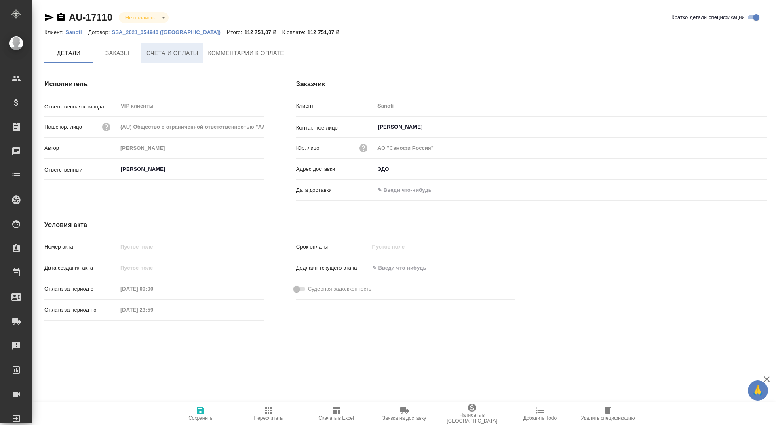
click at [178, 59] on button "Счета и оплаты" at bounding box center [173, 52] width 62 height 19
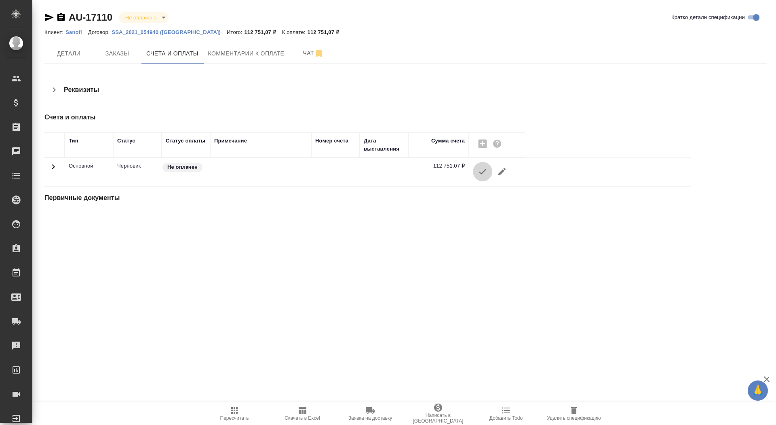
click at [483, 173] on icon "button" at bounding box center [483, 172] width 10 height 10
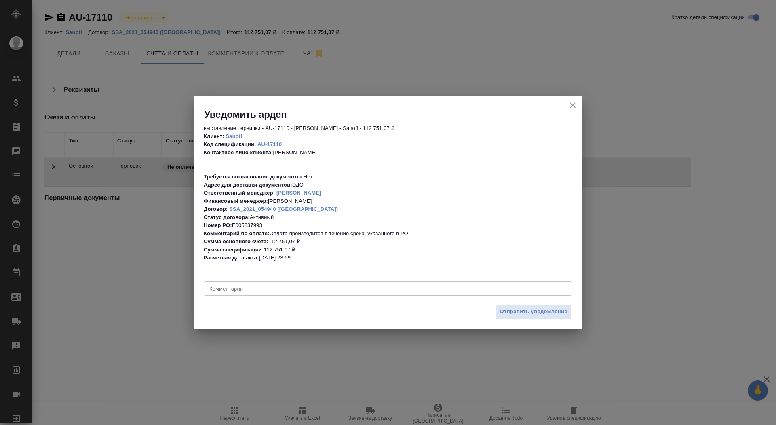
click at [524, 323] on div "Отправить уведомление" at bounding box center [388, 314] width 388 height 28
click at [523, 313] on span "Отправить уведомление" at bounding box center [534, 311] width 68 height 9
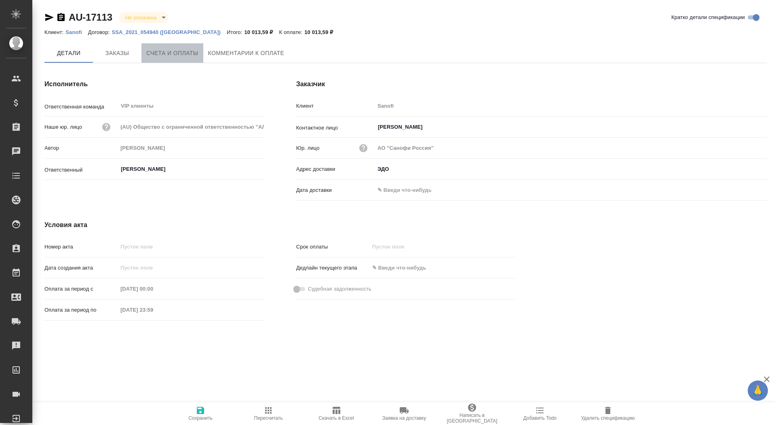
click at [165, 44] on button "Счета и оплаты" at bounding box center [173, 52] width 62 height 19
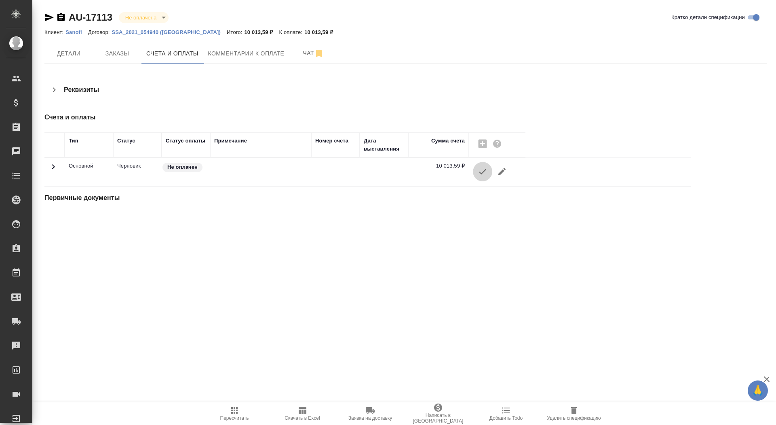
click at [484, 171] on icon "button" at bounding box center [483, 172] width 10 height 10
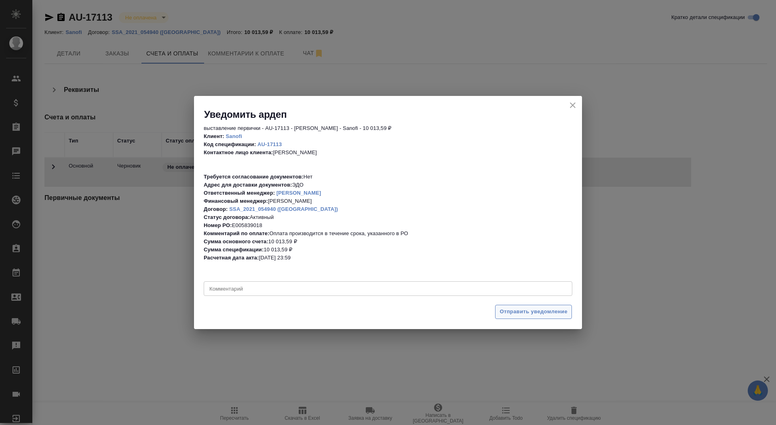
click at [510, 309] on span "Отправить уведомление" at bounding box center [534, 311] width 68 height 9
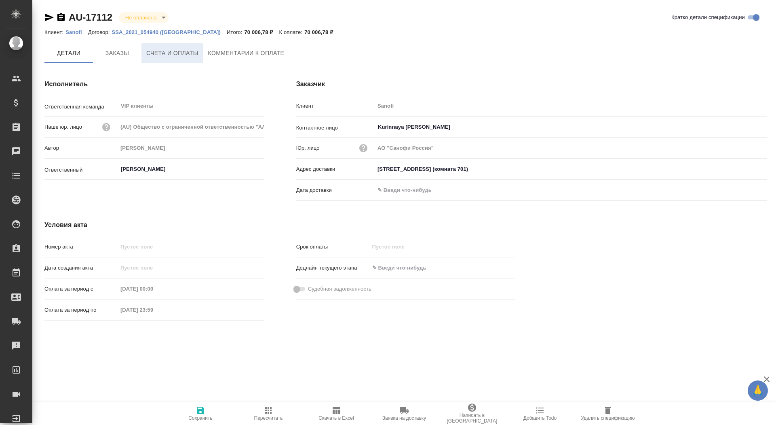
click at [182, 51] on span "Счета и оплаты" at bounding box center [172, 53] width 52 height 10
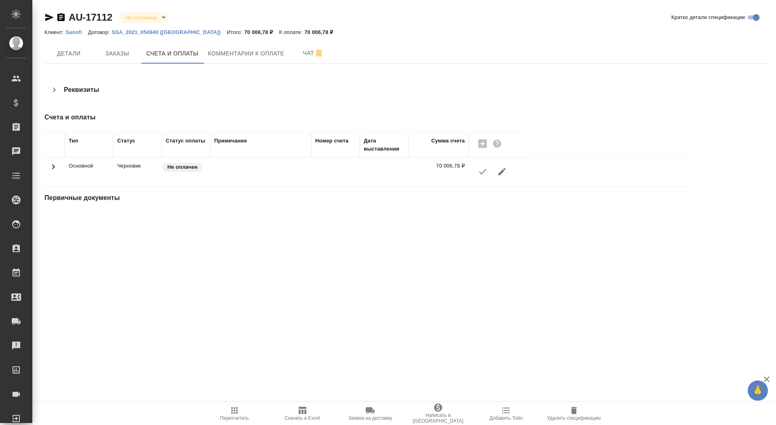
click at [478, 172] on button "button" at bounding box center [482, 171] width 19 height 19
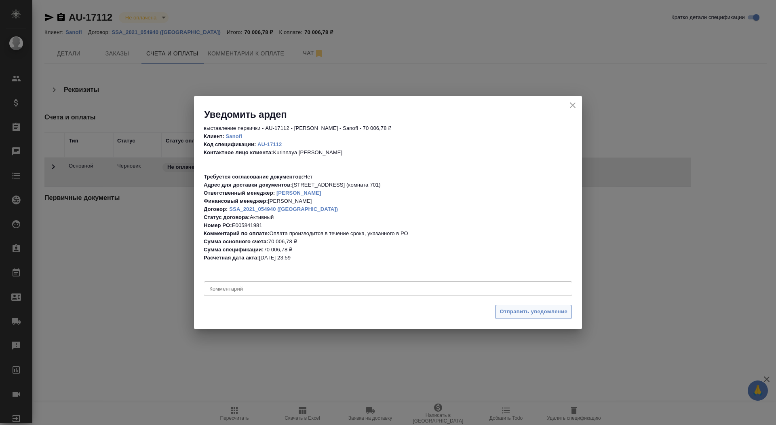
click at [553, 316] on button "Отправить уведомление" at bounding box center [533, 312] width 77 height 14
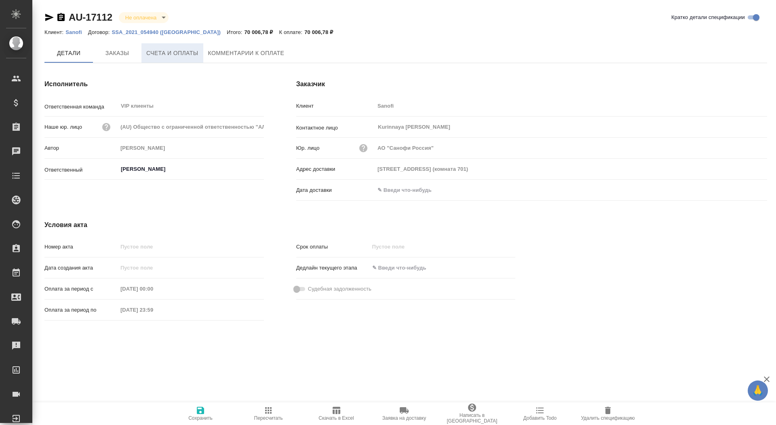
click at [168, 47] on button "Счета и оплаты" at bounding box center [173, 52] width 62 height 19
click at [118, 59] on button "Заказы" at bounding box center [117, 52] width 49 height 19
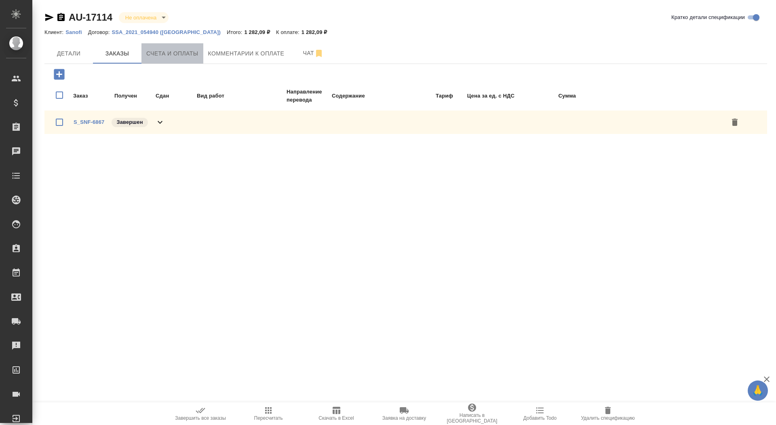
click at [162, 57] on span "Счета и оплаты" at bounding box center [172, 54] width 52 height 10
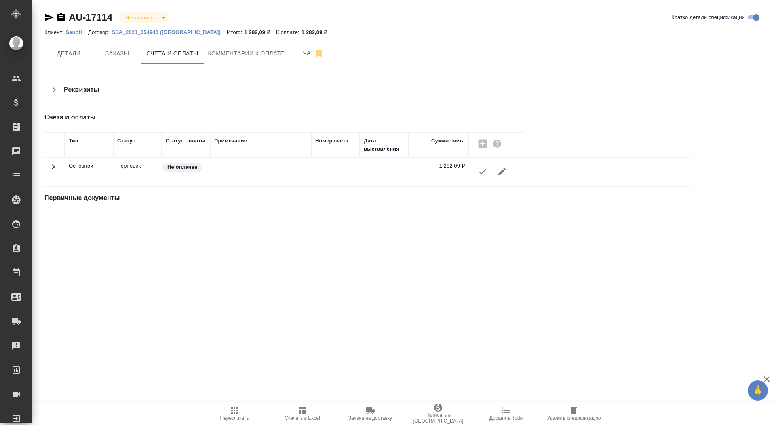
click at [481, 169] on icon "button" at bounding box center [483, 172] width 10 height 10
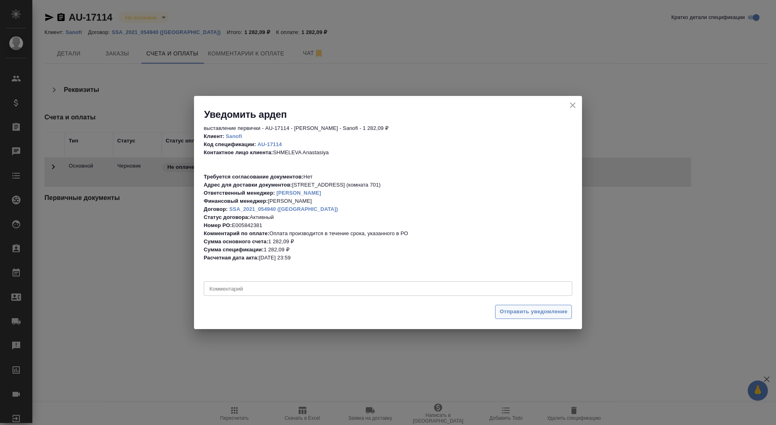
click at [522, 313] on span "Отправить уведомление" at bounding box center [534, 311] width 68 height 9
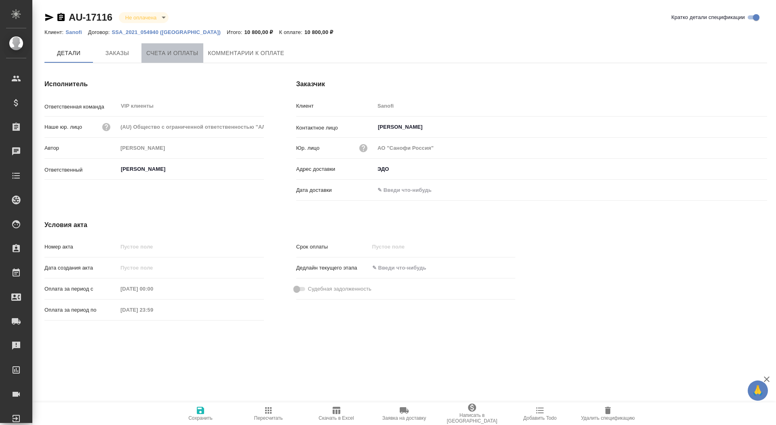
click at [163, 47] on button "Счета и оплаты" at bounding box center [173, 52] width 62 height 19
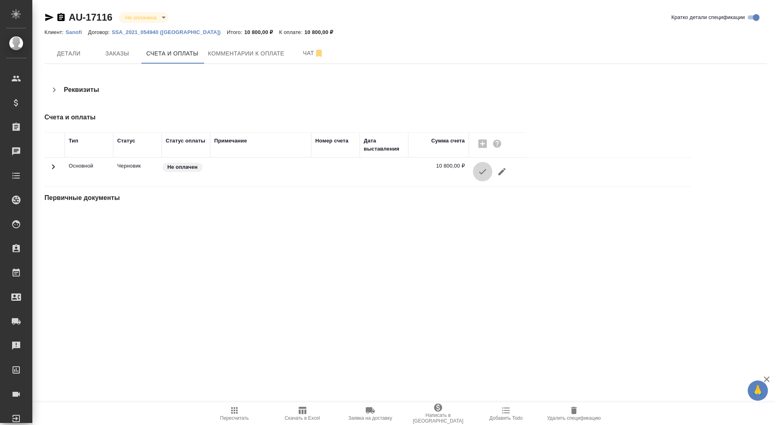
click at [486, 170] on icon "button" at bounding box center [483, 172] width 10 height 10
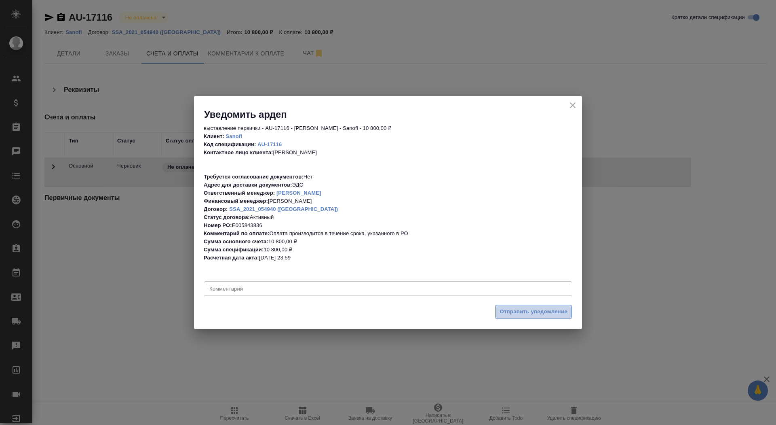
click at [541, 308] on span "Отправить уведомление" at bounding box center [534, 311] width 68 height 9
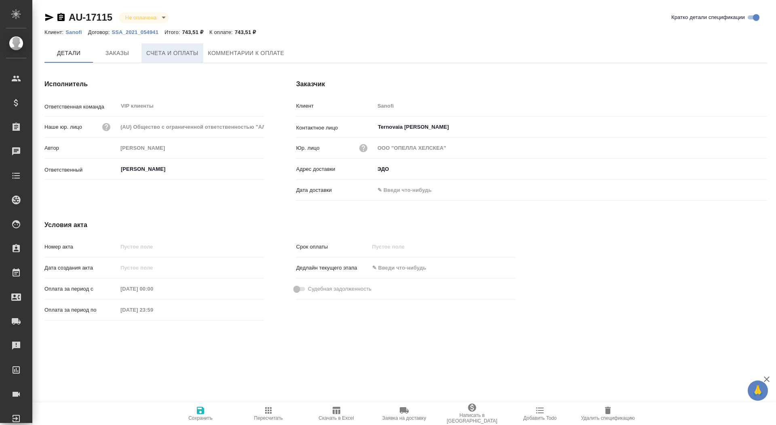
click at [160, 55] on span "Счета и оплаты" at bounding box center [172, 53] width 52 height 10
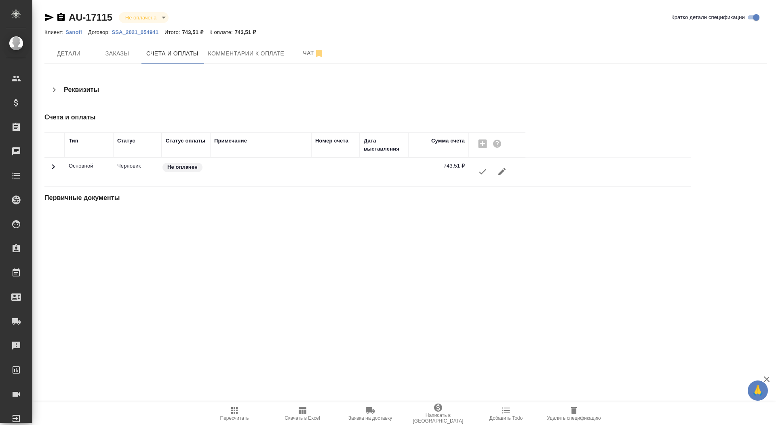
click at [481, 168] on icon "button" at bounding box center [483, 172] width 10 height 10
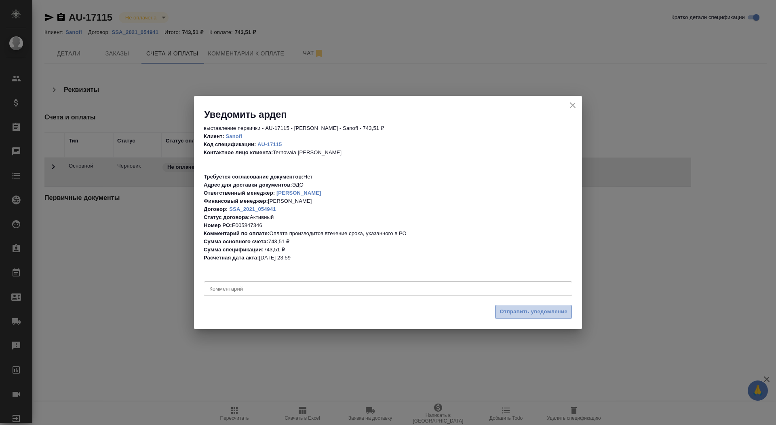
click at [529, 307] on span "Отправить уведомление" at bounding box center [534, 311] width 68 height 9
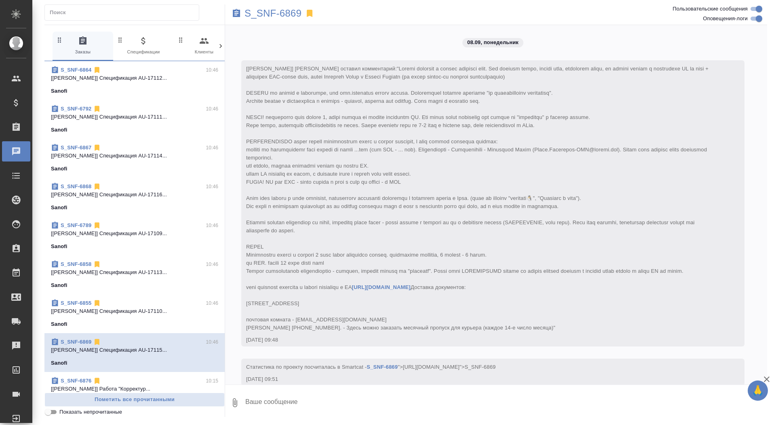
scroll to position [1933, 0]
